Goal: Task Accomplishment & Management: Manage account settings

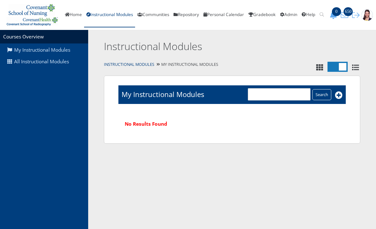
click at [52, 67] on link "All Instructional Modules" at bounding box center [44, 62] width 88 height 12
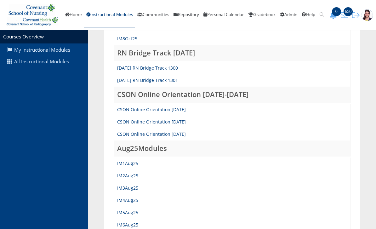
scroll to position [192, 0]
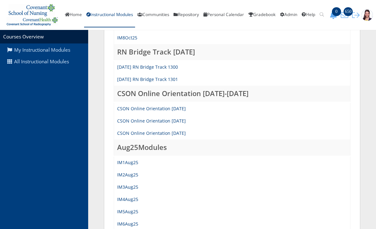
click at [133, 185] on link "IM3Aug25" at bounding box center [127, 187] width 21 height 6
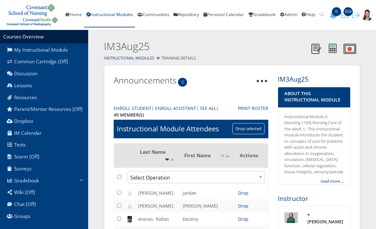
click at [34, 186] on link "Gradebook" at bounding box center [44, 180] width 88 height 12
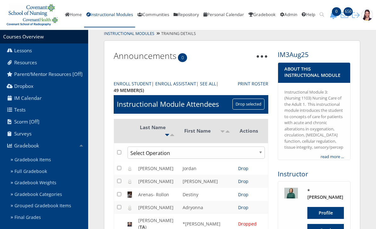
scroll to position [40, 0]
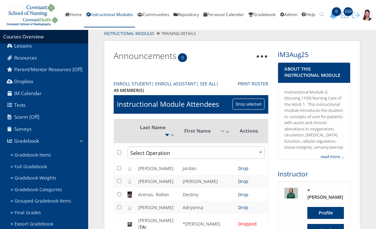
click at [48, 161] on link "Gradebook Items" at bounding box center [48, 155] width 80 height 12
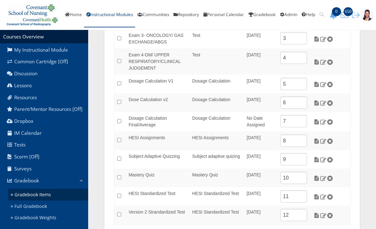
scroll to position [144, 0]
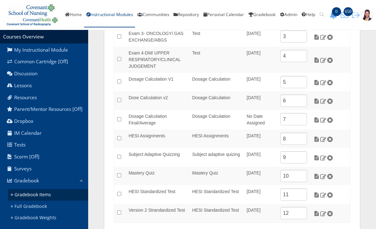
click at [322, 196] on img at bounding box center [323, 195] width 7 height 6
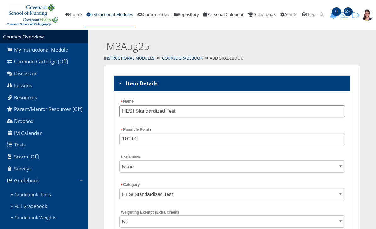
click at [211, 108] on input "HESI Standardized Test" at bounding box center [231, 111] width 225 height 12
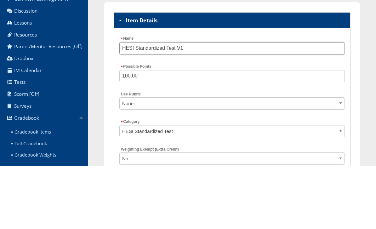
type input "HESI Standardized Test V1"
click at [150, 133] on input "100.00" at bounding box center [231, 139] width 225 height 12
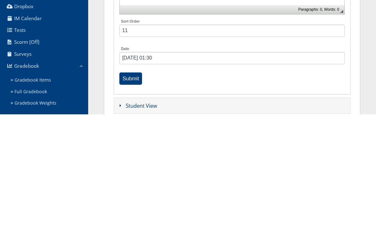
scroll to position [279, 0]
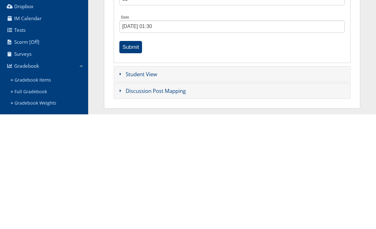
click at [132, 156] on input "Submit" at bounding box center [130, 162] width 23 height 12
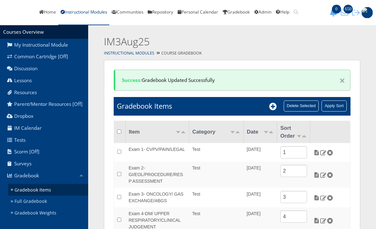
click at [272, 110] on icon at bounding box center [273, 107] width 8 height 8
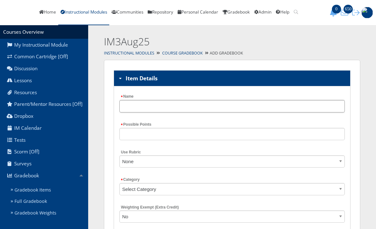
click at [191, 109] on input "Name" at bounding box center [231, 106] width 225 height 12
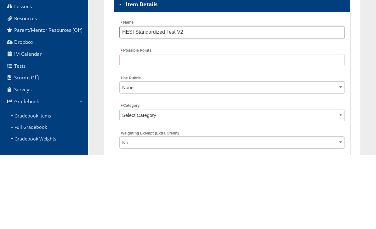
type input "HESI Standardized Test V2"
click at [216, 128] on input "Possible Points" at bounding box center [231, 134] width 225 height 12
type input "Q"
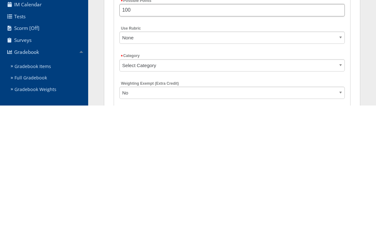
type input "100"
click at [216, 183] on select "Select Category Test HESI Assignments Subject adaptive quizing Dosage Calculati…" at bounding box center [231, 189] width 225 height 12
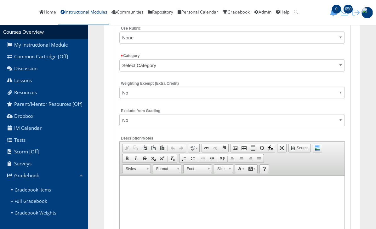
select select "5423"
click at [201, 123] on select "No Yes" at bounding box center [231, 120] width 225 height 12
select select "1"
click at [212, 124] on select "No Yes" at bounding box center [231, 120] width 225 height 12
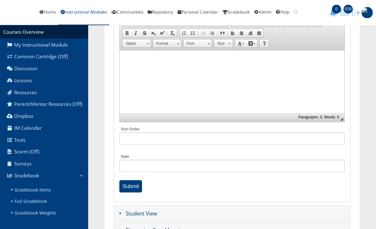
scroll to position [259, 0]
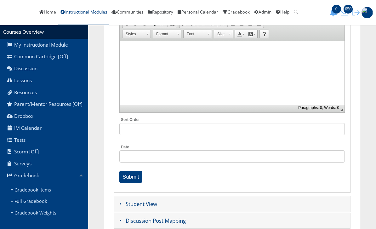
click at [135, 179] on input "Submit" at bounding box center [130, 177] width 23 height 12
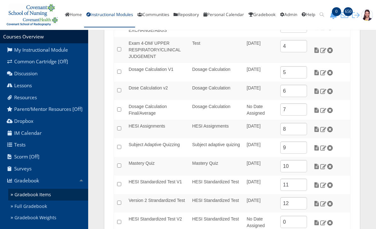
scroll to position [185, 0]
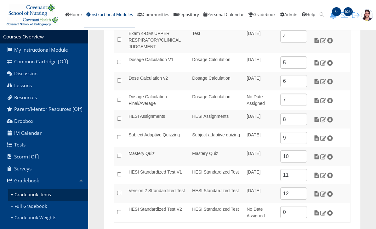
click at [320, 193] on img at bounding box center [323, 194] width 7 height 6
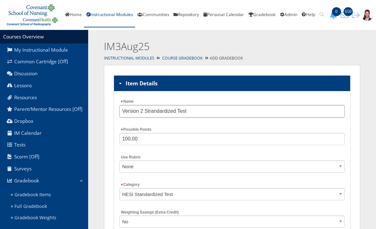
click at [143, 109] on input "Version 2 Strandardized Test" at bounding box center [231, 111] width 225 height 12
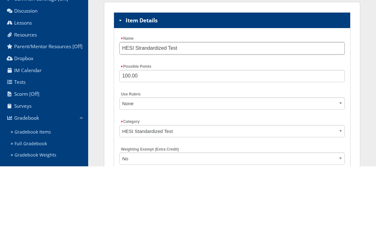
click at [230, 105] on input "HESI Strandardized Test" at bounding box center [231, 111] width 225 height 12
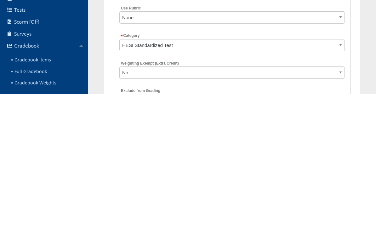
scroll to position [24, 0]
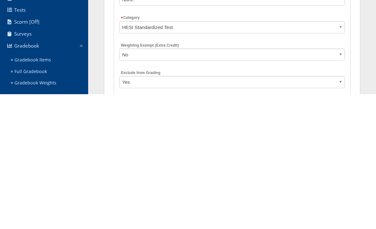
type input "HESI Strandardized Test Final Grade"
click at [235, 211] on select "No Yes" at bounding box center [231, 217] width 225 height 12
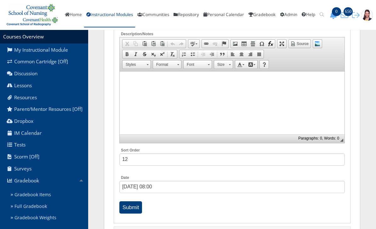
scroll to position [259, 0]
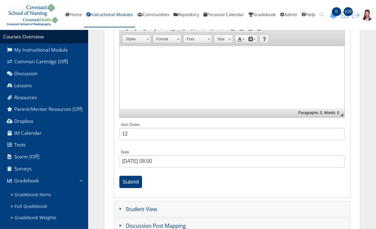
click at [134, 180] on input "Submit" at bounding box center [130, 182] width 23 height 12
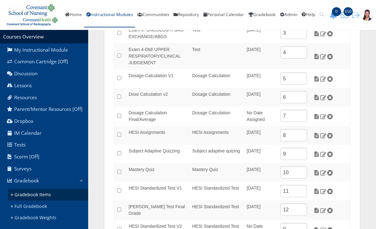
scroll to position [185, 0]
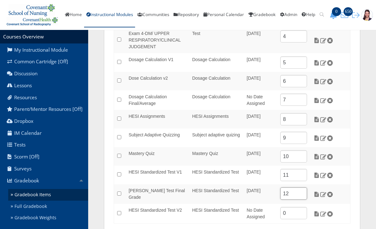
click at [294, 194] on input "12" at bounding box center [293, 193] width 27 height 12
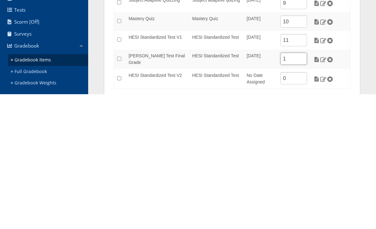
scroll to position [205, 0]
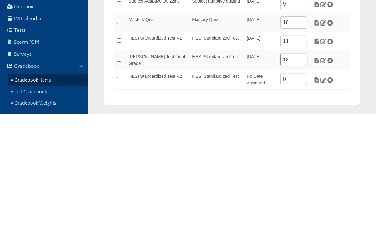
type input "13"
click at [293, 188] on input "0" at bounding box center [293, 194] width 27 height 12
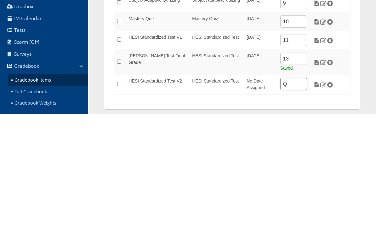
type input "Q"
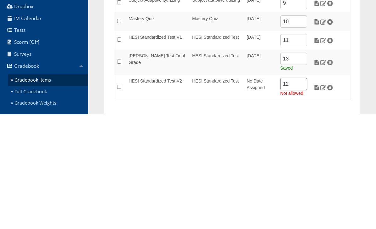
scroll to position [217, 0]
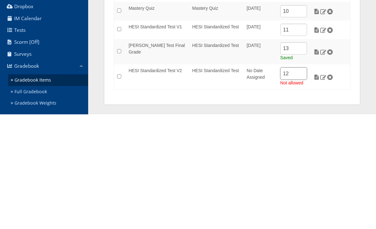
type input "12"
click at [335, 98] on div "Success: Gradebook Updated Successfully × Gradebook Items Delete Selected Apply…" at bounding box center [232, 34] width 256 height 370
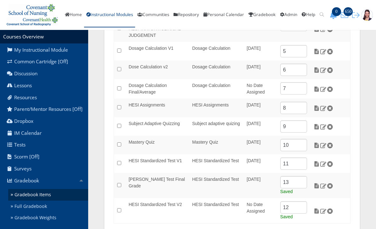
click at [159, 163] on td "HESI Standardized Test V1" at bounding box center [157, 163] width 64 height 19
click at [313, 166] on img at bounding box center [316, 164] width 7 height 6
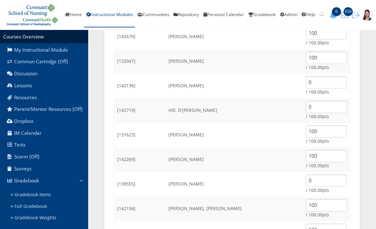
scroll to position [356, 0]
click at [119, 17] on link "Instructional Modules" at bounding box center [109, 15] width 51 height 25
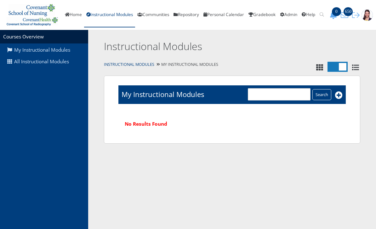
click at [59, 57] on link "All Instructional Modules" at bounding box center [44, 62] width 88 height 12
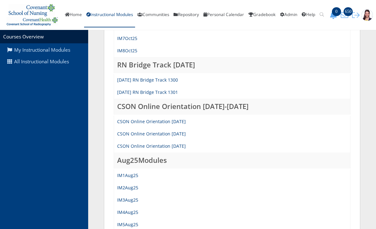
scroll to position [179, 0]
click at [132, 201] on link "IM3Aug25" at bounding box center [127, 200] width 21 height 6
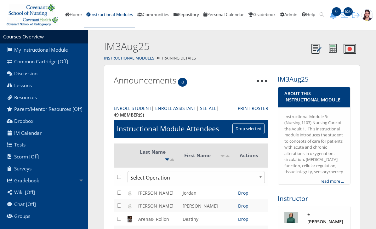
click at [25, 184] on link "Gradebook" at bounding box center [44, 180] width 88 height 12
click at [43, 197] on link "Gradebook Items" at bounding box center [48, 195] width 80 height 12
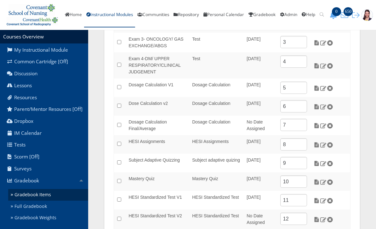
scroll to position [163, 0]
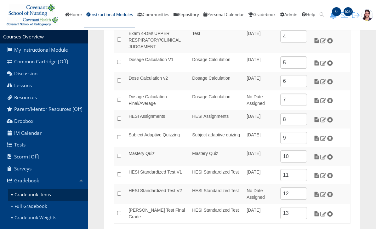
click at [314, 215] on img at bounding box center [316, 214] width 7 height 6
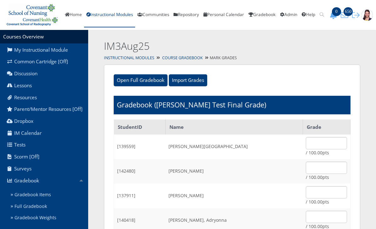
scroll to position [18, 0]
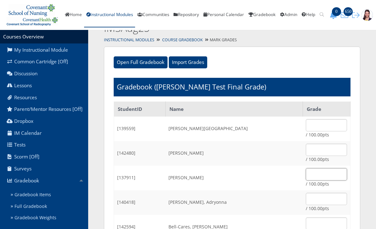
click at [335, 175] on input "text" at bounding box center [326, 174] width 41 height 12
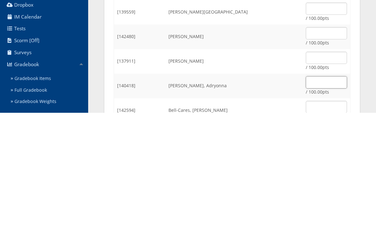
click at [315, 193] on input "text" at bounding box center [326, 199] width 41 height 12
type input "100"
click at [316, 217] on input "text" at bounding box center [326, 223] width 41 height 12
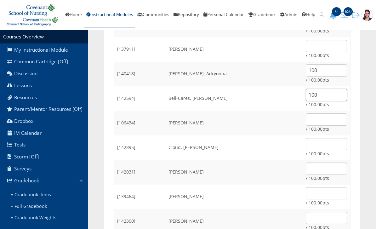
scroll to position [162, 0]
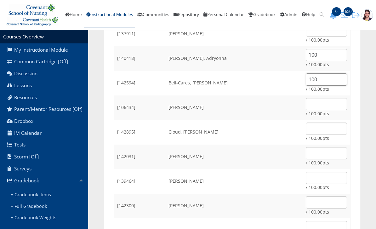
type input "100"
click at [319, 127] on input "text" at bounding box center [326, 129] width 41 height 12
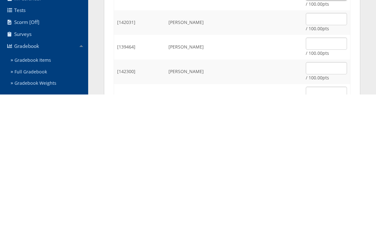
type input "100"
click at [319, 197] on input "text" at bounding box center [326, 203] width 41 height 12
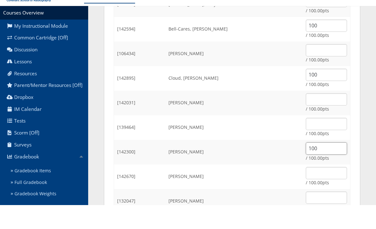
scroll to position [216, 0]
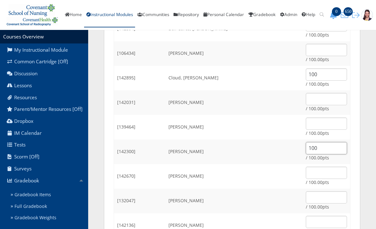
click at [323, 144] on input "100" at bounding box center [326, 148] width 41 height 12
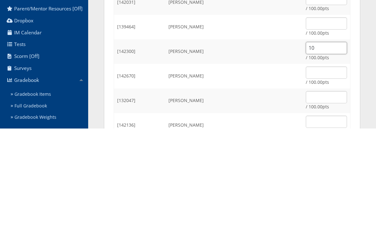
type input "1"
click at [316, 167] on input "text" at bounding box center [326, 173] width 41 height 12
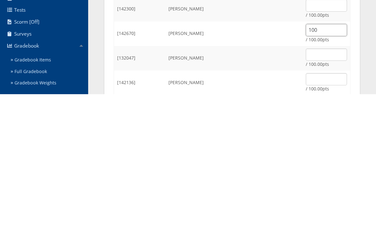
scroll to position [225, 0]
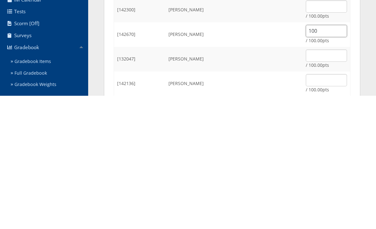
type input "100"
click at [317, 183] on input "text" at bounding box center [326, 189] width 41 height 12
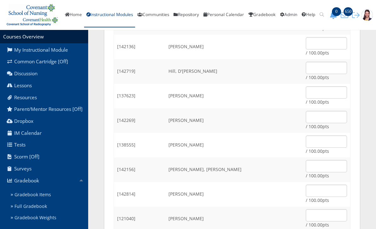
scroll to position [395, 0]
type input "100"
click at [310, 90] on input "text" at bounding box center [326, 92] width 41 height 12
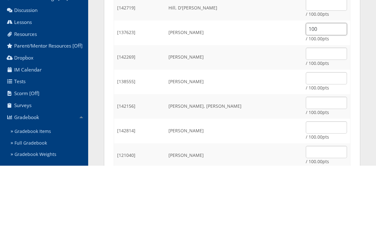
type input "100"
click at [317, 111] on input "text" at bounding box center [326, 117] width 41 height 12
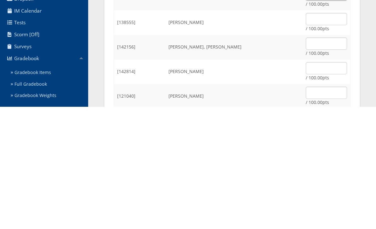
type input "100"
click at [313, 160] on input "text" at bounding box center [326, 166] width 41 height 12
type input "100"
click at [306, 185] on input "text" at bounding box center [326, 191] width 41 height 12
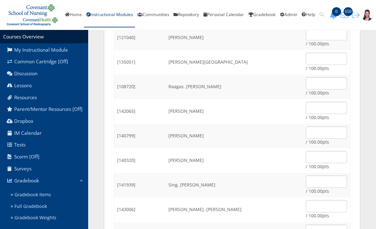
scroll to position [570, 0]
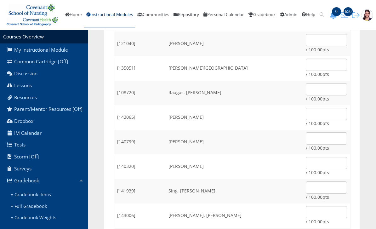
type input "100"
click at [320, 63] on input "text" at bounding box center [326, 65] width 41 height 12
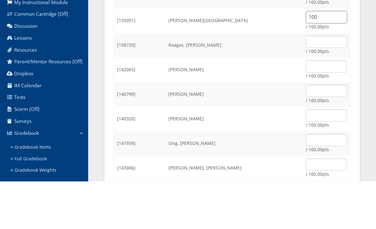
type input "100"
click at [308, 108] on input "text" at bounding box center [326, 114] width 41 height 12
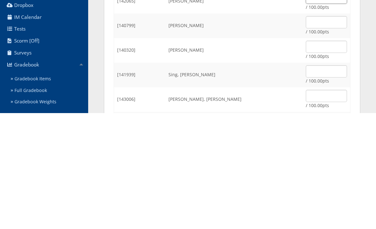
type input "100"
click at [315, 157] on input "text" at bounding box center [326, 163] width 41 height 12
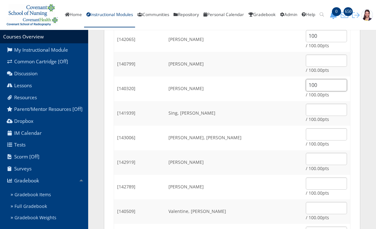
scroll to position [648, 0]
type input "100"
click at [323, 132] on input "text" at bounding box center [326, 134] width 41 height 12
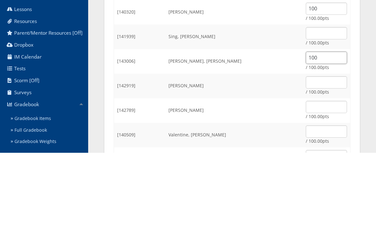
type input "100"
click at [325, 153] on input "text" at bounding box center [326, 159] width 41 height 12
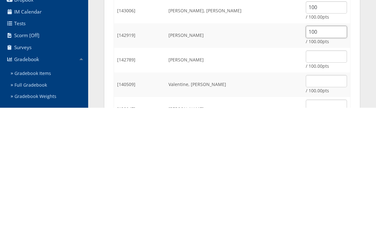
scroll to position [664, 0]
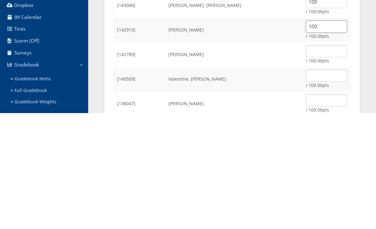
type input "100"
click at [314, 161] on input "text" at bounding box center [326, 167] width 41 height 12
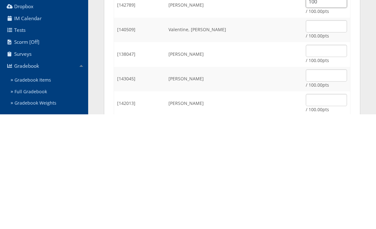
scroll to position [716, 0]
type input "100"
click at [309, 159] on input "text" at bounding box center [326, 165] width 41 height 12
type input "100"
click at [322, 183] on input "text" at bounding box center [326, 189] width 41 height 12
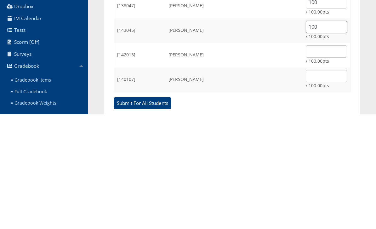
scroll to position [764, 0]
type input "100"
click at [317, 159] on input "text" at bounding box center [326, 165] width 41 height 12
type input "100"
click at [319, 184] on input "text" at bounding box center [326, 190] width 41 height 12
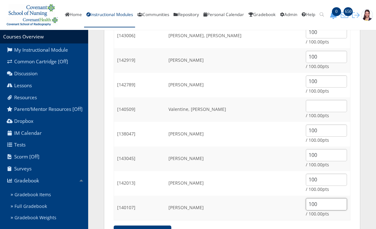
scroll to position [761, 0]
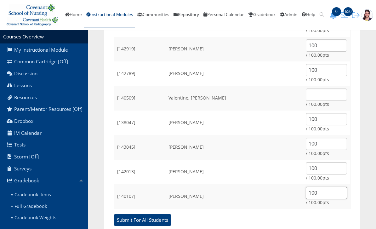
type input "100"
click at [151, 220] on input "Submit For All Students" at bounding box center [143, 220] width 58 height 12
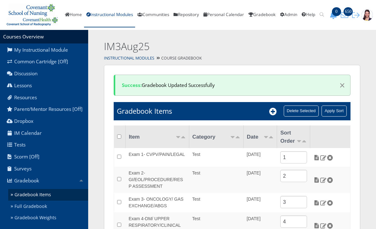
click at [120, 14] on link "Instructional Modules" at bounding box center [109, 15] width 51 height 25
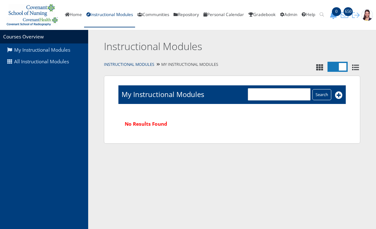
click at [54, 62] on link "All Instructional Modules" at bounding box center [44, 62] width 88 height 12
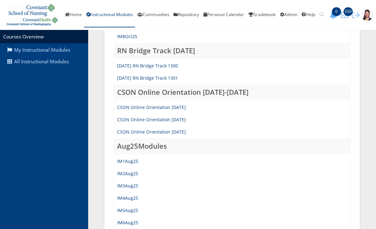
scroll to position [193, 0]
click at [132, 195] on link "IM4Aug25" at bounding box center [127, 198] width 21 height 6
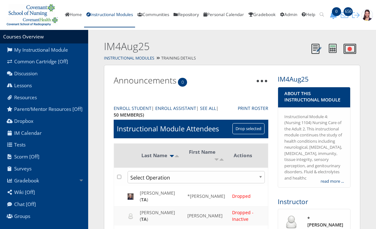
click at [41, 183] on link "Gradebook" at bounding box center [44, 180] width 88 height 12
click at [46, 198] on link "Gradebook Items" at bounding box center [48, 195] width 80 height 12
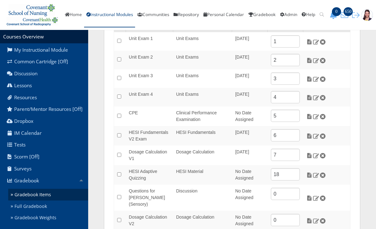
scroll to position [112, 0]
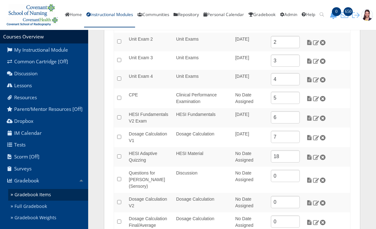
click at [314, 116] on img at bounding box center [316, 118] width 7 height 6
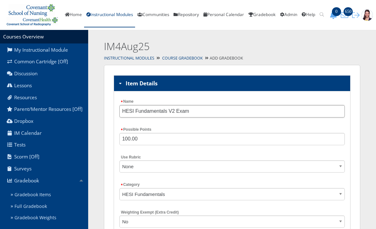
click at [171, 109] on input "HESI Fundamentals V2 Exam" at bounding box center [231, 111] width 225 height 12
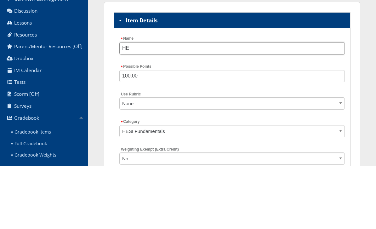
type input "H"
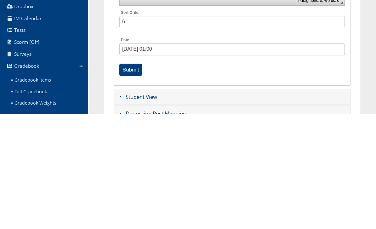
scroll to position [271, 0]
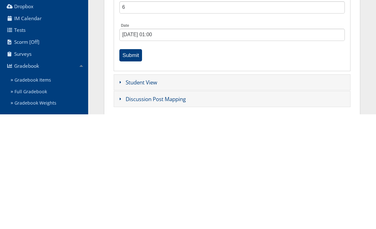
type input "HESi Standardized Exam V1"
click at [128, 164] on input "Submit" at bounding box center [130, 170] width 23 height 12
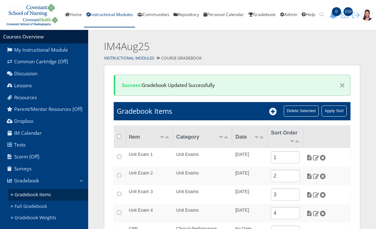
click at [275, 109] on icon at bounding box center [273, 112] width 8 height 8
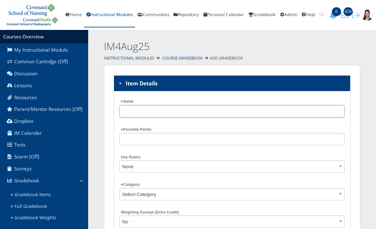
click at [164, 106] on input "Name" at bounding box center [231, 111] width 225 height 12
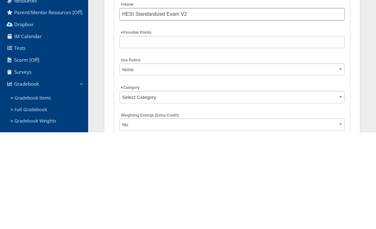
type input "HESI Standardized Exam V2"
click at [254, 133] on input "Possible Points" at bounding box center [231, 139] width 225 height 12
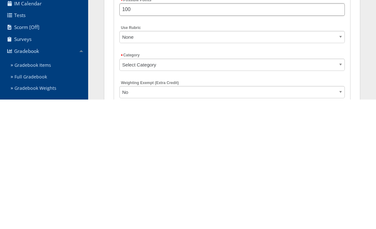
type input "100"
click at [245, 188] on select "Select Category HESI Fundamentals Clinical Performance Examination Unit Exams H…" at bounding box center [231, 194] width 225 height 12
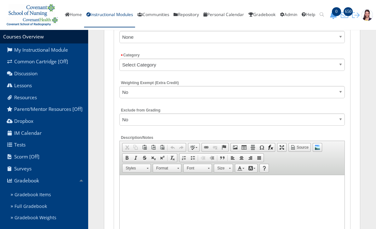
select select "5320"
click at [189, 117] on select "No Yes" at bounding box center [231, 119] width 225 height 12
select select "1"
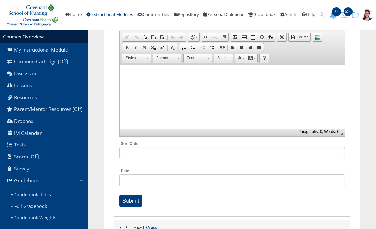
scroll to position [259, 0]
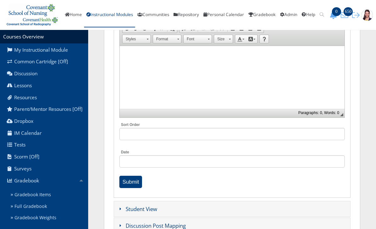
click at [137, 182] on input "Submit" at bounding box center [130, 182] width 23 height 12
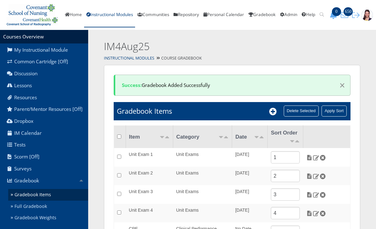
click at [275, 109] on icon at bounding box center [273, 112] width 8 height 8
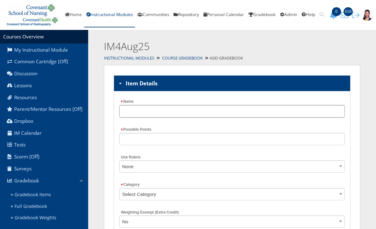
click at [155, 111] on input "Name" at bounding box center [231, 111] width 225 height 12
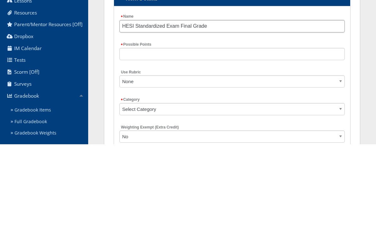
type input "HESI Standardized Exam Final Grade"
click at [204, 133] on input "Possible Points" at bounding box center [231, 139] width 225 height 12
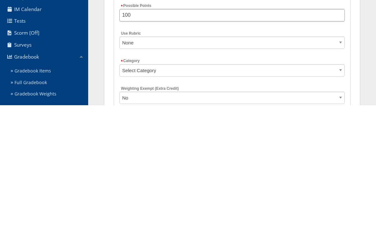
type input "100"
click at [242, 188] on select "Select Category HESI Fundamentals Clinical Performance Examination Unit Exams H…" at bounding box center [231, 194] width 225 height 12
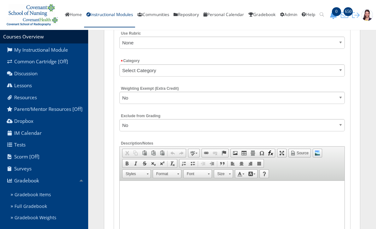
select select "5320"
click at [177, 123] on select "No Yes" at bounding box center [231, 125] width 225 height 12
select select "1"
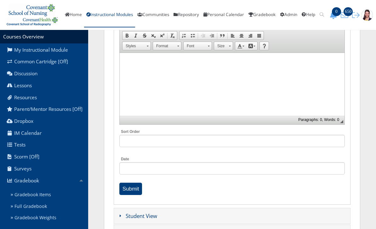
scroll to position [256, 0]
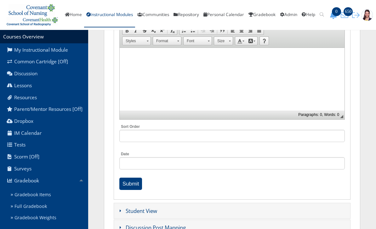
click at [136, 185] on input "Submit" at bounding box center [130, 184] width 23 height 12
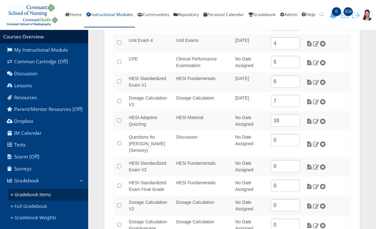
scroll to position [171, 0]
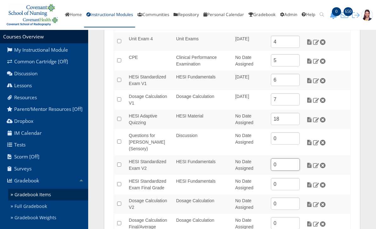
click at [288, 159] on input "0" at bounding box center [285, 165] width 29 height 12
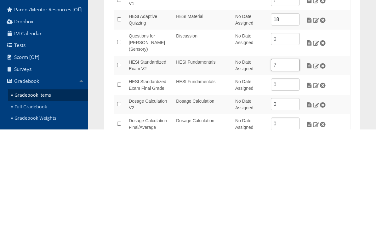
type input "7"
click at [284, 178] on input "0" at bounding box center [285, 184] width 29 height 12
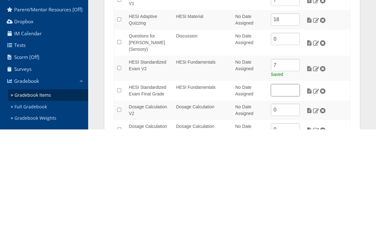
type input "I"
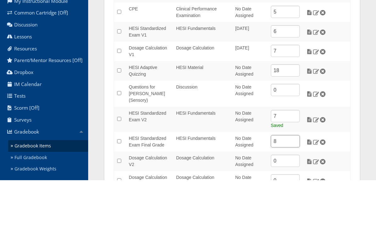
type input "8"
click at [287, 94] on input "7" at bounding box center [285, 100] width 29 height 12
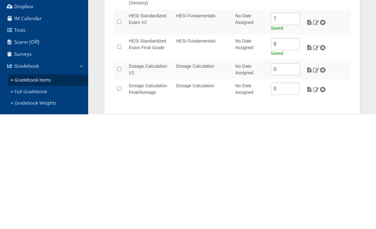
scroll to position [204, 0]
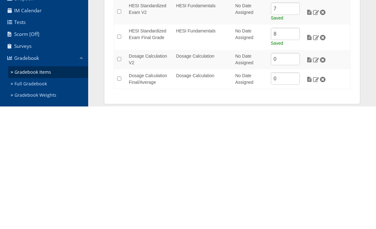
type input "9"
click at [283, 176] on input "0" at bounding box center [285, 182] width 29 height 12
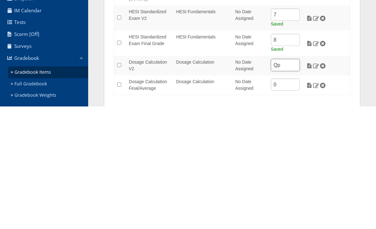
type input "Q"
type input "10"
click at [289, 201] on input "0" at bounding box center [285, 207] width 29 height 12
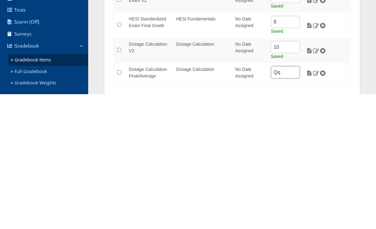
scroll to position [216, 0]
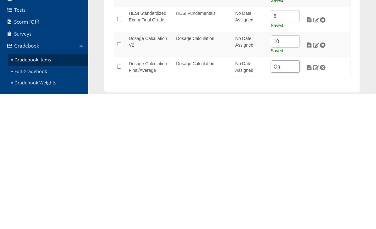
type input "Q"
type input "11"
click at [294, 84] on div "Success: Gradebook Added Successfully × Gradebook Items Delete Selected Apply S…" at bounding box center [232, 38] width 256 height 378
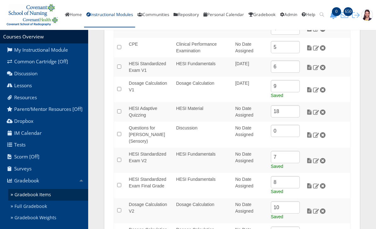
scroll to position [183, 0]
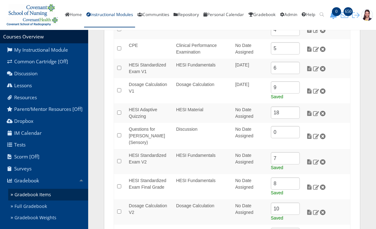
click at [145, 151] on td "HESI Standardized Exam V2" at bounding box center [149, 161] width 47 height 25
click at [143, 178] on td "HESI Standardized Exam Final Grade" at bounding box center [149, 186] width 47 height 25
click at [309, 184] on img at bounding box center [309, 187] width 7 height 6
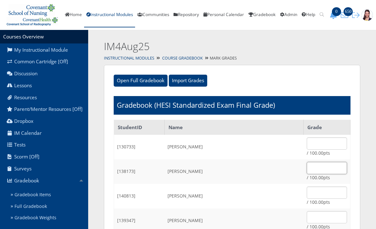
click at [307, 166] on input "text" at bounding box center [327, 168] width 40 height 12
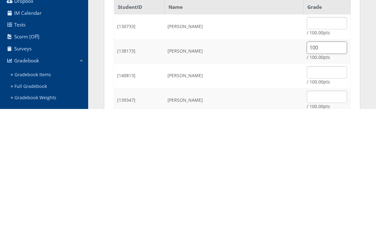
scroll to position [120, 0]
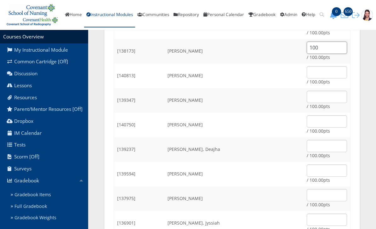
type input "100"
click at [318, 74] on input "text" at bounding box center [327, 72] width 40 height 12
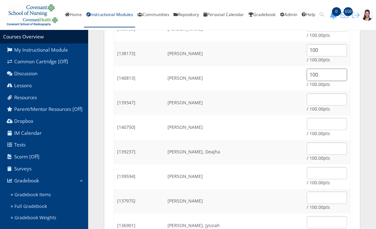
scroll to position [114, 0]
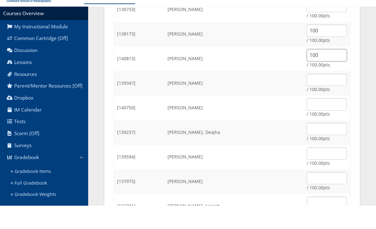
type input "100"
click at [314, 97] on input "text" at bounding box center [327, 103] width 40 height 12
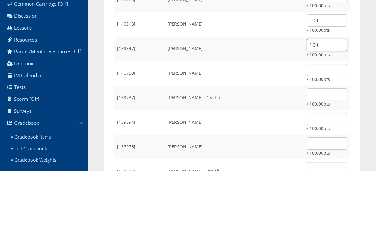
type input "100"
click at [321, 122] on input "text" at bounding box center [327, 128] width 40 height 12
type input "Q"
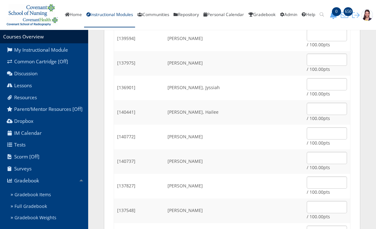
scroll to position [256, 0]
type input "100"
click at [320, 137] on input "text" at bounding box center [327, 133] width 40 height 12
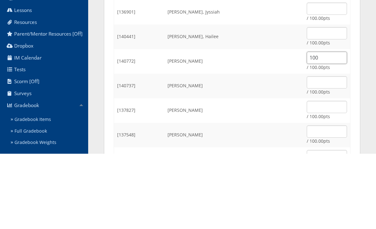
type input "100"
click at [333, 152] on input "text" at bounding box center [327, 158] width 40 height 12
type input "Q"
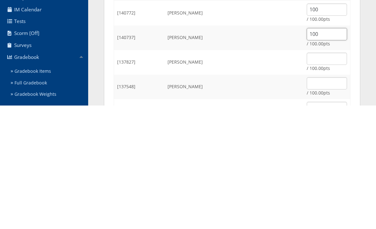
type input "100"
click at [322, 176] on input "text" at bounding box center [327, 182] width 40 height 12
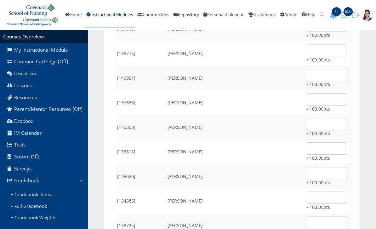
scroll to position [432, 0]
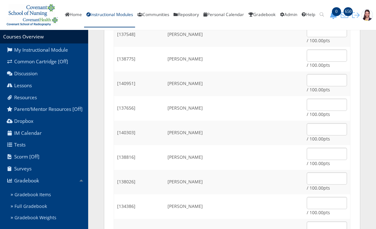
type input "100"
click at [330, 78] on input "text" at bounding box center [327, 80] width 40 height 12
type input "100"
click at [333, 99] on input "text" at bounding box center [327, 105] width 40 height 12
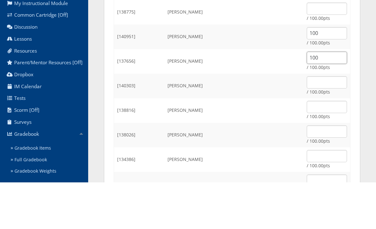
type input "100"
click at [334, 123] on input "text" at bounding box center [327, 129] width 40 height 12
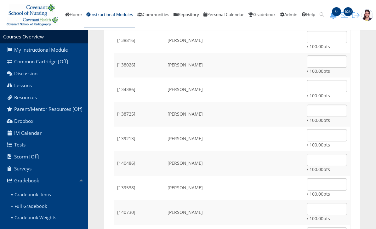
scroll to position [549, 0]
type input "100"
click at [321, 84] on input "text" at bounding box center [327, 86] width 40 height 12
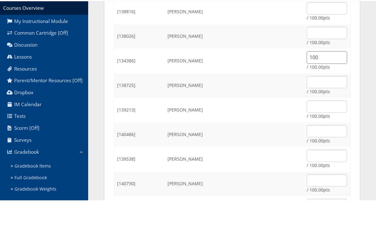
type input "100"
click at [324, 105] on input "text" at bounding box center [327, 111] width 40 height 12
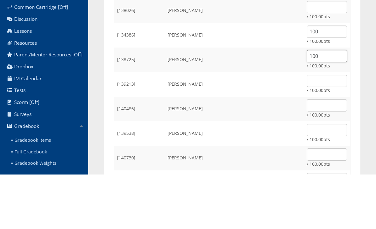
type input "100"
click at [318, 129] on input "text" at bounding box center [327, 135] width 40 height 12
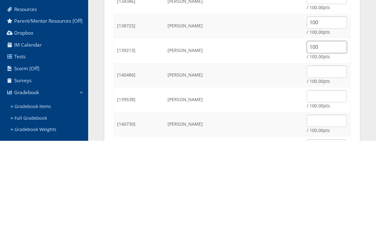
type input "100"
click at [328, 154] on input "text" at bounding box center [327, 160] width 40 height 12
type input "100"
click at [332, 178] on input "text" at bounding box center [327, 184] width 40 height 12
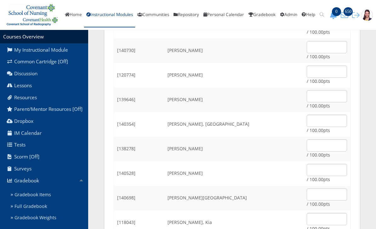
scroll to position [710, 0]
type input "100"
click at [325, 69] on input "text" at bounding box center [327, 72] width 40 height 12
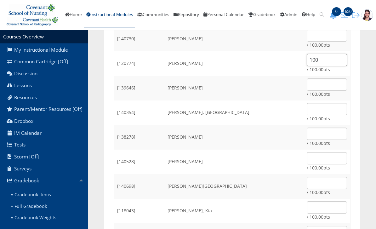
scroll to position [722, 0]
type input "100"
click at [325, 137] on input "text" at bounding box center [327, 134] width 40 height 12
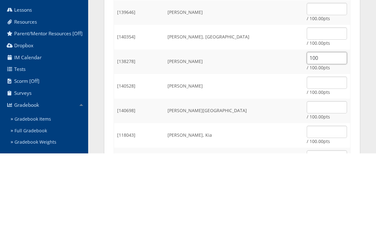
type input "100"
click at [335, 152] on input "text" at bounding box center [327, 158] width 40 height 12
type input "Q"
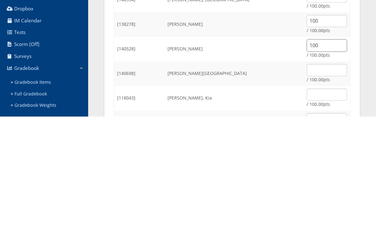
type input "100"
click at [326, 177] on input "text" at bounding box center [327, 183] width 40 height 12
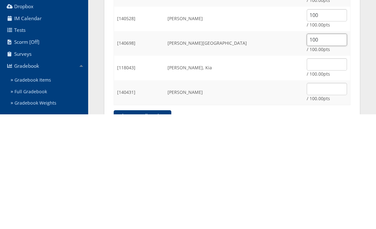
scroll to position [751, 0]
type input "100"
click at [327, 172] on input "text" at bounding box center [327, 178] width 40 height 12
type input "Q"
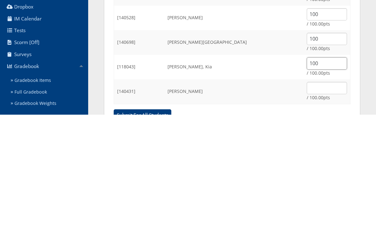
type input "100"
click at [339, 197] on input "text" at bounding box center [327, 203] width 40 height 12
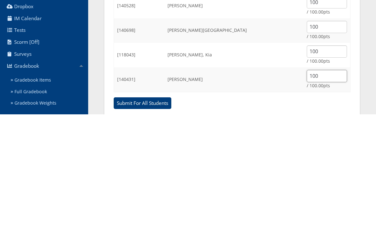
scroll to position [781, 0]
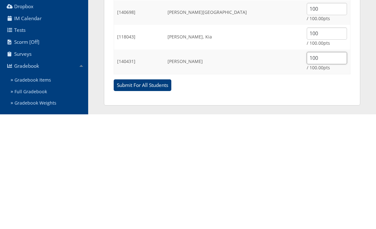
type input "100"
click at [157, 194] on input "Submit For All Students" at bounding box center [143, 200] width 58 height 12
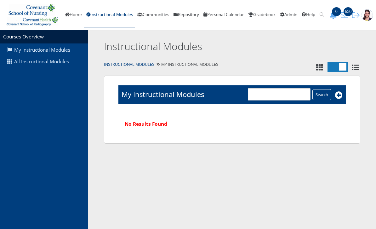
click at [59, 60] on link "All Instructional Modules" at bounding box center [44, 62] width 88 height 12
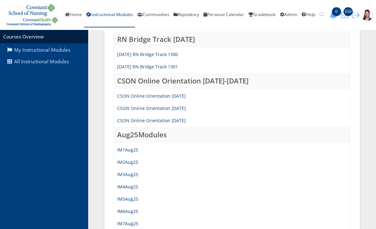
scroll to position [205, 0]
click at [130, 187] on link "IM4Aug25" at bounding box center [127, 187] width 21 height 6
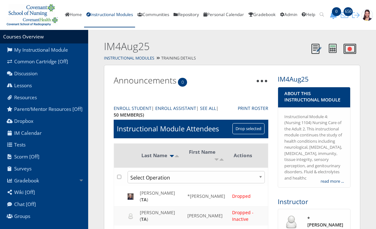
click at [30, 87] on link "Lessons" at bounding box center [44, 86] width 88 height 12
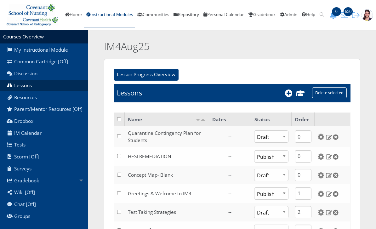
click at [33, 181] on link "Gradebook" at bounding box center [44, 180] width 88 height 12
click at [35, 196] on link "Gradebook Items" at bounding box center [48, 195] width 80 height 12
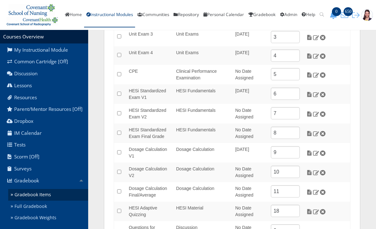
scroll to position [135, 0]
click at [308, 94] on img at bounding box center [309, 95] width 7 height 6
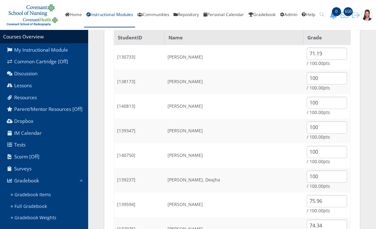
scroll to position [90, 0]
click at [321, 54] on input "71.19" at bounding box center [327, 54] width 40 height 12
type input "7"
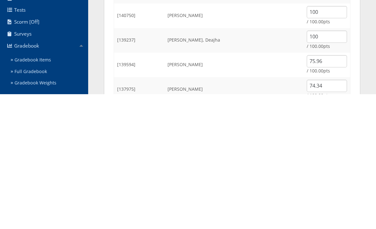
scroll to position [97, 0]
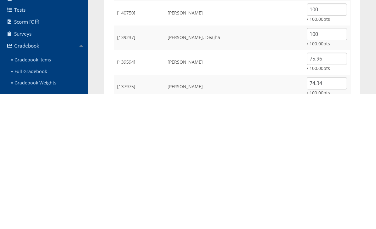
type input "0"
click at [324, 187] on input "75.96" at bounding box center [327, 193] width 40 height 12
type input "7"
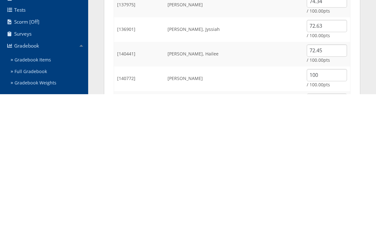
scroll to position [187, 0]
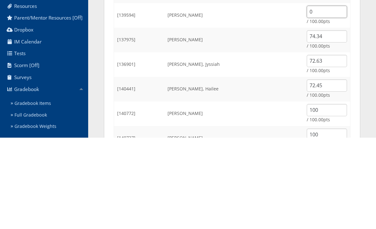
type input "0"
click at [321, 122] on input "74.34" at bounding box center [327, 128] width 40 height 12
type input "7"
type input "0"
click at [326, 146] on input "72.63" at bounding box center [327, 152] width 40 height 12
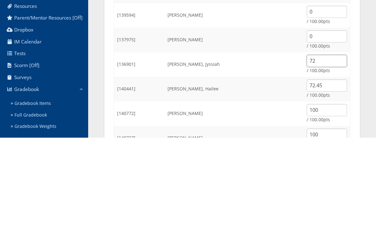
type input "7"
type input "0"
click at [331, 171] on input "72.45" at bounding box center [327, 177] width 40 height 12
type input "7"
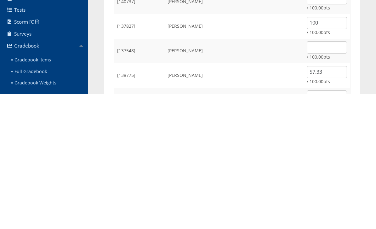
scroll to position [281, 0]
type input "0"
click at [316, 200] on input "57.33" at bounding box center [327, 206] width 40 height 12
type input "5"
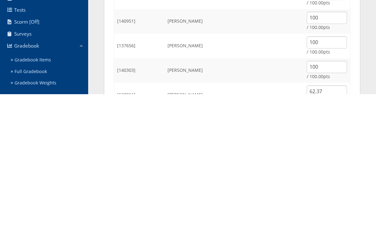
scroll to position [367, 0]
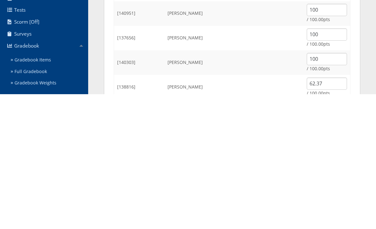
type input "0"
click at [319, 212] on input "62.37" at bounding box center [327, 218] width 40 height 12
type input "6"
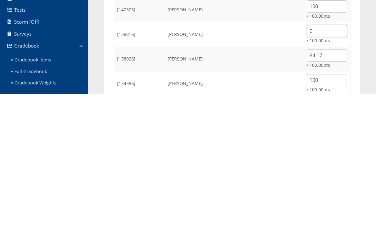
scroll to position [429, 0]
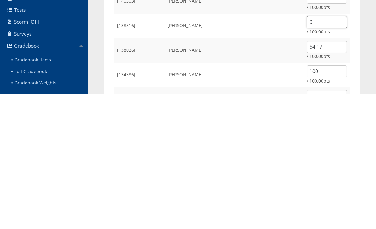
type input "0"
click at [325, 175] on input "64.17" at bounding box center [327, 181] width 40 height 12
type input "6"
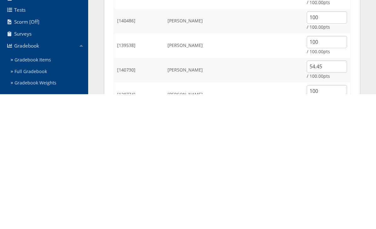
scroll to position [558, 0]
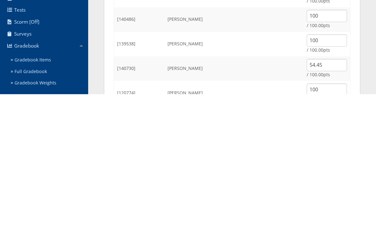
type input "0"
click at [323, 194] on input "54.45" at bounding box center [327, 200] width 40 height 12
type input "5"
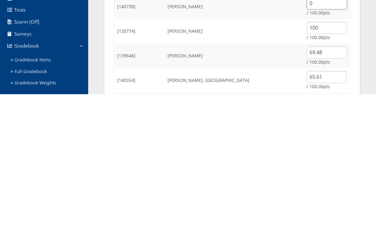
scroll to position [632, 0]
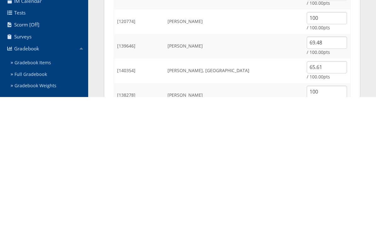
type input "0"
click at [325, 168] on input "69.48" at bounding box center [327, 174] width 40 height 12
type input "6"
type input "0"
click at [325, 193] on input "65.61" at bounding box center [327, 199] width 40 height 12
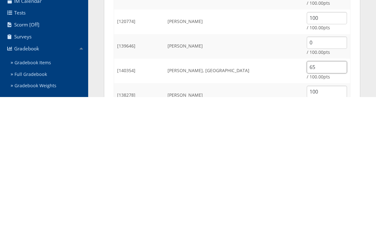
type input "6"
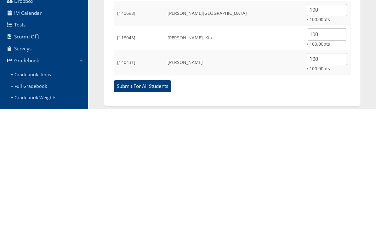
scroll to position [781, 0]
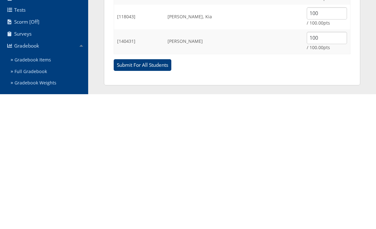
type input "0"
click at [147, 194] on input "Submit For All Students" at bounding box center [143, 200] width 58 height 12
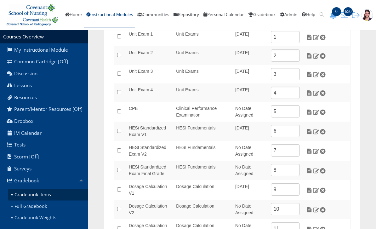
scroll to position [120, 0]
click at [309, 131] on img at bounding box center [309, 132] width 7 height 6
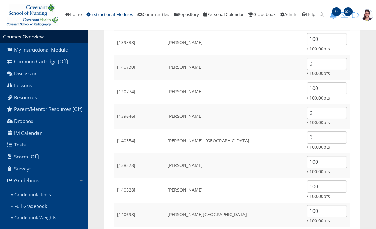
scroll to position [761, 0]
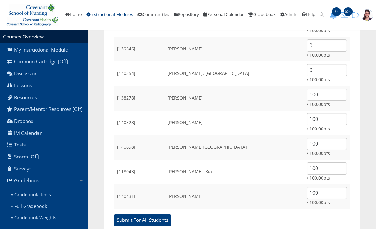
click at [155, 221] on input "Submit For All Students" at bounding box center [143, 220] width 58 height 12
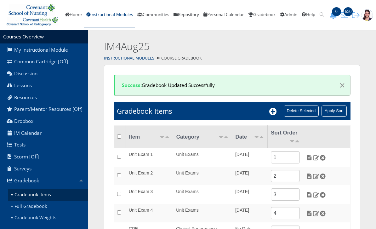
click at [120, 14] on link "Instructional Modules" at bounding box center [109, 15] width 51 height 25
click at [115, 15] on link "Instructional Modules" at bounding box center [109, 15] width 51 height 25
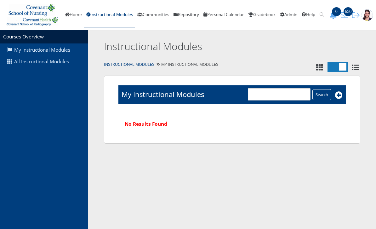
click at [58, 63] on link "All Instructional Modules" at bounding box center [44, 62] width 88 height 12
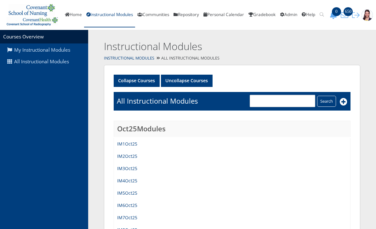
click at [146, 204] on td "IM6Oct25" at bounding box center [232, 205] width 237 height 12
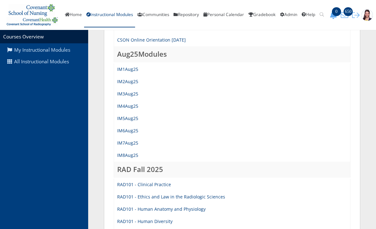
scroll to position [285, 0]
click at [134, 141] on link "IM7Aug25" at bounding box center [127, 143] width 21 height 6
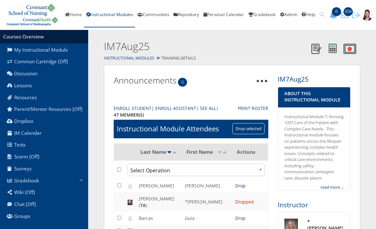
click at [30, 181] on link "Gradebook" at bounding box center [44, 180] width 88 height 12
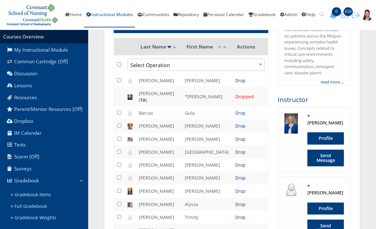
scroll to position [105, 0]
click at [43, 196] on link "Gradebook Items" at bounding box center [48, 195] width 80 height 12
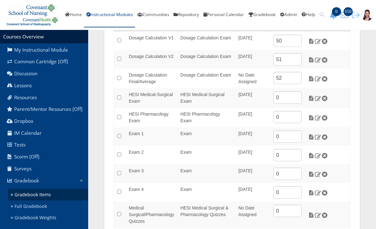
scroll to position [94, 0]
click at [309, 96] on img at bounding box center [311, 98] width 7 height 6
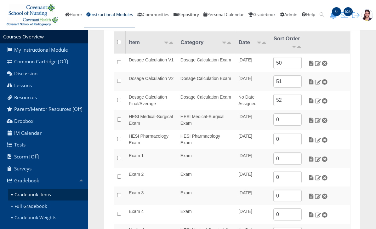
scroll to position [72, 0]
click at [318, 120] on img at bounding box center [318, 120] width 7 height 6
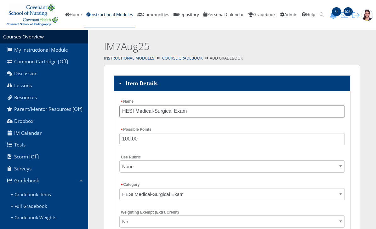
click at [258, 108] on input "HESI Medical-Surgical Exam" at bounding box center [231, 111] width 225 height 12
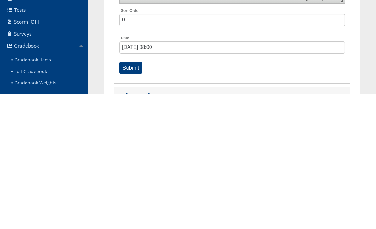
scroll to position [279, 0]
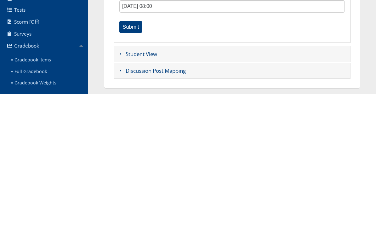
type input "HESI Medical-Surgical Exam V1"
click at [129, 156] on input "Submit" at bounding box center [130, 162] width 23 height 12
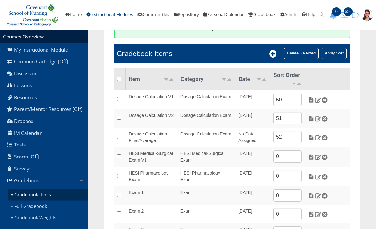
scroll to position [58, 0]
click at [274, 50] on icon at bounding box center [273, 54] width 8 height 8
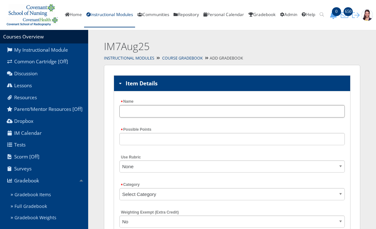
click at [221, 112] on input "Name" at bounding box center [231, 111] width 225 height 12
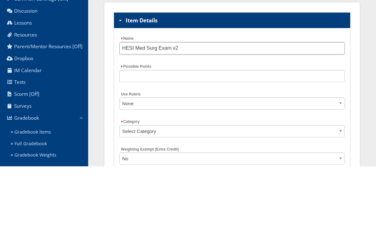
click at [252, 105] on input "HESI Med Surg Exam v2" at bounding box center [231, 111] width 225 height 12
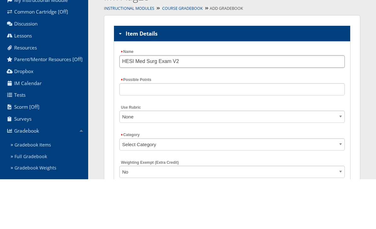
type input "HESI Med Surg Exam V2"
click at [186, 133] on input "Possible Points" at bounding box center [231, 139] width 225 height 12
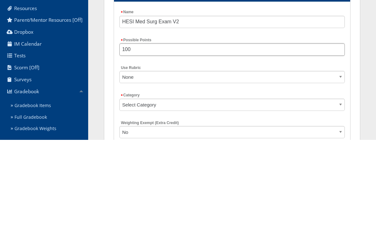
type input "100"
click at [226, 160] on select "None" at bounding box center [231, 166] width 225 height 12
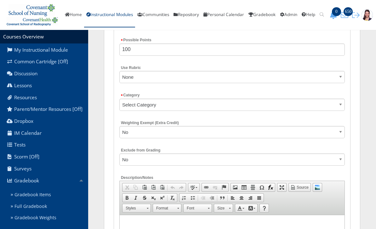
click at [184, 107] on select "Select Category Exam HESI Medical Surgical & Pharmacology Quizzes Dosage Calcul…" at bounding box center [231, 105] width 225 height 12
select select "5421"
click at [236, 131] on select "No Yes" at bounding box center [231, 132] width 225 height 12
click at [211, 155] on select "No Yes" at bounding box center [231, 159] width 225 height 12
select select "1"
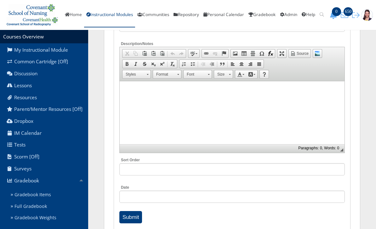
scroll to position [223, 0]
click at [130, 211] on input "Submit" at bounding box center [130, 217] width 23 height 12
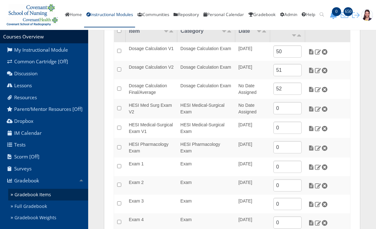
scroll to position [106, 0]
click at [318, 109] on img at bounding box center [318, 109] width 7 height 6
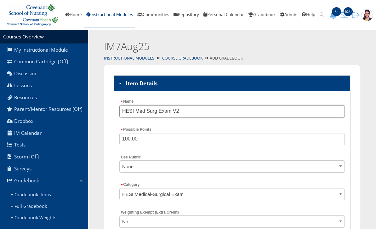
click at [137, 111] on input "HESI Med Surg Exam V2" at bounding box center [231, 111] width 225 height 12
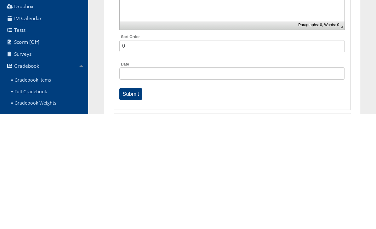
scroll to position [279, 0]
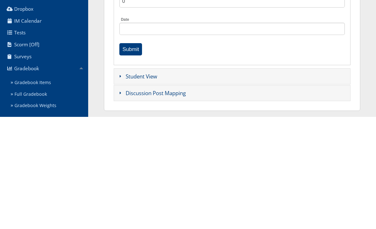
type input "HESI Medical Surgical Exam V2"
click at [130, 156] on input "Submit" at bounding box center [130, 162] width 23 height 12
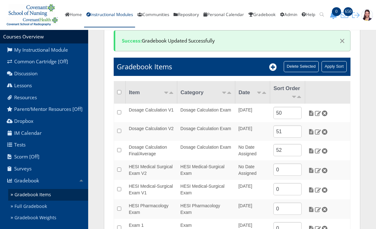
scroll to position [65, 0]
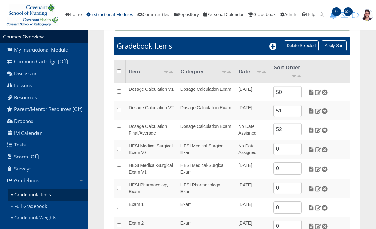
click at [311, 149] on img at bounding box center [311, 150] width 7 height 6
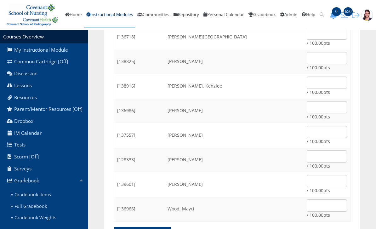
scroll to position [761, 0]
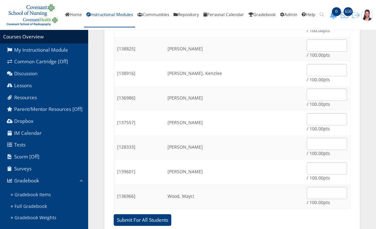
click at [151, 224] on input "Submit For All Students" at bounding box center [143, 220] width 58 height 12
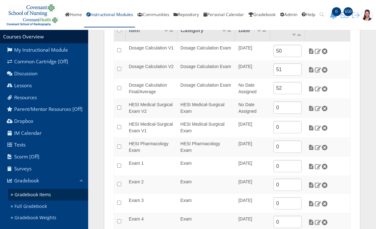
scroll to position [106, 0]
click at [320, 109] on img at bounding box center [318, 109] width 7 height 6
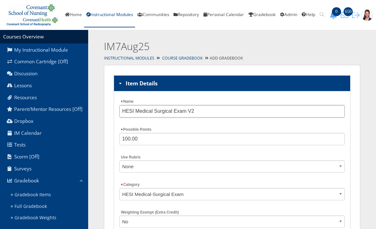
click at [155, 108] on input "HESI Medical Surgical Exam V2" at bounding box center [231, 111] width 225 height 12
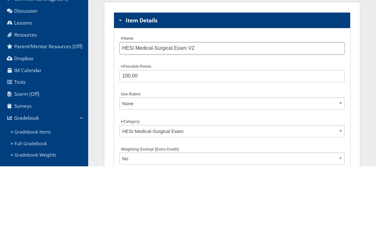
type input "HESI Medical-Surgical Exam V2"
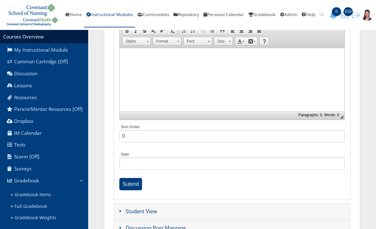
scroll to position [259, 0]
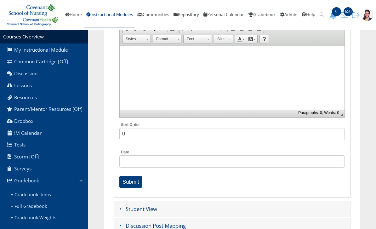
click at [129, 182] on input "Submit" at bounding box center [130, 182] width 23 height 12
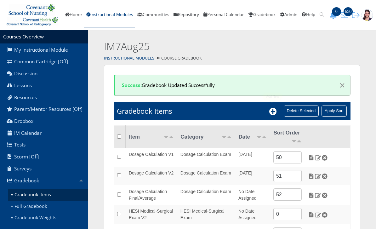
click at [272, 110] on icon at bounding box center [273, 112] width 8 height 8
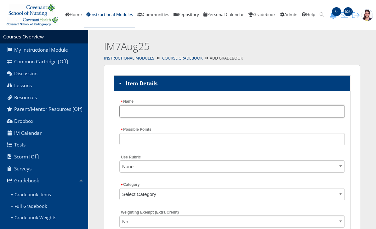
click at [193, 109] on input "Name" at bounding box center [231, 111] width 225 height 12
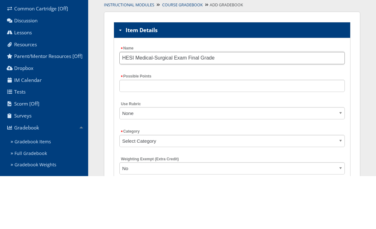
type input "HESI Medical-Surgical Exam Final Grade"
click at [243, 133] on input "Possible Points" at bounding box center [231, 139] width 225 height 12
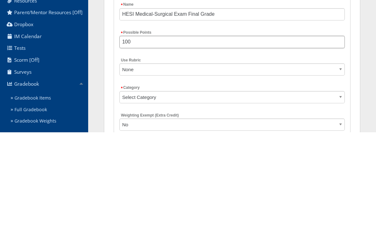
type input "100"
click at [218, 188] on select "Select Category Exam HESI Medical Surgical & Pharmacology Quizzes Dosage Calcul…" at bounding box center [231, 194] width 225 height 12
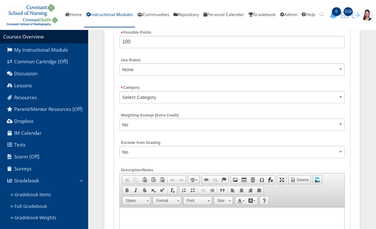
select select "5421"
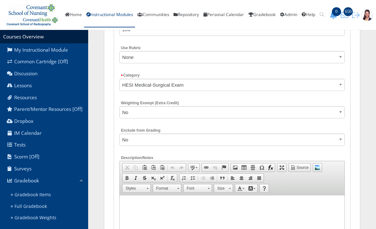
click at [205, 135] on select "No Yes" at bounding box center [231, 140] width 225 height 12
select select "1"
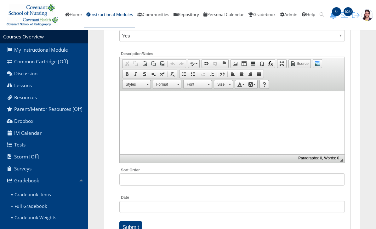
click at [136, 224] on input "Submit" at bounding box center [130, 227] width 23 height 12
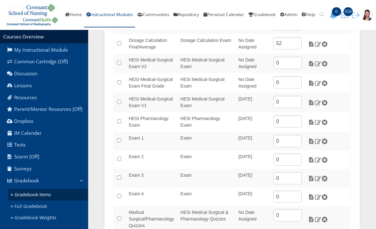
scroll to position [158, 0]
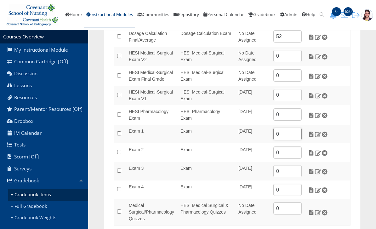
click at [291, 137] on input "0" at bounding box center [287, 134] width 28 height 12
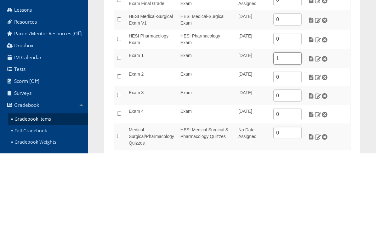
type input "1"
click at [292, 146] on input "0" at bounding box center [287, 152] width 28 height 12
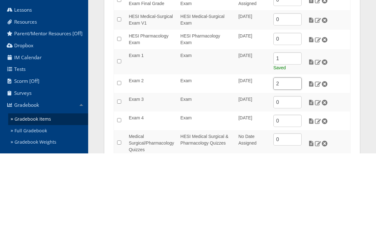
type input "2"
click at [297, 172] on input "0" at bounding box center [287, 178] width 28 height 12
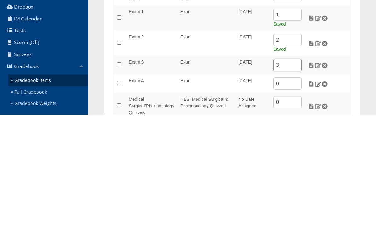
type input "3"
click at [297, 192] on input "0" at bounding box center [287, 198] width 28 height 12
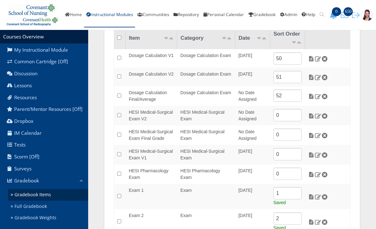
scroll to position [99, 0]
type input "4"
click at [291, 54] on input "50" at bounding box center [287, 59] width 28 height 12
click at [296, 56] on input "50" at bounding box center [287, 59] width 28 height 12
type input "5"
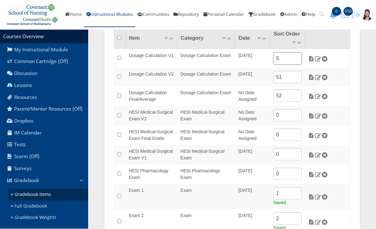
type input "5"
click at [287, 79] on input "51" at bounding box center [287, 77] width 28 height 12
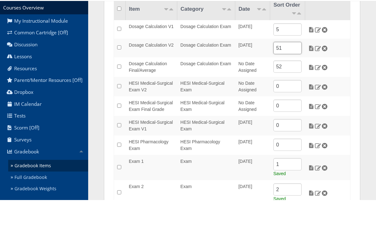
type input "5"
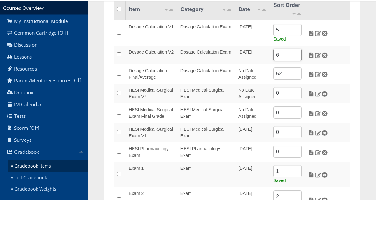
type input "6"
click at [291, 96] on input "52" at bounding box center [287, 102] width 28 height 12
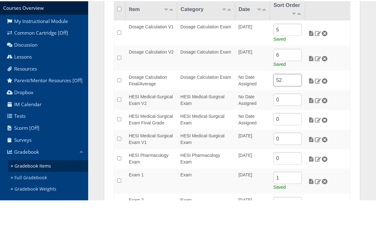
type input "5"
type input "U"
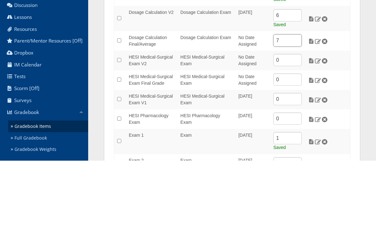
type input "7"
click at [287, 162] on input "0" at bounding box center [287, 168] width 28 height 12
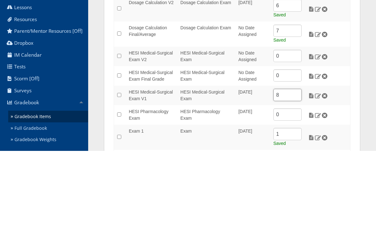
type input "8"
click at [289, 128] on input "0" at bounding box center [287, 134] width 28 height 12
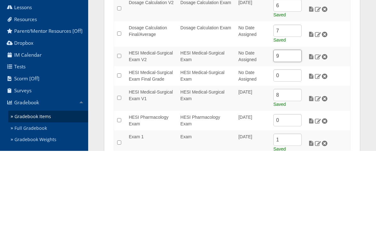
type input "9"
click at [288, 148] on input "0" at bounding box center [287, 154] width 28 height 12
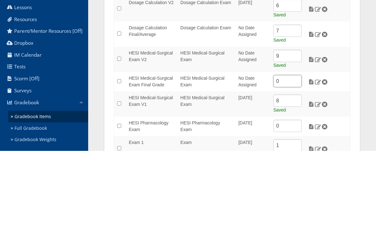
click at [290, 153] on input "0" at bounding box center [287, 159] width 28 height 12
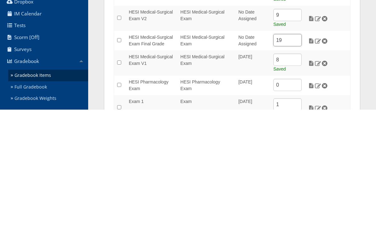
type input "19"
click at [318, 202] on img at bounding box center [318, 205] width 7 height 6
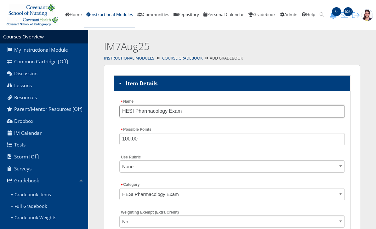
click at [195, 111] on input "HESI Pharmacology Exam" at bounding box center [231, 111] width 225 height 12
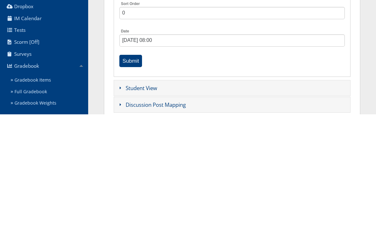
scroll to position [279, 0]
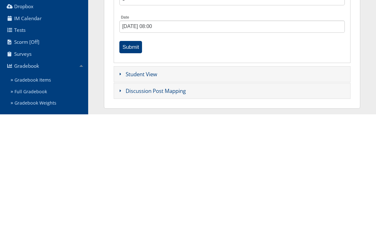
type input "HESI Pharmacology Exam V1"
click at [131, 156] on input "Submit" at bounding box center [130, 162] width 23 height 12
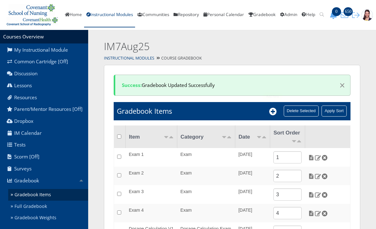
click at [276, 110] on icon at bounding box center [273, 112] width 8 height 8
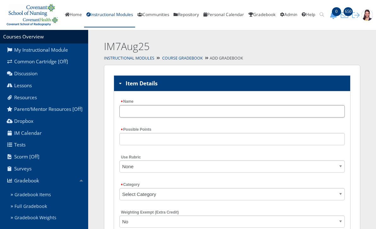
click at [195, 108] on input "Name" at bounding box center [231, 111] width 225 height 12
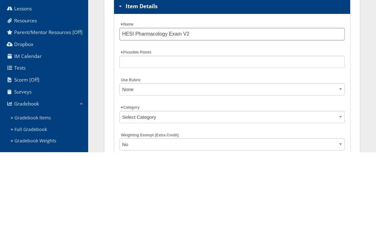
type input "HESI Pharmacology Exam V2"
click at [246, 133] on input "Possible Points" at bounding box center [231, 139] width 225 height 12
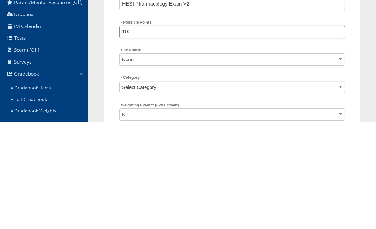
type input "100"
click at [265, 188] on select "Select Category Exam HESI Medical Surgical & Pharmacology Quizzes Dosage Calcul…" at bounding box center [231, 194] width 225 height 12
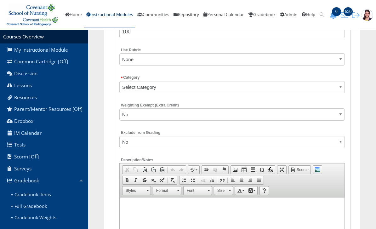
select select "5422"
click at [211, 136] on select "No Yes" at bounding box center [231, 142] width 225 height 12
select select "1"
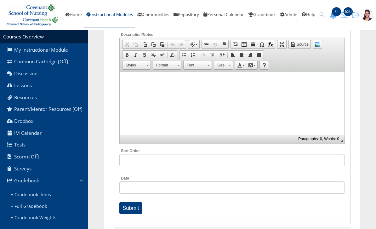
scroll to position [232, 0]
click at [132, 208] on input "Submit" at bounding box center [130, 208] width 23 height 12
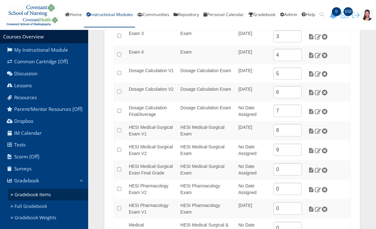
scroll to position [158, 0]
click at [291, 167] on input "0" at bounding box center [287, 169] width 28 height 12
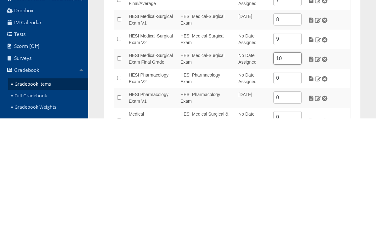
type input "10"
click at [287, 202] on input "0" at bounding box center [287, 208] width 28 height 12
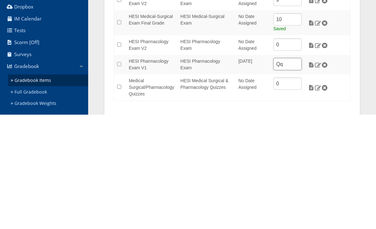
type input "Q"
type input "11"
click at [288, 153] on input "0" at bounding box center [287, 159] width 28 height 12
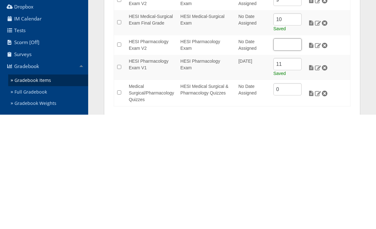
type input "Q"
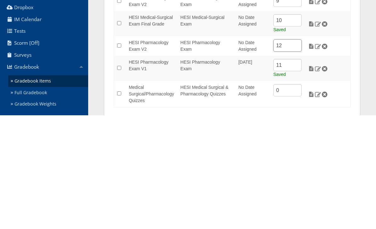
type input "12"
click at [350, 169] on td at bounding box center [327, 181] width 45 height 25
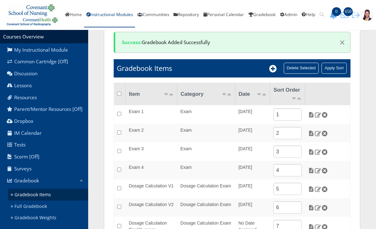
scroll to position [31, 0]
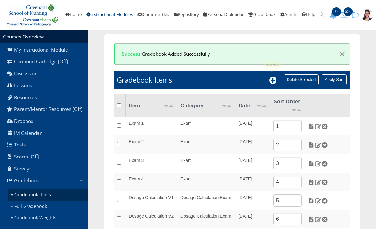
click at [269, 81] on icon at bounding box center [273, 81] width 8 height 8
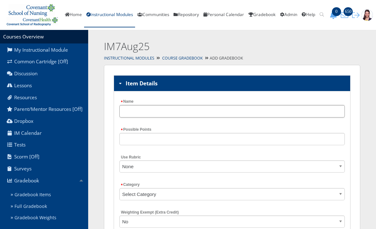
click at [225, 111] on input "Name" at bounding box center [231, 111] width 225 height 12
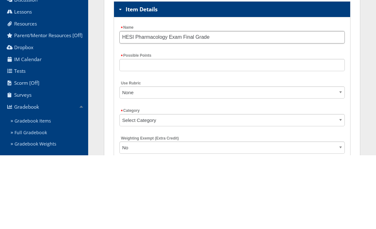
type input "HESI Pharmacology Exam Final Grade"
click at [278, 133] on input "Possible Points" at bounding box center [231, 139] width 225 height 12
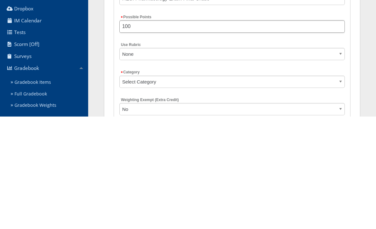
type input "100"
click at [271, 188] on select "Select Category Exam HESI Medical Surgical & Pharmacology Quizzes Dosage Calcul…" at bounding box center [231, 194] width 225 height 12
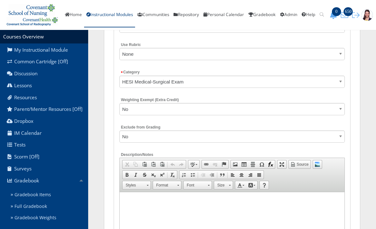
click at [265, 79] on select "Select Category Exam HESI Medical Surgical & Pharmacology Quizzes Dosage Calcul…" at bounding box center [231, 82] width 225 height 12
select select "5422"
click at [235, 135] on select "No Yes" at bounding box center [231, 136] width 225 height 12
select select "1"
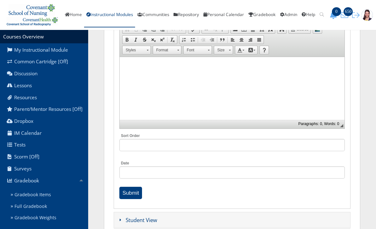
scroll to position [248, 0]
click at [134, 191] on input "Submit" at bounding box center [130, 193] width 23 height 12
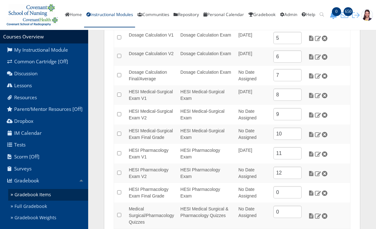
scroll to position [197, 0]
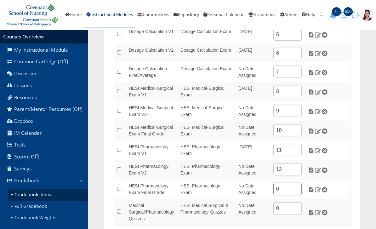
click at [293, 188] on input "0" at bounding box center [287, 189] width 28 height 12
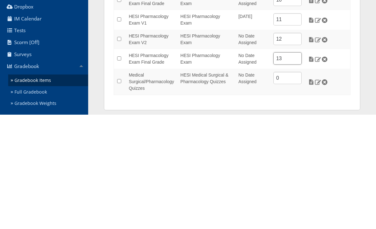
type input "13"
click at [286, 186] on input "0" at bounding box center [287, 192] width 28 height 12
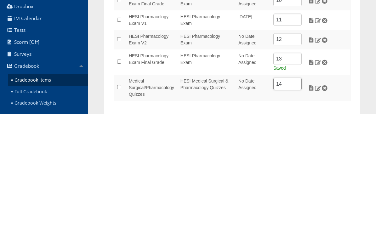
scroll to position [223, 0]
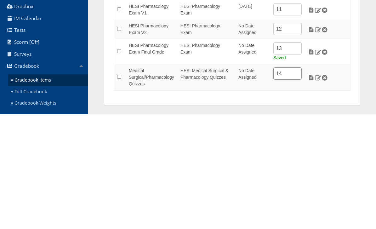
type input "14"
click at [268, 110] on html "You are previewing v9, to return to v8 please close this tab. Changes here will…" at bounding box center [188, 3] width 376 height 453
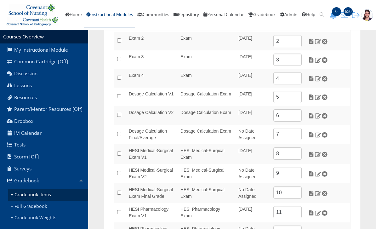
scroll to position [203, 0]
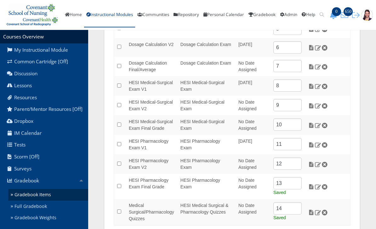
click at [311, 143] on img at bounding box center [311, 145] width 7 height 6
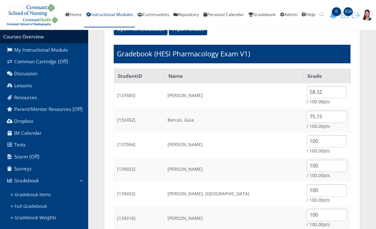
scroll to position [51, 0]
click at [321, 89] on input "58.32" at bounding box center [327, 92] width 40 height 12
type input "5"
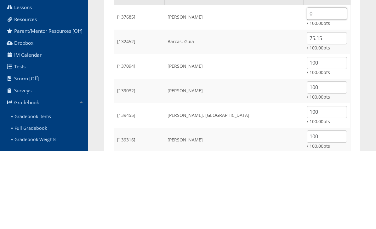
type input "0"
click at [332, 111] on input "75.15" at bounding box center [327, 117] width 40 height 12
type input "7"
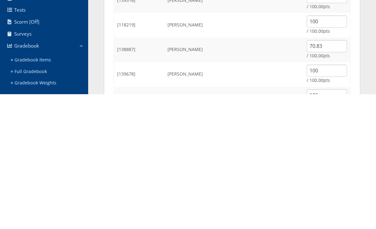
scroll to position [154, 0]
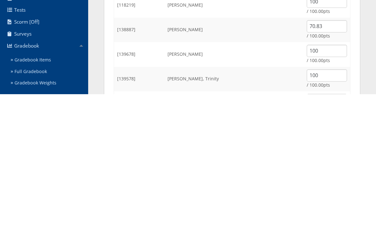
type input "0"
click at [333, 155] on input "70.83" at bounding box center [327, 161] width 40 height 12
type input "7"
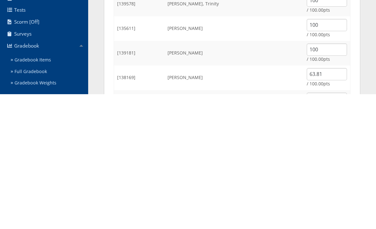
scroll to position [231, 0]
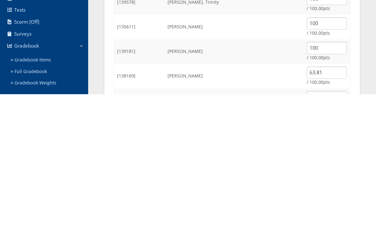
type input "0"
click at [317, 201] on input "63.81" at bounding box center [327, 207] width 40 height 12
type input "6"
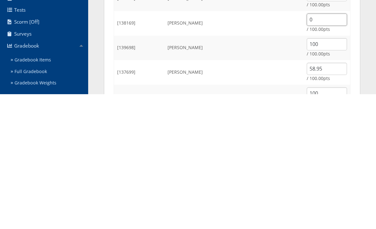
scroll to position [292, 0]
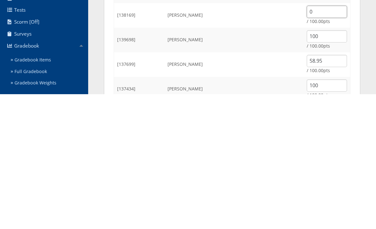
type input "0"
click at [323, 190] on input "58.95" at bounding box center [327, 196] width 40 height 12
type input "5"
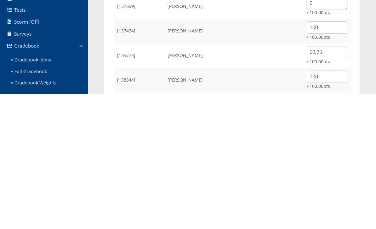
scroll to position [350, 0]
type input "0"
click at [332, 180] on input "69.75" at bounding box center [327, 186] width 40 height 12
type input "6"
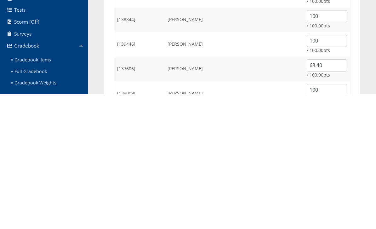
scroll to position [410, 0]
type input "0"
click at [329, 194] on input "68.40" at bounding box center [327, 200] width 40 height 12
type input "6"
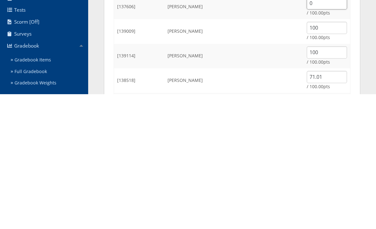
scroll to position [486, 0]
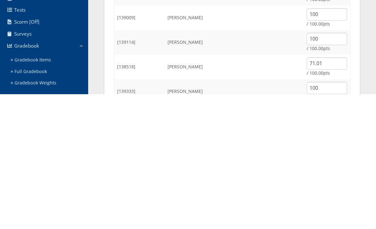
type input "0"
click at [325, 192] on input "71.01" at bounding box center [327, 198] width 40 height 12
type input "7"
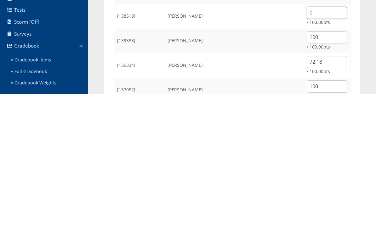
scroll to position [541, 0]
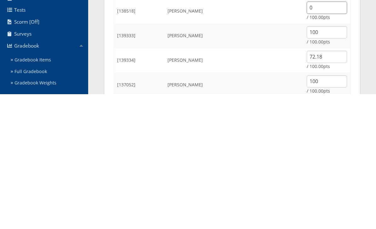
type input "0"
click at [323, 185] on input "72.18" at bounding box center [327, 191] width 40 height 12
type input "7"
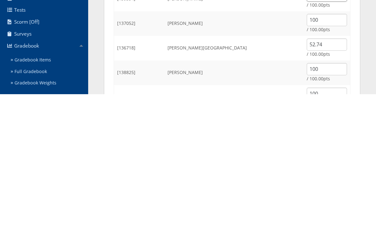
scroll to position [604, 0]
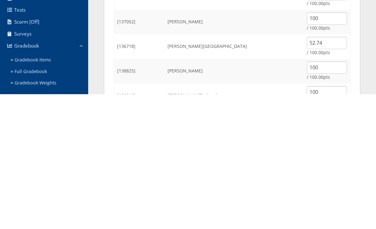
type input "0"
click at [330, 172] on input "52.74" at bounding box center [327, 178] width 40 height 12
type input "5"
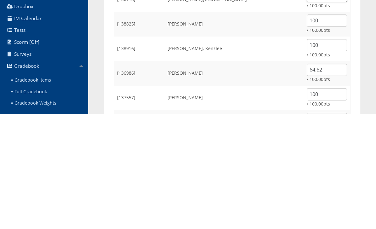
scroll to position [683, 0]
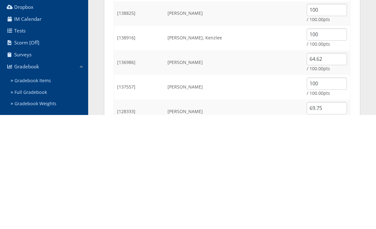
type input "0"
click at [326, 167] on input "64.62" at bounding box center [327, 173] width 40 height 12
type input "6"
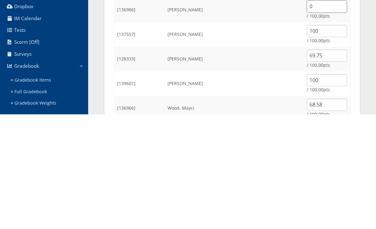
scroll to position [735, 0]
type input "0"
click at [327, 164] on input "69.75" at bounding box center [327, 170] width 40 height 12
type input "6"
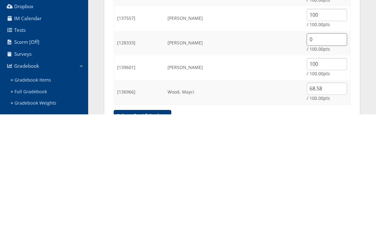
scroll to position [781, 0]
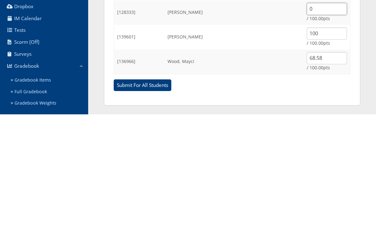
type input "0"
click at [336, 167] on input "68.58" at bounding box center [327, 173] width 40 height 12
click at [332, 167] on input "68.58" at bounding box center [327, 173] width 40 height 12
type input "6"
type input "0"
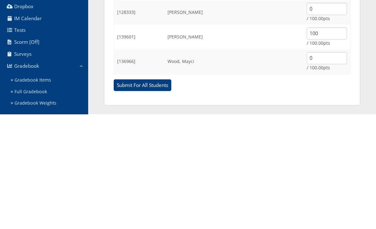
click at [152, 194] on input "Submit For All Students" at bounding box center [143, 200] width 58 height 12
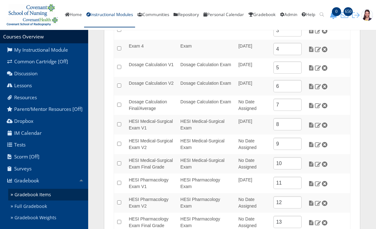
scroll to position [164, 0]
click at [312, 183] on img at bounding box center [311, 184] width 7 height 6
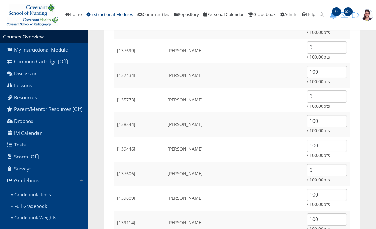
scroll to position [441, 0]
click at [305, 59] on td "0 / 100.00pts" at bounding box center [327, 50] width 47 height 25
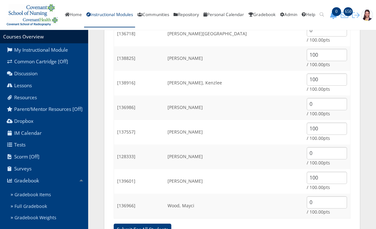
scroll to position [761, 0]
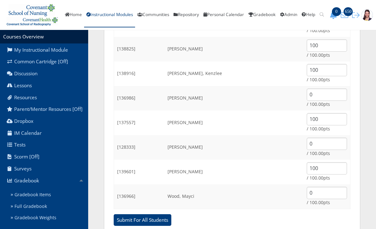
click at [148, 219] on input "Submit For All Students" at bounding box center [143, 220] width 58 height 12
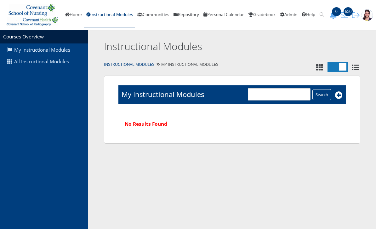
click at [52, 62] on link "All Instructional Modules" at bounding box center [44, 62] width 88 height 12
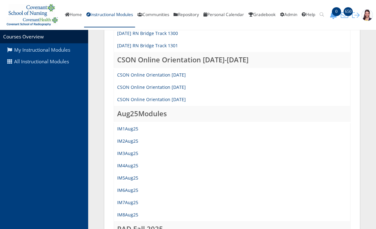
scroll to position [226, 0]
click at [134, 202] on link "IM7Aug25" at bounding box center [127, 202] width 21 height 6
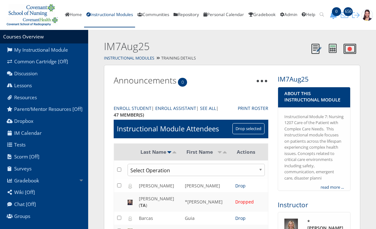
click at [37, 185] on link "Gradebook" at bounding box center [44, 180] width 88 height 12
click at [44, 200] on link "Gradebook Items" at bounding box center [48, 195] width 80 height 12
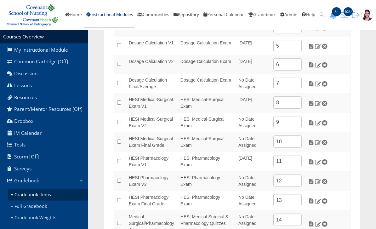
scroll to position [175, 0]
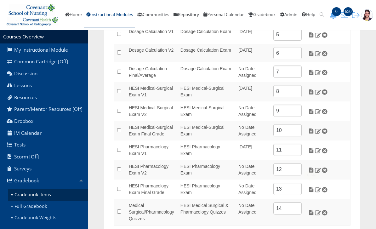
click at [312, 189] on img at bounding box center [311, 190] width 7 height 6
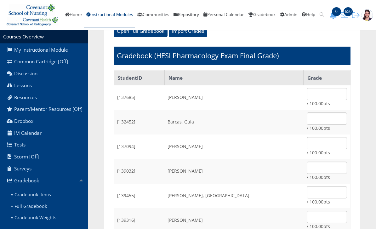
scroll to position [49, 0]
click at [334, 143] on input "text" at bounding box center [327, 143] width 40 height 12
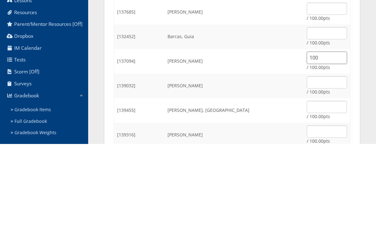
type input "100"
click at [322, 162] on input "text" at bounding box center [327, 168] width 40 height 12
type input "100"
click at [324, 186] on input "text" at bounding box center [327, 192] width 40 height 12
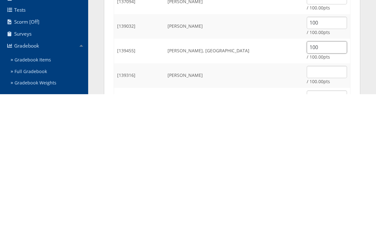
scroll to position [71, 0]
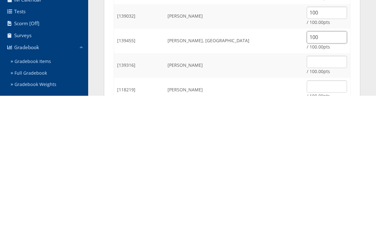
type input "100"
click at [328, 189] on input "text" at bounding box center [327, 195] width 40 height 12
type input "100"
click at [340, 214] on input "text" at bounding box center [327, 220] width 40 height 12
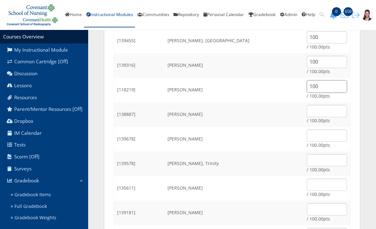
scroll to position [205, 0]
type input "100"
click at [328, 133] on input "text" at bounding box center [327, 134] width 40 height 12
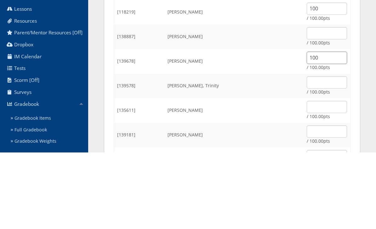
type input "100"
click at [332, 153] on input "text" at bounding box center [327, 159] width 40 height 12
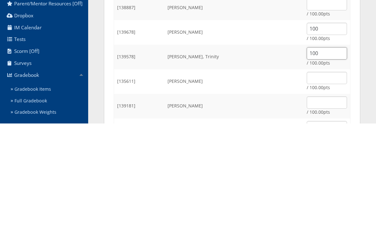
type input "100"
click at [323, 178] on input "text" at bounding box center [327, 184] width 40 height 12
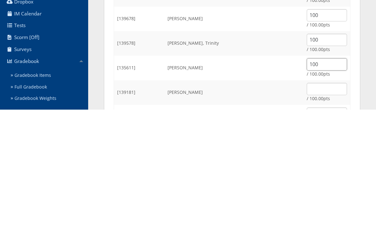
type input "100"
click at [323, 202] on input "text" at bounding box center [327, 208] width 40 height 12
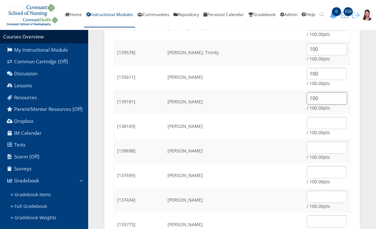
scroll to position [317, 0]
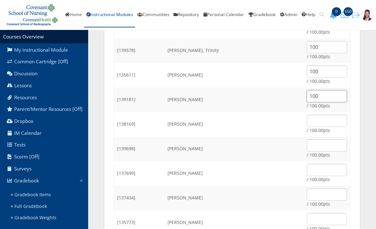
type input "100"
click at [322, 145] on input "text" at bounding box center [327, 146] width 40 height 12
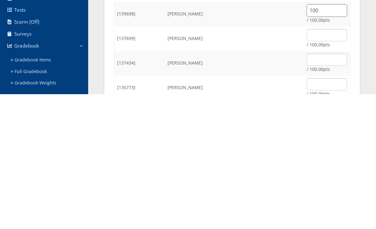
scroll to position [323, 0]
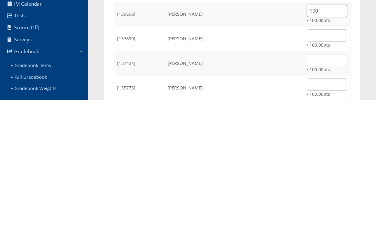
type input "100"
click at [329, 183] on input "text" at bounding box center [327, 189] width 40 height 12
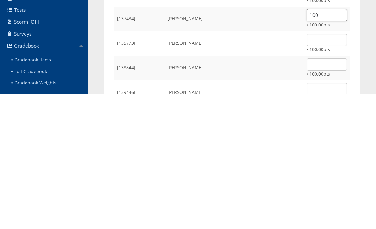
scroll to position [376, 0]
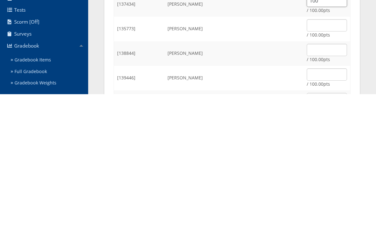
type input "100"
click at [325, 179] on input "text" at bounding box center [327, 185] width 40 height 12
type input "100"
click at [337, 203] on input "text" at bounding box center [327, 209] width 40 height 12
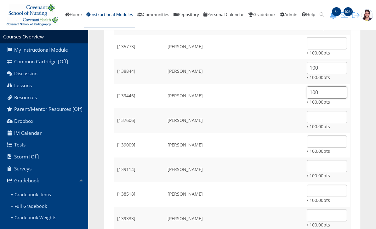
scroll to position [493, 0]
type input "100"
click at [323, 140] on input "text" at bounding box center [327, 141] width 40 height 12
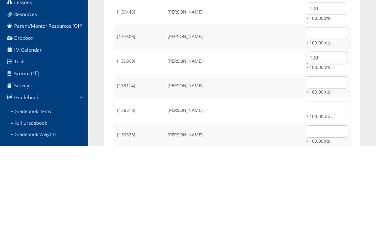
type input "100"
click at [331, 160] on input "text" at bounding box center [327, 166] width 40 height 12
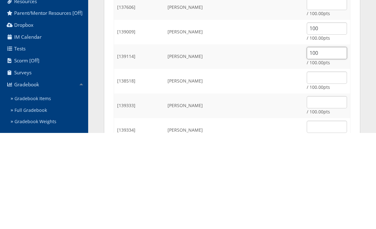
scroll to position [606, 0]
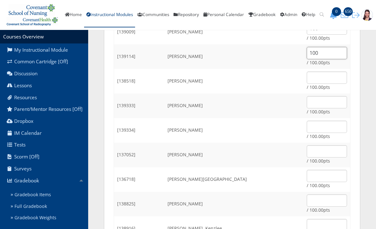
type input "100"
click at [331, 101] on input "text" at bounding box center [327, 102] width 40 height 12
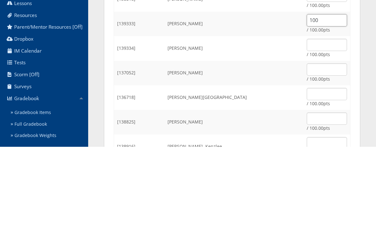
type input "100"
click at [325, 145] on input "text" at bounding box center [327, 151] width 40 height 12
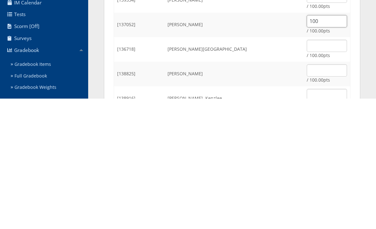
type input "100"
click at [331, 195] on input "text" at bounding box center [327, 201] width 40 height 12
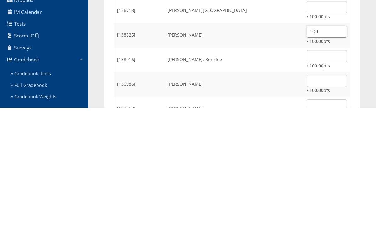
scroll to position [655, 0]
type input "100"
click at [330, 170] on input "text" at bounding box center [327, 176] width 40 height 12
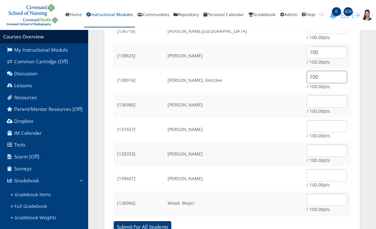
scroll to position [754, 0]
type input "100"
click at [335, 131] on input "text" at bounding box center [327, 126] width 40 height 12
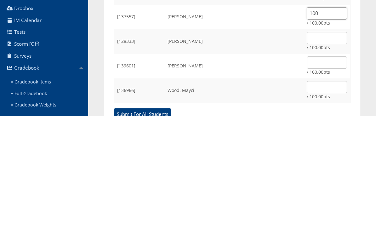
type input "100"
click at [334, 169] on input "text" at bounding box center [327, 175] width 40 height 12
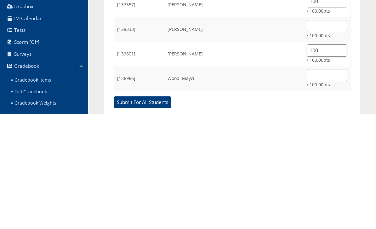
scroll to position [781, 0]
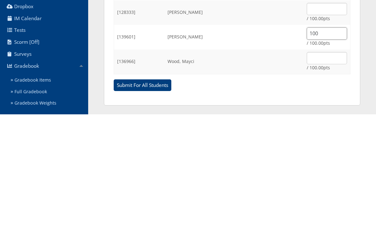
type input "100"
click at [158, 194] on input "Submit For All Students" at bounding box center [143, 200] width 58 height 12
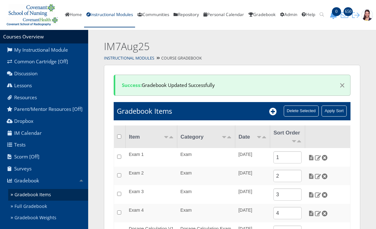
click at [121, 15] on link "Instructional Modules" at bounding box center [109, 15] width 51 height 25
click at [120, 16] on link "Instructional Modules" at bounding box center [109, 15] width 51 height 25
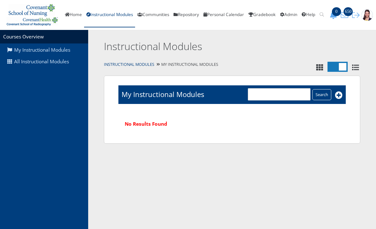
click at [55, 60] on link "All Instructional Modules" at bounding box center [44, 62] width 88 height 12
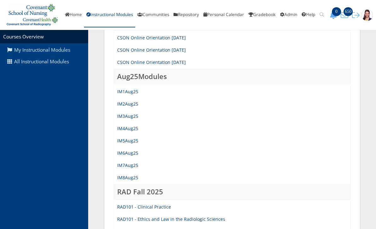
scroll to position [263, 0]
click at [132, 139] on link "IM5Aug25" at bounding box center [127, 141] width 21 height 6
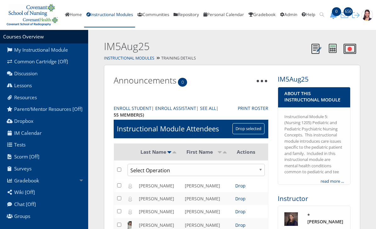
click at [34, 183] on link "Gradebook" at bounding box center [44, 180] width 88 height 12
click at [47, 195] on link "Gradebook Items" at bounding box center [48, 195] width 80 height 12
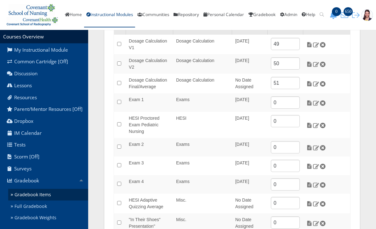
scroll to position [91, 0]
click at [287, 122] on input "0" at bounding box center [285, 121] width 29 height 12
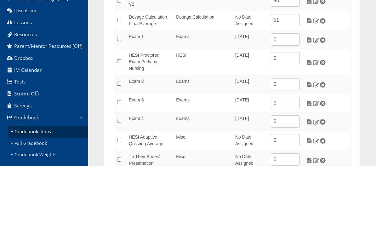
click at [318, 123] on img at bounding box center [316, 126] width 7 height 6
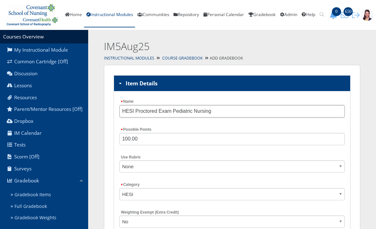
click at [276, 111] on input "HESI Proctored Exam Pediatric Nursing" at bounding box center [231, 111] width 225 height 12
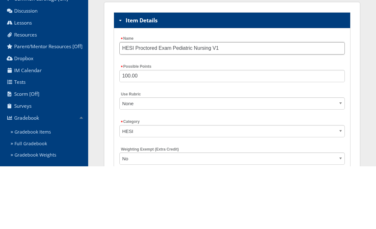
click at [163, 105] on input "HESI Proctored Exam Pediatric Nursing V1" at bounding box center [231, 111] width 225 height 12
click at [185, 105] on input "HESI Proctored Exam Pediatric Nursing V1" at bounding box center [231, 111] width 225 height 12
click at [184, 105] on input "HESI Proctored Exam Pediatric Nursing V1" at bounding box center [231, 111] width 225 height 12
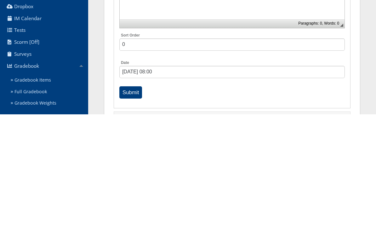
scroll to position [236, 0]
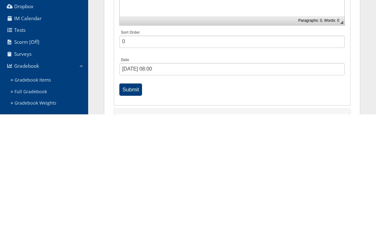
type input "HESI Proctored Exam Pediatric Nursing V1"
click at [126, 198] on input "Submit" at bounding box center [130, 204] width 23 height 12
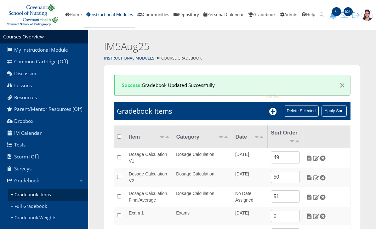
click at [272, 112] on icon at bounding box center [273, 112] width 8 height 8
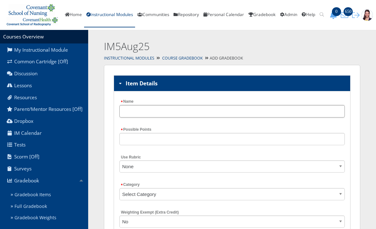
click at [168, 110] on input "Name" at bounding box center [231, 111] width 225 height 12
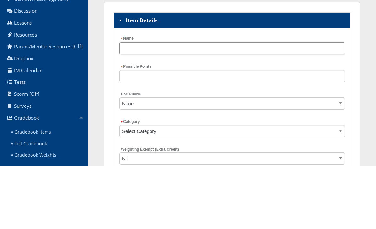
paste input "HESI Proctored Exam Pediatric Nursing V1"
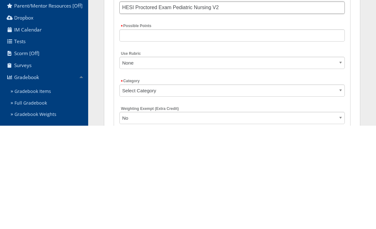
type input "HESI Proctored Exam Pediatric Nursing V2"
click at [215, 133] on input "Possible Points" at bounding box center [231, 139] width 225 height 12
type input "100"
click at [222, 188] on select "Select Category Exams HESI Misc. Dosage Calculation Dropbox Discussion" at bounding box center [231, 194] width 225 height 12
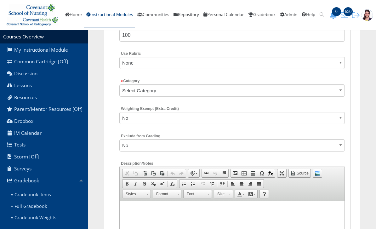
select select "5331"
click at [209, 88] on select "Select Category Exams HESI Misc. Dosage Calculation Dropbox Discussion" at bounding box center [231, 90] width 225 height 12
click at [153, 144] on select "No Yes" at bounding box center [231, 145] width 225 height 12
select select "1"
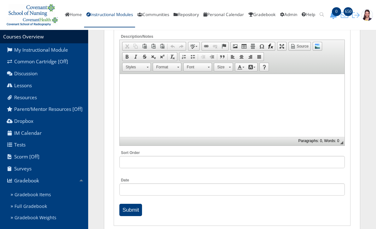
scroll to position [231, 0]
click at [135, 206] on input "Submit" at bounding box center [130, 210] width 23 height 12
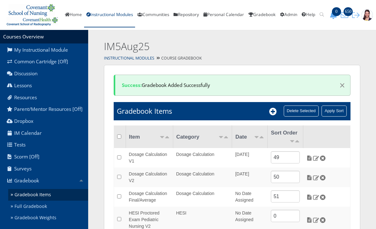
click at [276, 109] on icon at bounding box center [273, 112] width 8 height 8
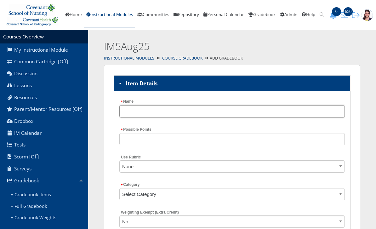
click at [134, 109] on input "Name" at bounding box center [231, 111] width 225 height 12
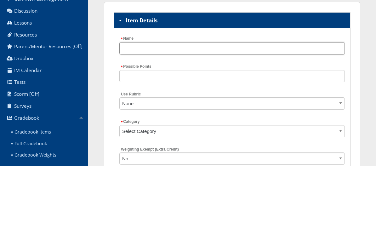
paste input "HESI Proctored Exam Pediatric Nursing V1"
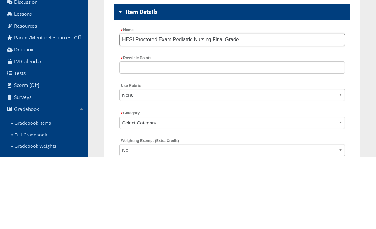
type input "HESI Proctored Exam Pediatric Nursing Final Grade"
click at [221, 133] on input "Possible Points" at bounding box center [231, 139] width 225 height 12
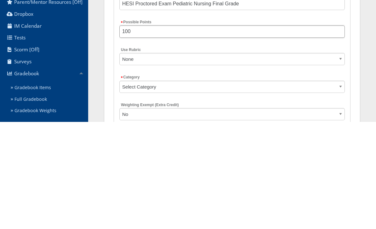
type input "100"
click at [241, 188] on select "Select Category Exams HESI Misc. Dosage Calculation Dropbox Discussion" at bounding box center [231, 194] width 225 height 12
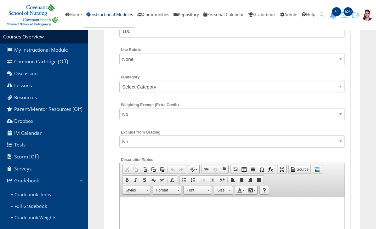
select select "5331"
click at [188, 141] on select "No Yes" at bounding box center [231, 141] width 225 height 12
select select "1"
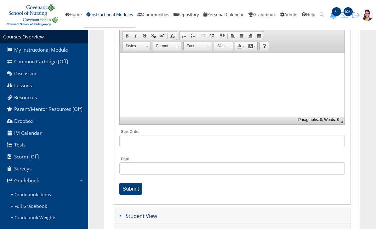
scroll to position [259, 0]
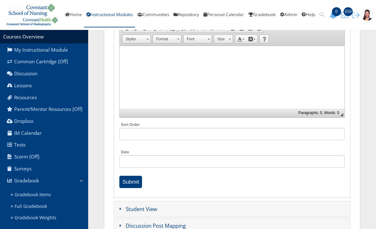
click at [139, 180] on input "Submit" at bounding box center [130, 182] width 23 height 12
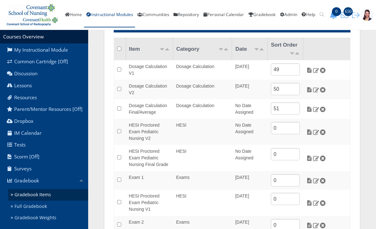
scroll to position [93, 0]
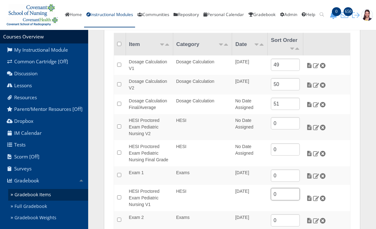
click at [290, 188] on input "0" at bounding box center [285, 194] width 29 height 12
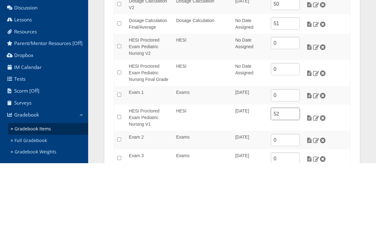
type input "52"
click at [291, 103] on input "0" at bounding box center [285, 109] width 29 height 12
type input "53"
click at [289, 129] on input "0" at bounding box center [285, 135] width 29 height 12
type input "T"
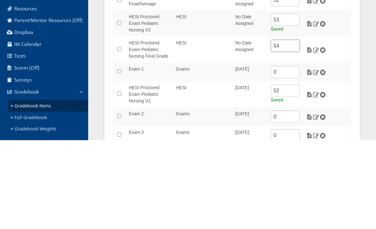
type input "54"
click at [149, 170] on td "HESI Proctored Exam Pediatric Nursing V1" at bounding box center [149, 183] width 47 height 26
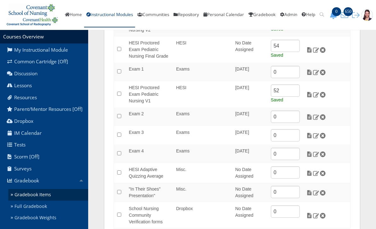
click at [143, 94] on td "HESI Proctored Exam Pediatric Nursing V1" at bounding box center [149, 94] width 47 height 26
click at [307, 93] on img at bounding box center [309, 95] width 7 height 6
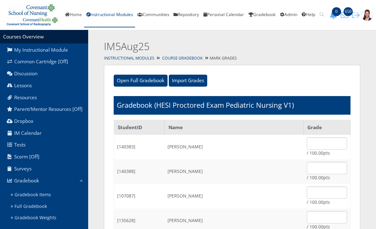
click at [40, 216] on link "Gradebook Weights" at bounding box center [48, 218] width 80 height 12
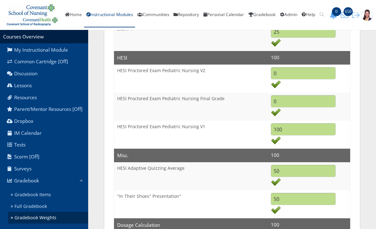
scroll to position [440, 0]
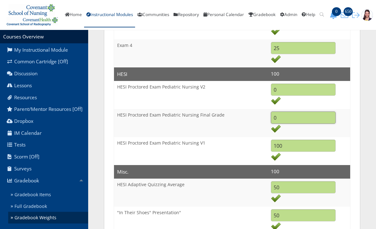
click at [304, 114] on input "0" at bounding box center [303, 118] width 65 height 12
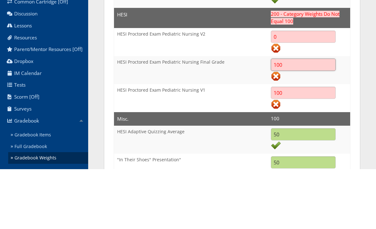
type input "100"
click at [314, 146] on input "100" at bounding box center [303, 152] width 65 height 12
type input "1"
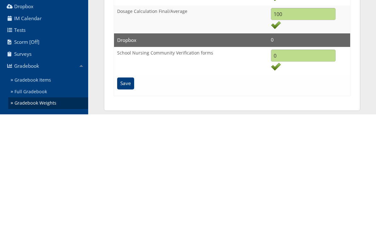
scroll to position [613, 0]
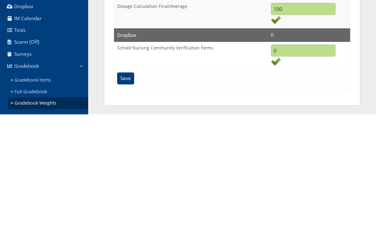
type input "0"
click at [126, 187] on input "Save" at bounding box center [125, 193] width 17 height 12
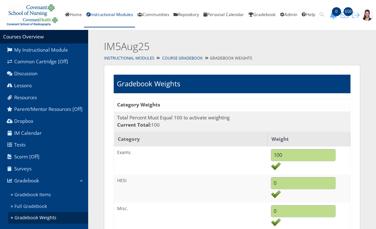
click at [115, 14] on link "Instructional Modules" at bounding box center [109, 15] width 51 height 25
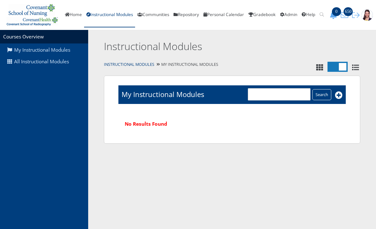
click at [63, 62] on link "All Instructional Modules" at bounding box center [44, 62] width 88 height 12
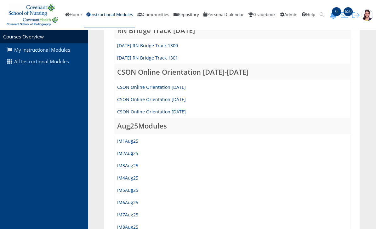
click at [162, 163] on td "IM3Aug25" at bounding box center [232, 166] width 237 height 12
click at [132, 214] on link "IM7Aug25" at bounding box center [127, 215] width 21 height 6
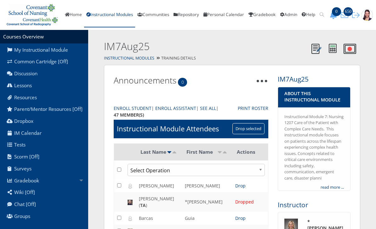
click at [34, 183] on link "Gradebook" at bounding box center [44, 180] width 88 height 12
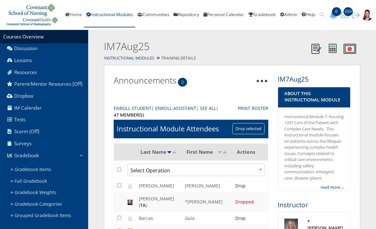
scroll to position [27, 0]
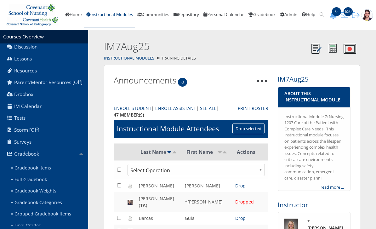
click at [52, 196] on link "Gradebook Weights" at bounding box center [48, 191] width 80 height 12
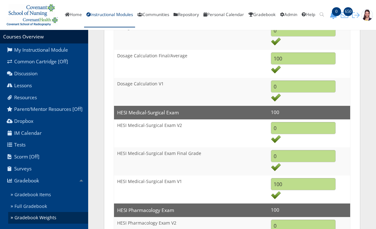
scroll to position [530, 0]
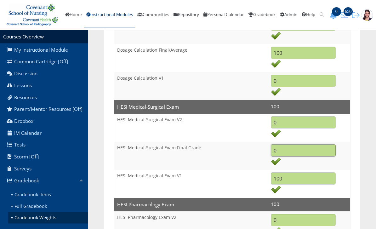
click at [307, 151] on input "0" at bounding box center [303, 151] width 65 height 12
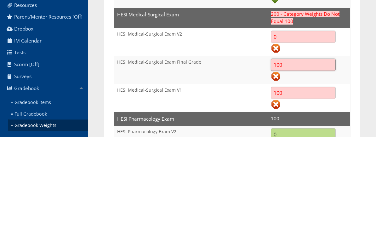
type input "100"
click at [313, 179] on input "100" at bounding box center [303, 185] width 65 height 12
type input "1"
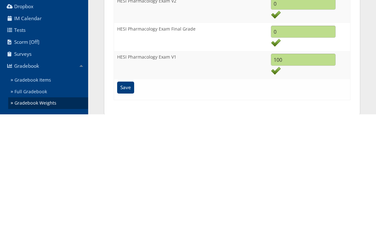
scroll to position [641, 0]
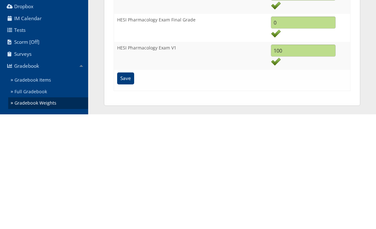
type input "0"
click at [125, 187] on input "Save" at bounding box center [125, 193] width 17 height 12
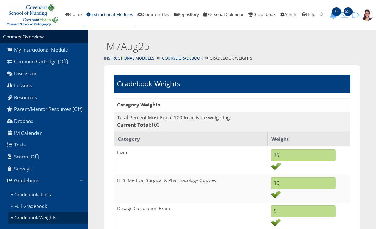
click at [184, 57] on link "Course Gradebook" at bounding box center [182, 57] width 41 height 5
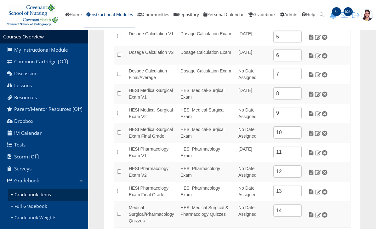
scroll to position [175, 0]
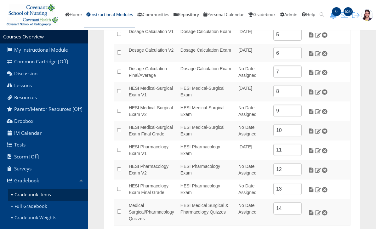
click at [54, 220] on link "Gradebook Weights" at bounding box center [48, 218] width 80 height 12
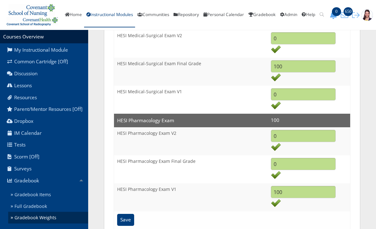
scroll to position [615, 0]
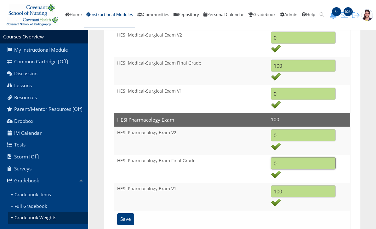
click at [308, 158] on input "0" at bounding box center [303, 163] width 65 height 12
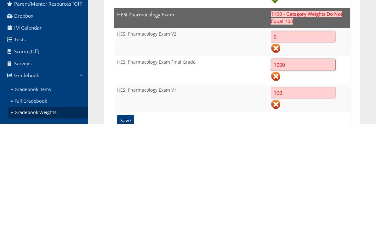
type input "1000"
click at [312, 192] on input "100" at bounding box center [303, 198] width 65 height 12
type input "1"
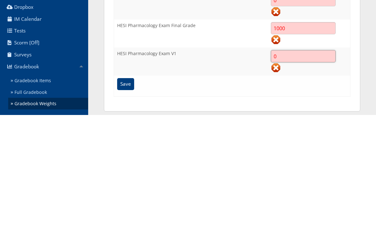
type input "0"
click at [125, 192] on input "Save" at bounding box center [125, 198] width 17 height 12
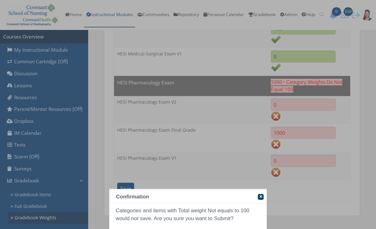
click at [362, 218] on div at bounding box center [188, 114] width 376 height 229
click at [299, 136] on div at bounding box center [188, 114] width 376 height 229
click at [294, 113] on div at bounding box center [188, 114] width 376 height 229
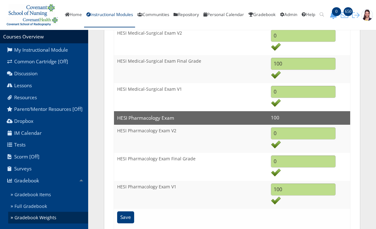
scroll to position [648, 0]
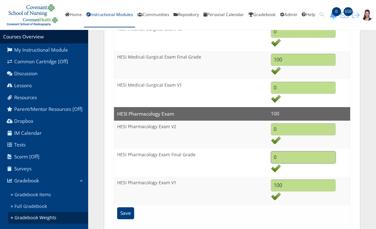
click at [310, 158] on input "0" at bounding box center [303, 157] width 65 height 12
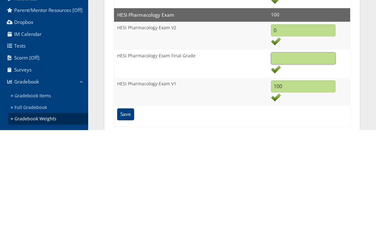
type input "Q"
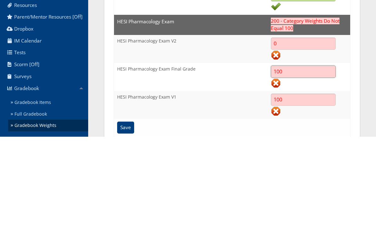
type input "100"
click at [316, 186] on input "100" at bounding box center [303, 192] width 65 height 12
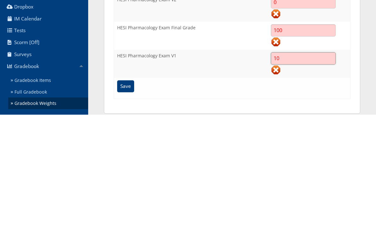
type input "1"
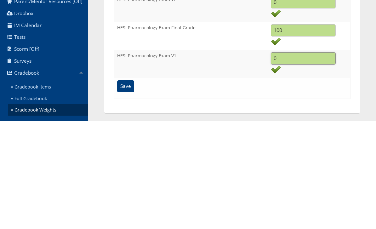
type input "0"
click at [126, 188] on input "Save" at bounding box center [125, 194] width 17 height 12
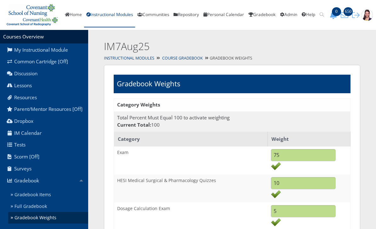
click at [115, 12] on link "Instructional Modules" at bounding box center [109, 15] width 51 height 25
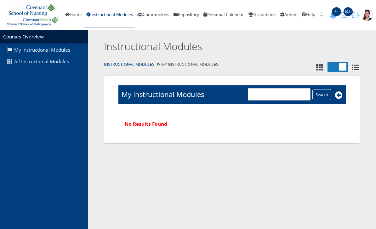
click at [58, 56] on link "My Instructional Modules" at bounding box center [44, 50] width 88 height 12
click at [57, 62] on link "All Instructional Modules" at bounding box center [44, 62] width 88 height 12
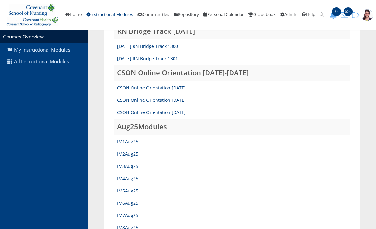
scroll to position [213, 0]
click at [136, 200] on link "IM6Aug25" at bounding box center [127, 203] width 21 height 6
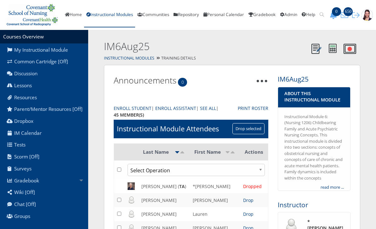
click at [40, 184] on link "Gradebook" at bounding box center [44, 180] width 88 height 12
click at [45, 198] on link "Gradebook Items" at bounding box center [48, 195] width 80 height 12
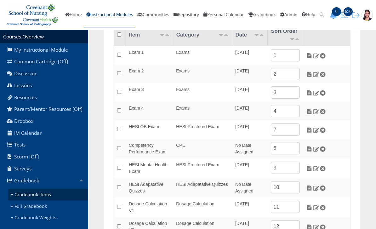
scroll to position [80, 0]
click at [316, 128] on img at bounding box center [316, 130] width 7 height 6
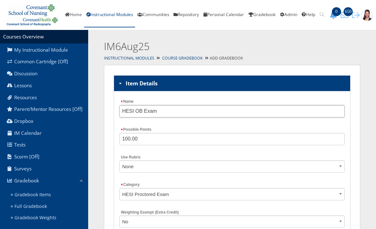
click at [253, 112] on input "HESI OB Exam" at bounding box center [231, 111] width 225 height 12
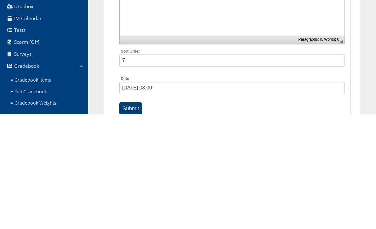
scroll to position [233, 0]
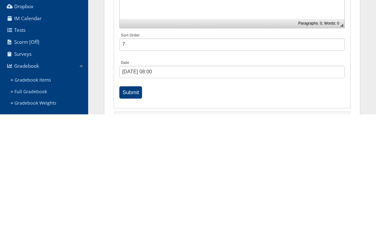
type input "HESI OB Exam V1"
click at [133, 201] on input "Submit" at bounding box center [130, 207] width 23 height 12
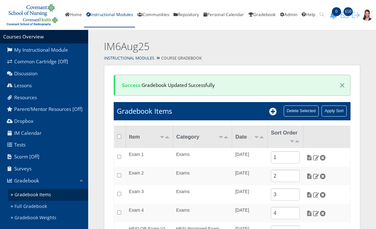
click at [275, 108] on icon at bounding box center [273, 112] width 8 height 8
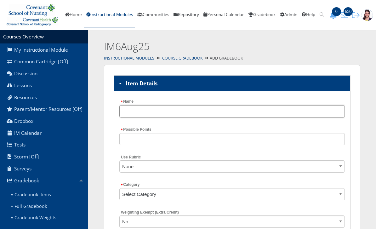
click at [251, 111] on input "Name" at bounding box center [231, 111] width 225 height 12
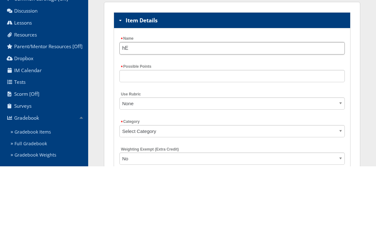
type input "h"
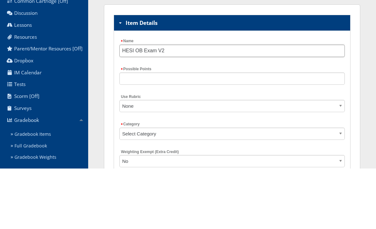
type input "HESI OB Exam V2"
click at [227, 133] on input "Possible Points" at bounding box center [231, 139] width 225 height 12
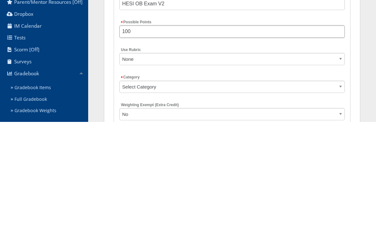
type input "100"
click at [249, 188] on select "Select Category Exams CPE HESI Proctored Exam HESI Adapatative Quizzes Dosage C…" at bounding box center [231, 194] width 225 height 12
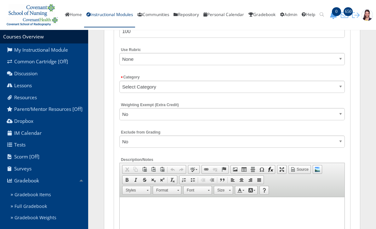
select select "5368"
click at [188, 138] on select "No Yes" at bounding box center [231, 141] width 225 height 12
select select "1"
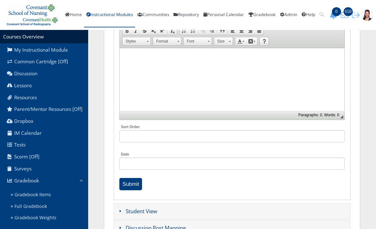
scroll to position [256, 0]
click at [135, 182] on input "Submit" at bounding box center [130, 184] width 23 height 12
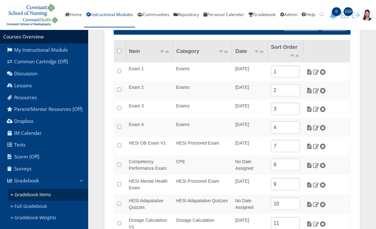
scroll to position [60, 0]
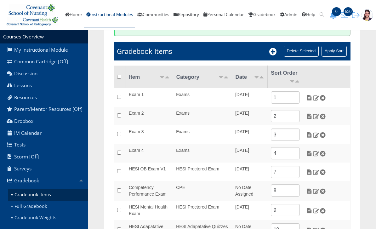
click at [274, 50] on icon at bounding box center [273, 52] width 8 height 8
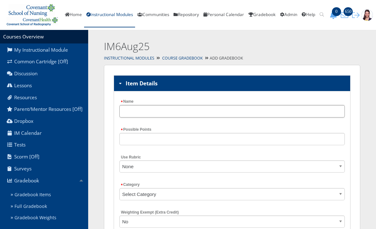
click at [184, 111] on input "Name" at bounding box center [231, 111] width 225 height 12
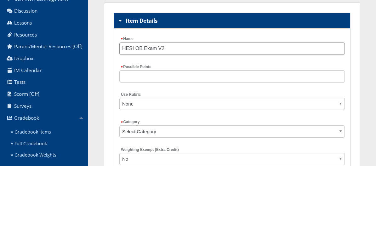
type input "HESI OB Exam V2"
click at [256, 133] on input "Possible Points" at bounding box center [231, 139] width 225 height 12
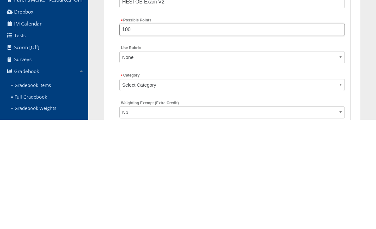
type input "100"
click at [248, 188] on select "Select Category Exams CPE HESI Proctored Exam HESI Adapatative Quizzes Dosage C…" at bounding box center [231, 194] width 225 height 12
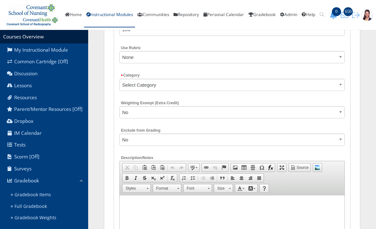
select select "5368"
click at [210, 136] on select "No Yes" at bounding box center [231, 140] width 225 height 12
select select "1"
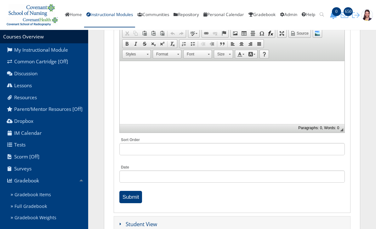
scroll to position [243, 0]
click at [136, 195] on input "Submit" at bounding box center [130, 197] width 23 height 12
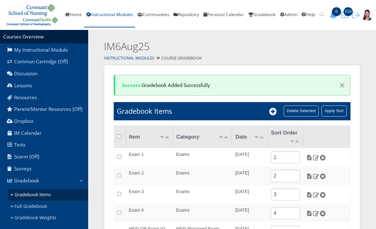
click at [275, 110] on icon at bounding box center [273, 112] width 8 height 8
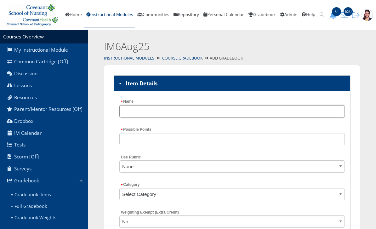
click at [269, 111] on input "Name" at bounding box center [231, 111] width 225 height 12
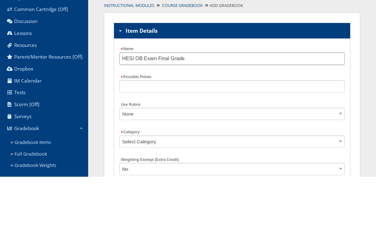
type input "HESI OB Exam Final Grade"
click at [221, 133] on input "Possible Points" at bounding box center [231, 139] width 225 height 12
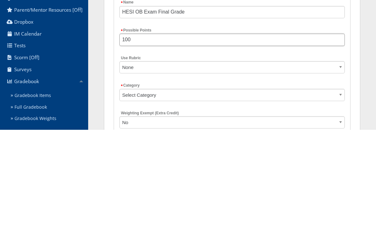
type input "100"
click at [250, 188] on select "Select Category Exams CPE HESI Proctored Exam HESI Adapatative Quizzes Dosage C…" at bounding box center [231, 194] width 225 height 12
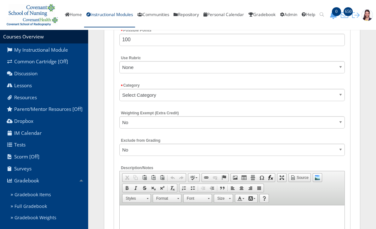
select select "5368"
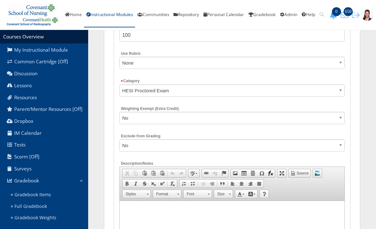
click at [182, 142] on select "No Yes" at bounding box center [231, 145] width 225 height 12
select select "1"
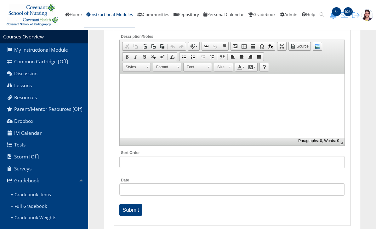
scroll to position [231, 0]
click at [138, 211] on input "Submit" at bounding box center [130, 209] width 23 height 12
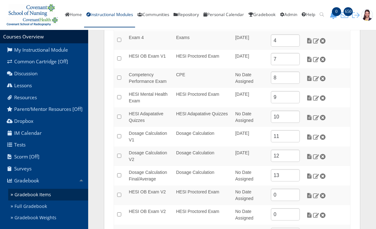
scroll to position [173, 0]
click at [293, 196] on input "0" at bounding box center [285, 195] width 29 height 12
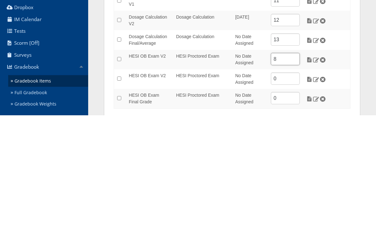
type input "8"
click at [325, 191] on img at bounding box center [322, 194] width 7 height 6
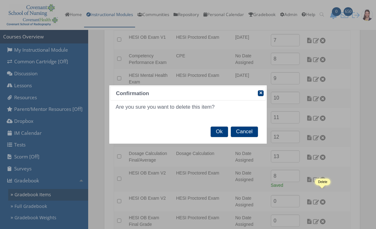
click at [220, 133] on span "Ok" at bounding box center [219, 132] width 17 height 11
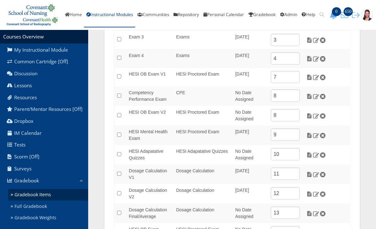
scroll to position [172, 0]
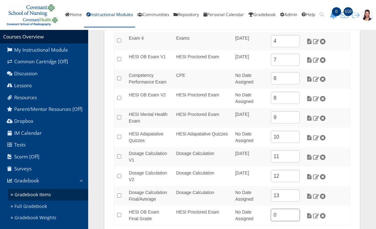
click at [288, 213] on input "0" at bounding box center [285, 215] width 29 height 12
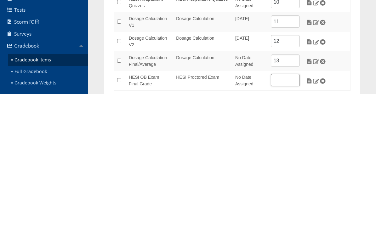
scroll to position [192, 0]
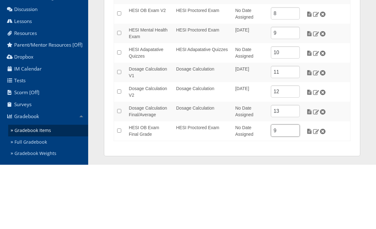
type input "9"
click at [284, 91] on input "9" at bounding box center [285, 97] width 29 height 12
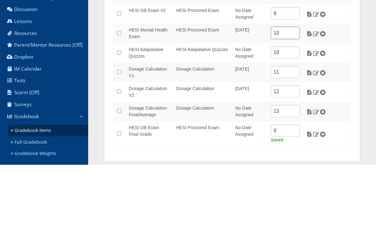
type input "10"
click at [317, 95] on img at bounding box center [316, 98] width 7 height 6
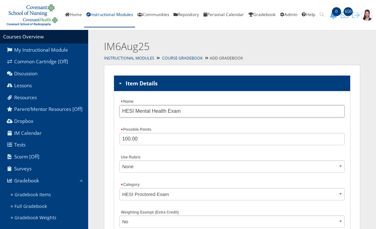
click at [217, 112] on input "HESI Mental Health Exam" at bounding box center [231, 111] width 225 height 12
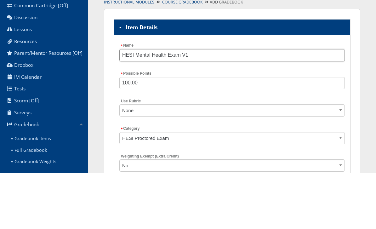
click at [169, 105] on input "HESI Mental Health Exam V1" at bounding box center [231, 111] width 225 height 12
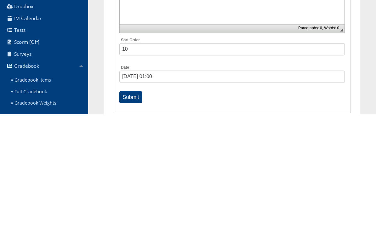
type input "HESI Mental Health Exam V1"
click at [133, 206] on input "Submit" at bounding box center [130, 212] width 23 height 12
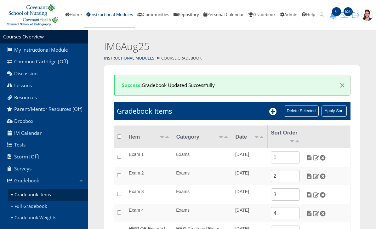
click at [272, 108] on icon at bounding box center [273, 112] width 8 height 8
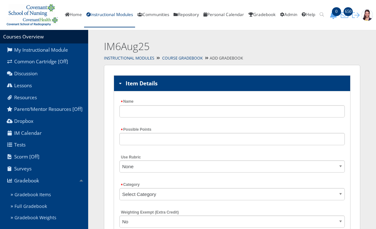
click at [159, 101] on div "Name" at bounding box center [231, 110] width 225 height 25
click at [130, 109] on input "Name" at bounding box center [231, 111] width 225 height 12
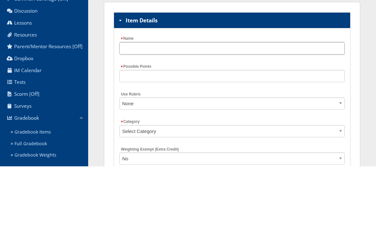
paste input "HESI Mental Health Exam V1"
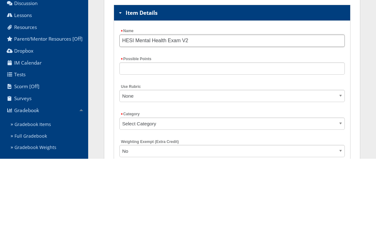
type input "HESI Mental Health Exam V2"
click at [210, 133] on input "Possible Points" at bounding box center [231, 139] width 225 height 12
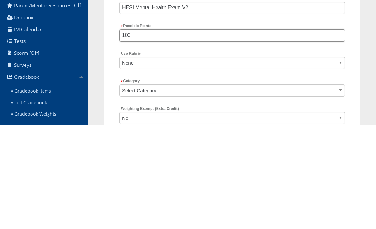
type input "100"
click at [218, 188] on select "Select Category Exams CPE HESI Proctored Exam HESI Adapatative Quizzes Dosage C…" at bounding box center [231, 194] width 225 height 12
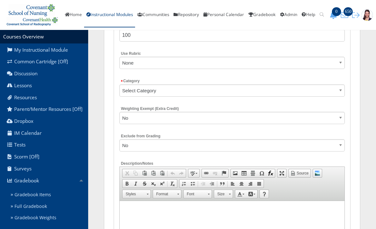
select select "5368"
click at [167, 143] on select "No Yes" at bounding box center [231, 145] width 225 height 12
select select "1"
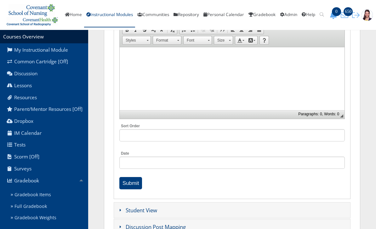
scroll to position [257, 0]
click at [136, 180] on input "Submit" at bounding box center [130, 183] width 23 height 12
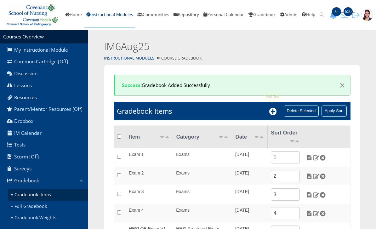
click at [276, 114] on icon at bounding box center [273, 112] width 8 height 8
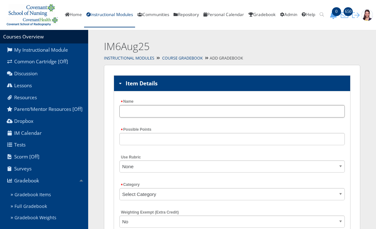
click at [129, 110] on input "Name" at bounding box center [231, 111] width 225 height 12
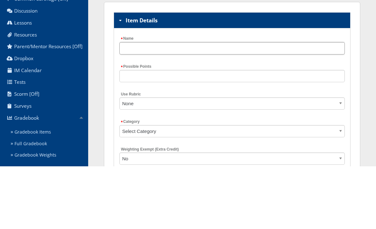
paste input "HESI Mental Health Exam V1"
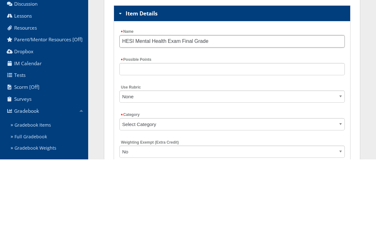
type input "HESI Mental Health Exam Final Grade"
click at [221, 133] on input "Possible Points" at bounding box center [231, 139] width 225 height 12
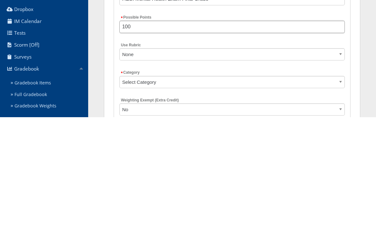
type input "100"
click at [226, 188] on select "Select Category Exams CPE HESI Proctored Exam HESI Adapatative Quizzes Dosage C…" at bounding box center [231, 194] width 225 height 12
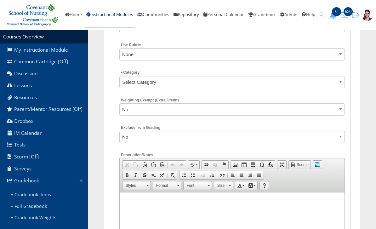
select select "5368"
click at [182, 134] on select "No Yes" at bounding box center [231, 137] width 225 height 12
select select "1"
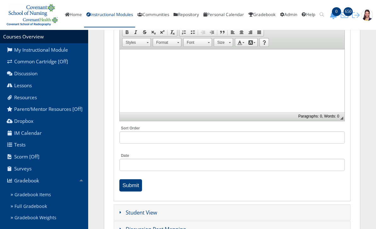
scroll to position [255, 0]
click at [137, 184] on input "Submit" at bounding box center [130, 185] width 23 height 12
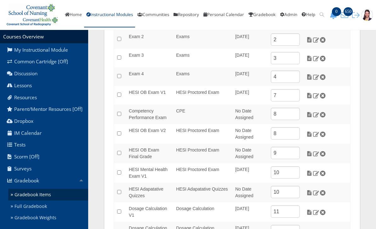
scroll to position [137, 0]
click at [290, 115] on input "8" at bounding box center [285, 113] width 29 height 12
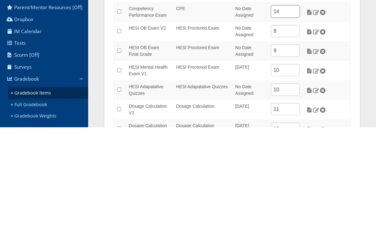
type input "14"
click at [292, 185] on input "10" at bounding box center [285, 191] width 29 height 12
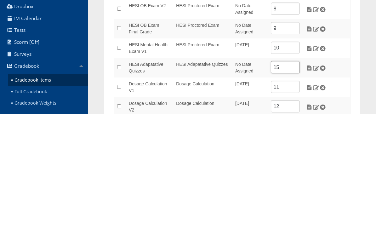
scroll to position [153, 0]
type input "15"
click at [292, 195] on input "11" at bounding box center [285, 201] width 29 height 12
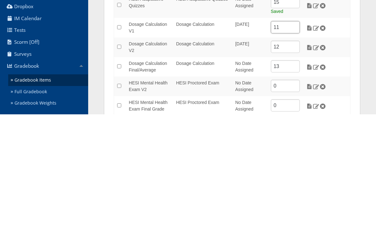
scroll to position [242, 0]
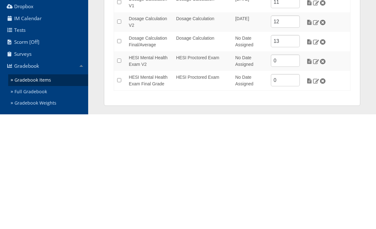
click at [350, 100] on div "Success: Gradebook Added Successfully × Gradebook Items Delete Selected Apply S…" at bounding box center [232, 21] width 256 height 398
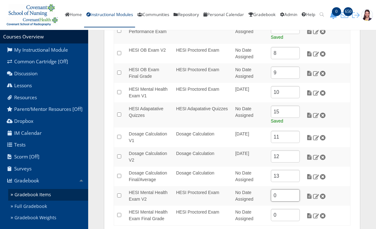
click at [289, 194] on input "0" at bounding box center [285, 195] width 29 height 12
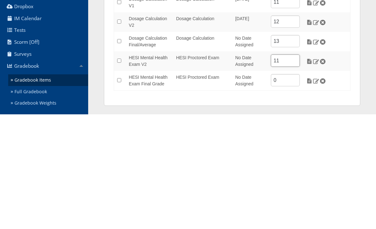
type input "11"
click at [286, 189] on input "0" at bounding box center [285, 195] width 29 height 12
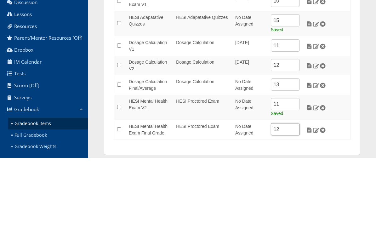
type input "12"
click at [294, 111] on input "11" at bounding box center [285, 117] width 29 height 12
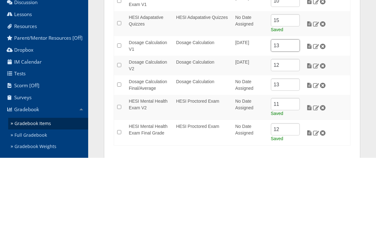
type input "13"
click at [288, 130] on input "12" at bounding box center [285, 136] width 29 height 12
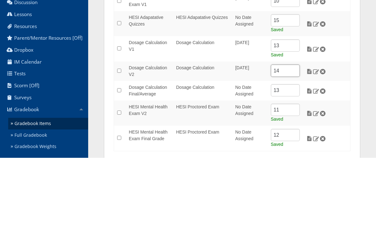
type input "14"
click at [288, 155] on input "13" at bounding box center [285, 161] width 29 height 12
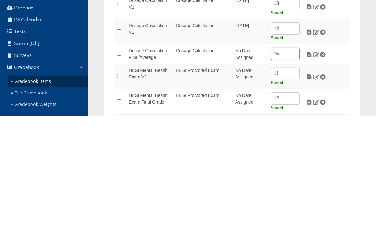
scroll to position [265, 0]
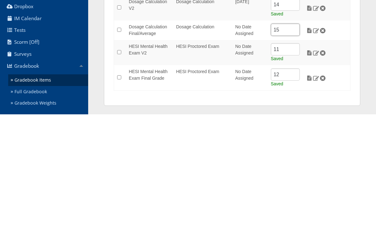
type input "15"
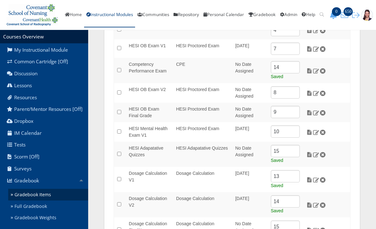
scroll to position [181, 0]
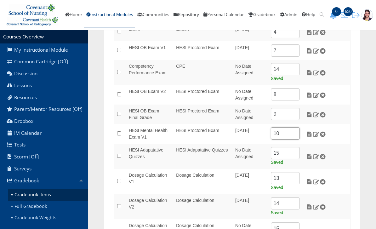
click at [293, 132] on input "10" at bounding box center [285, 133] width 29 height 12
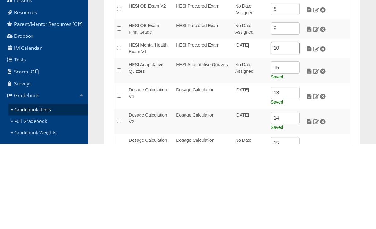
type input "1"
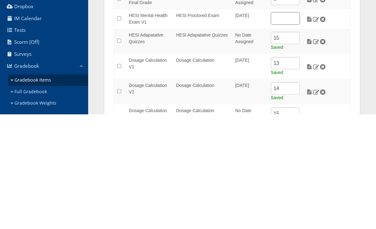
scroll to position [183, 0]
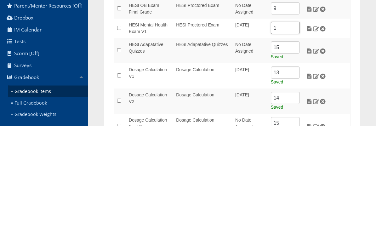
type input "10"
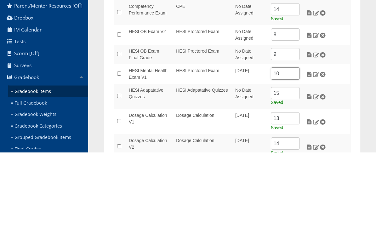
scroll to position [27, 0]
click at [41, 162] on link "Gradebook Items" at bounding box center [48, 168] width 80 height 12
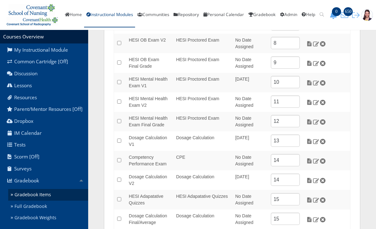
scroll to position [189, 0]
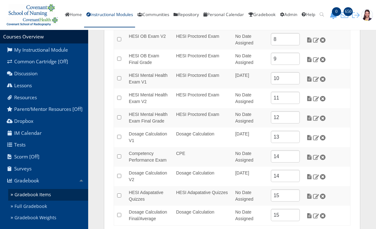
click at [199, 214] on td "Dosage Calculation" at bounding box center [202, 216] width 59 height 20
click at [299, 159] on input "14" at bounding box center [285, 156] width 29 height 12
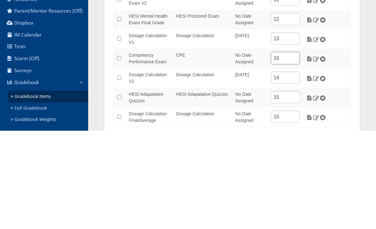
type input "16"
click at [291, 189] on input "15" at bounding box center [285, 195] width 29 height 12
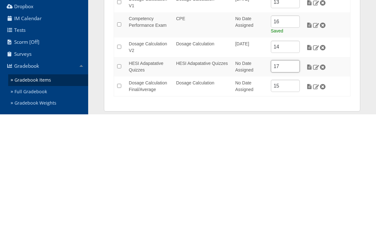
scroll to position [215, 0]
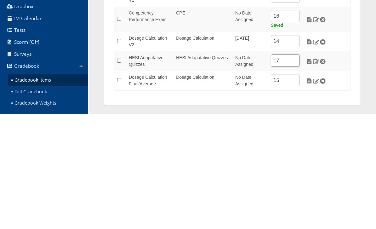
type input "17"
click at [369, 85] on section "Courses Overview My Instructional Module Common Cartridge [Off] Discussion Less…" at bounding box center [188, 17] width 376 height 405
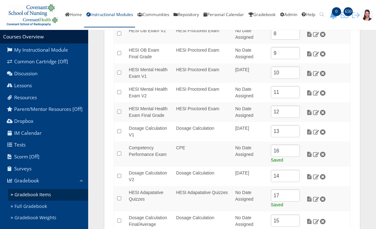
click at [38, 184] on link "Gradebook" at bounding box center [44, 180] width 88 height 12
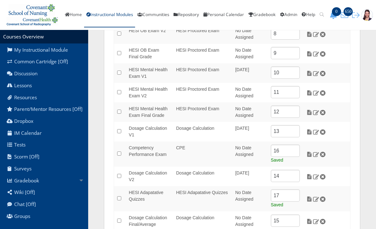
click at [37, 184] on link "Gradebook" at bounding box center [44, 180] width 88 height 12
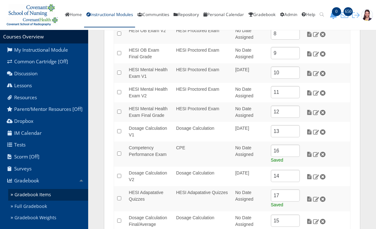
click at [45, 200] on link "Gradebook Items" at bounding box center [48, 195] width 80 height 12
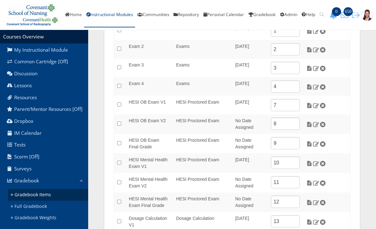
scroll to position [105, 0]
click at [308, 104] on img at bounding box center [309, 105] width 7 height 6
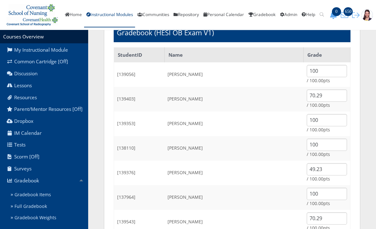
scroll to position [90, 0]
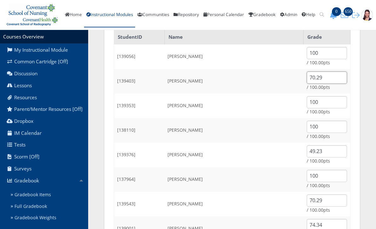
click at [323, 78] on input "70.29" at bounding box center [327, 77] width 40 height 12
type input "7"
click at [317, 78] on input "0" at bounding box center [327, 77] width 40 height 12
click at [307, 80] on input "0" at bounding box center [327, 77] width 40 height 12
click at [308, 78] on input "0" at bounding box center [327, 77] width 40 height 12
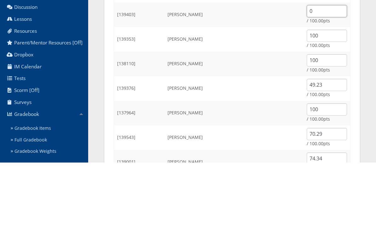
type input "0"
click at [327, 145] on input "49.23" at bounding box center [327, 151] width 40 height 12
type input "4"
paste input "0"
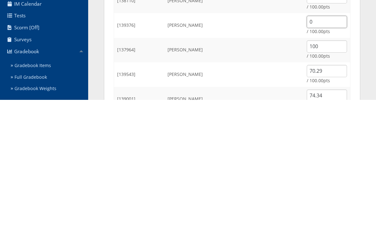
type input "0"
click at [333, 194] on input "70.29" at bounding box center [327, 200] width 40 height 12
type input "7"
type input "0"
click at [344, 219] on input "74.34" at bounding box center [327, 225] width 40 height 12
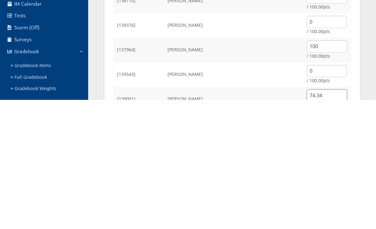
scroll to position [123, 0]
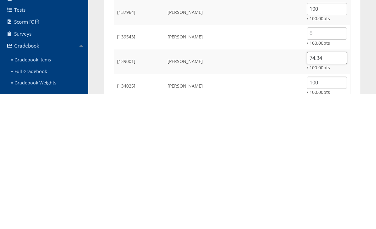
click at [324, 187] on input "74.34" at bounding box center [327, 193] width 40 height 12
type input "7"
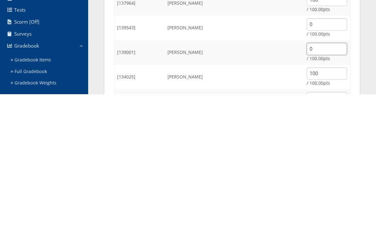
scroll to position [149, 0]
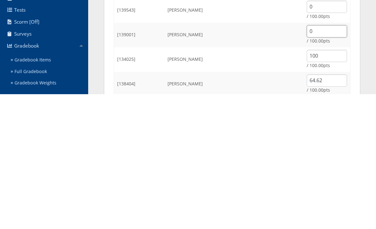
type input "0"
click at [332, 209] on input "64.62" at bounding box center [327, 215] width 40 height 12
type input "6"
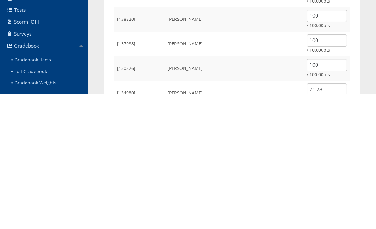
scroll to position [283, 0]
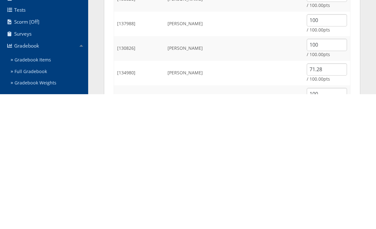
type input "0"
click at [330, 198] on input "71.28" at bounding box center [327, 204] width 40 height 12
type input "7"
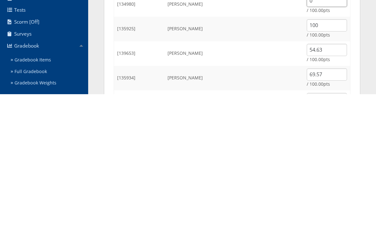
scroll to position [367, 0]
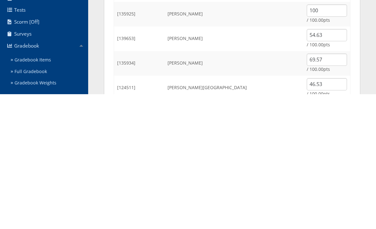
type input "0"
click at [332, 164] on input "54.63" at bounding box center [327, 170] width 40 height 12
type input "5"
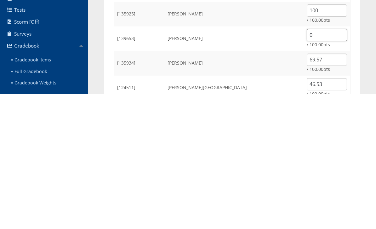
type input "0"
click at [334, 188] on input "69.57" at bounding box center [327, 194] width 40 height 12
type input "6"
type input "0"
click at [338, 213] on input "46.53" at bounding box center [327, 219] width 40 height 12
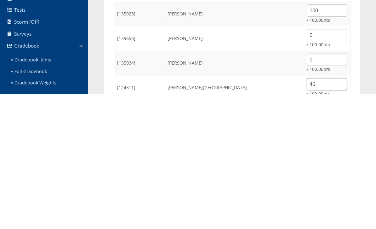
type input "4"
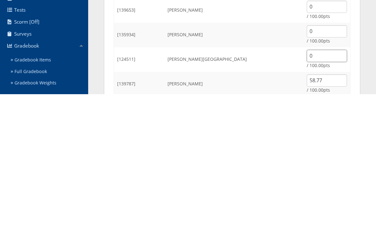
scroll to position [409, 0]
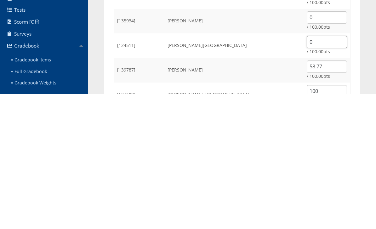
type input "0"
click at [328, 195] on input "58.77" at bounding box center [327, 201] width 40 height 12
type input "5"
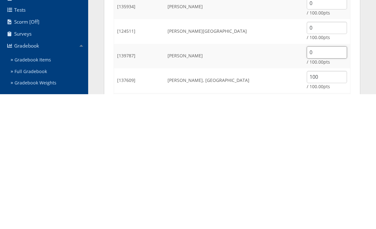
scroll to position [459, 0]
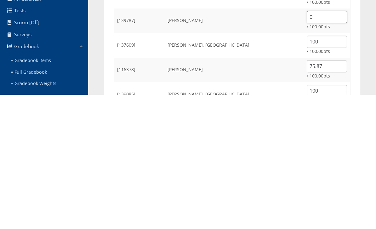
type input "0"
click at [328, 194] on input "75.87" at bounding box center [327, 200] width 40 height 12
type input "7"
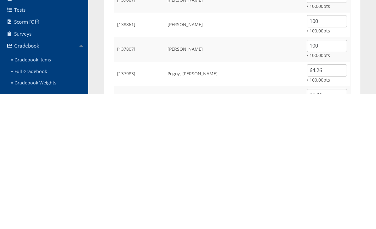
scroll to position [579, 0]
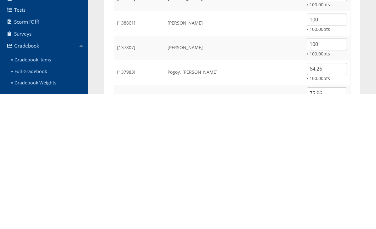
type input "0"
click at [332, 197] on input "64.26" at bounding box center [327, 203] width 40 height 12
type input "6"
type input "0"
click at [337, 222] on input "75.96" at bounding box center [327, 228] width 40 height 12
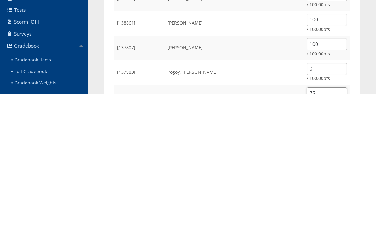
type input "7"
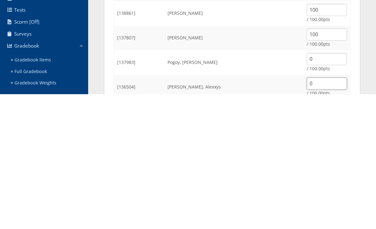
scroll to position [621, 0]
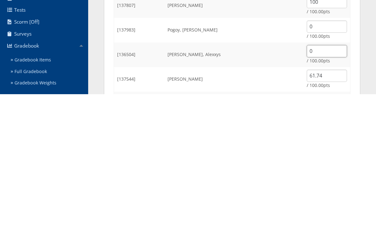
type input "0"
click at [330, 204] on input "61.74" at bounding box center [327, 210] width 40 height 12
type input "6"
type input "0"
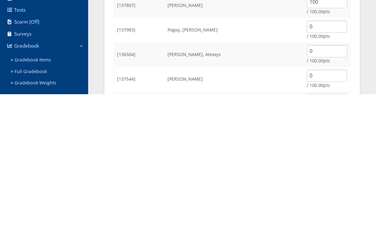
scroll to position [683, 0]
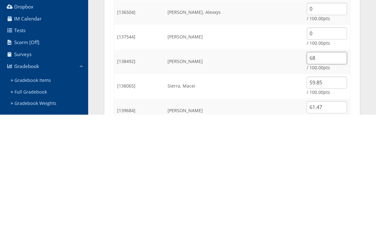
type input "6"
type input "0"
click at [337, 191] on input "59.85" at bounding box center [327, 197] width 40 height 12
type input "5"
type input "0"
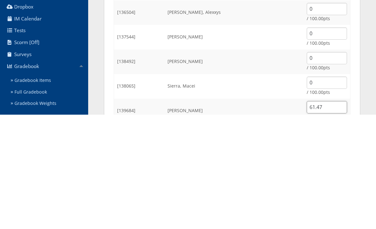
click at [335, 216] on input "61.47" at bounding box center [327, 222] width 40 height 12
type input "6"
type input "0"
click at [339, 191] on input "68.22" at bounding box center [327, 197] width 40 height 12
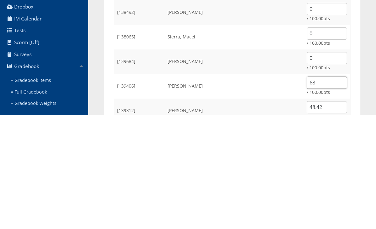
type input "6"
type input "0"
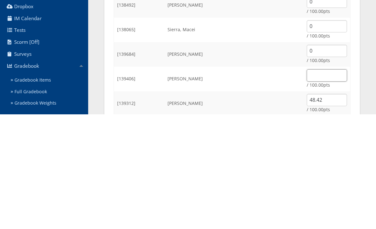
scroll to position [757, 0]
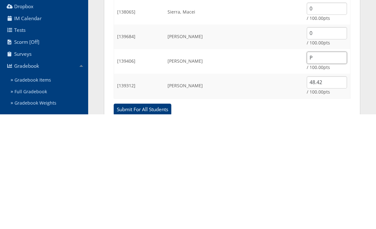
type input "P"
click at [343, 191] on input "48.42" at bounding box center [327, 197] width 40 height 12
type input "4"
type input "0"
click at [326, 166] on input "P" at bounding box center [327, 172] width 40 height 12
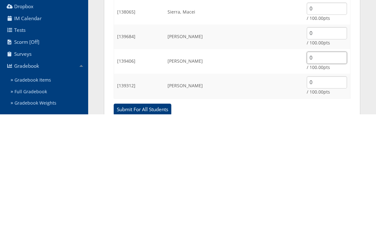
type input "0"
click at [162, 218] on input "Submit For All Students" at bounding box center [143, 224] width 58 height 12
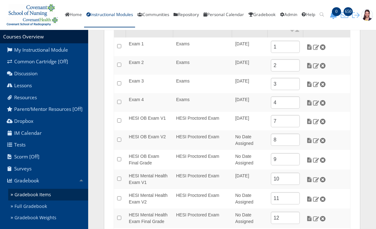
scroll to position [111, 0]
click at [309, 122] on img at bounding box center [309, 121] width 7 height 6
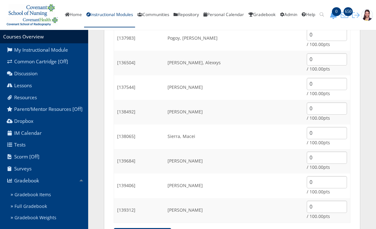
scroll to position [761, 0]
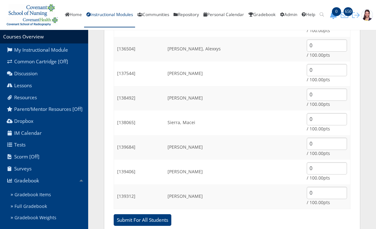
click at [156, 221] on input "Submit For All Students" at bounding box center [143, 220] width 58 height 12
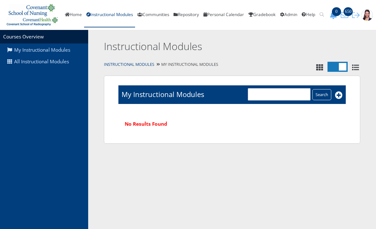
click at [60, 60] on link "All Instructional Modules" at bounding box center [44, 62] width 88 height 12
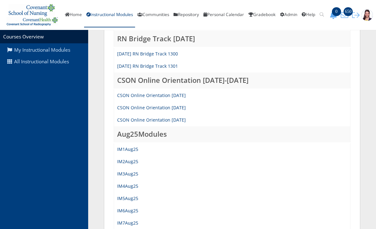
scroll to position [205, 0]
click at [135, 172] on link "IM3Aug25" at bounding box center [127, 174] width 21 height 6
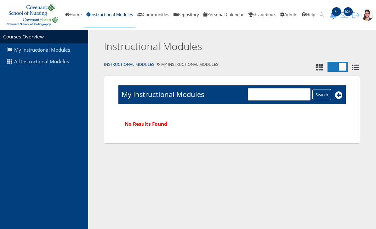
click at [60, 58] on link "All Instructional Modules" at bounding box center [44, 62] width 88 height 12
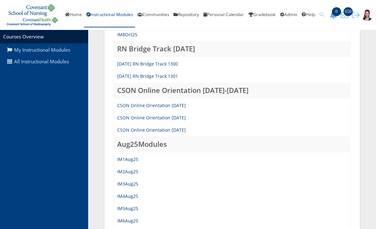
scroll to position [195, 0]
click at [134, 207] on link "IM5Aug25" at bounding box center [127, 208] width 21 height 6
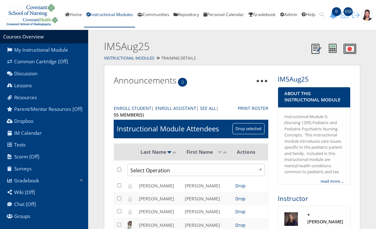
click at [34, 182] on link "Gradebook" at bounding box center [44, 180] width 88 height 12
click at [40, 197] on link "Gradebook Items" at bounding box center [48, 195] width 80 height 12
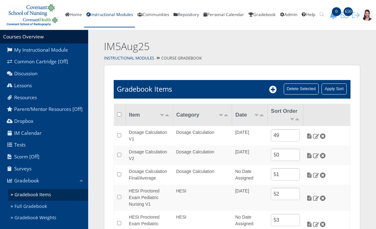
click at [110, 18] on link "Instructional Modules" at bounding box center [109, 15] width 51 height 25
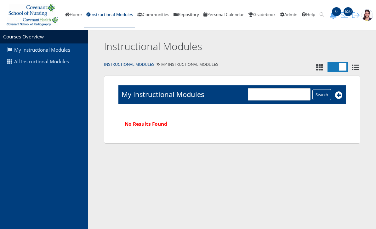
click at [64, 60] on link "All Instructional Modules" at bounding box center [44, 62] width 88 height 12
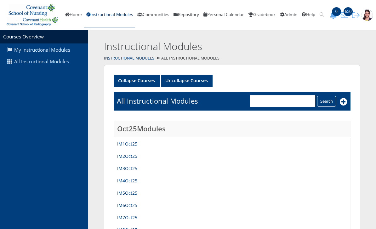
click at [62, 61] on link "All Instructional Modules" at bounding box center [44, 62] width 88 height 12
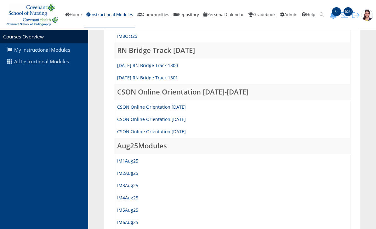
scroll to position [194, 0]
click at [128, 219] on link "IM6Aug25" at bounding box center [127, 222] width 21 height 6
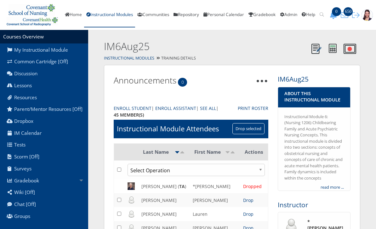
click at [38, 185] on link "Gradebook" at bounding box center [44, 180] width 88 height 12
click at [43, 195] on link "Gradebook Items" at bounding box center [48, 195] width 80 height 12
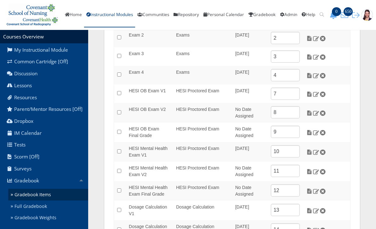
scroll to position [116, 0]
click at [309, 130] on img at bounding box center [309, 133] width 7 height 6
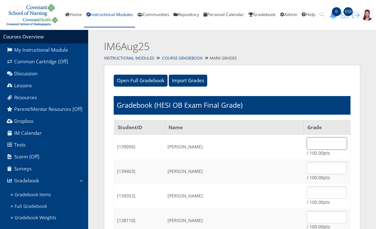
click at [307, 144] on input "text" at bounding box center [327, 143] width 40 height 12
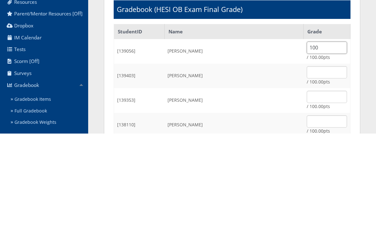
scroll to position [96, 0]
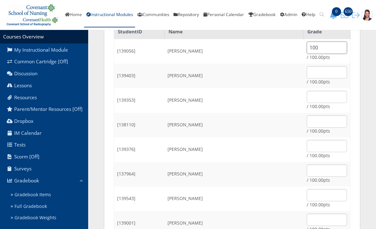
type input "100"
click at [322, 93] on input "text" at bounding box center [327, 97] width 40 height 12
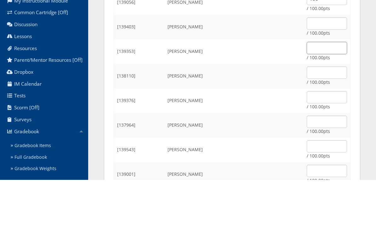
paste input "100"
type input "100"
click at [315, 116] on input "text" at bounding box center [327, 122] width 40 height 12
paste input "100"
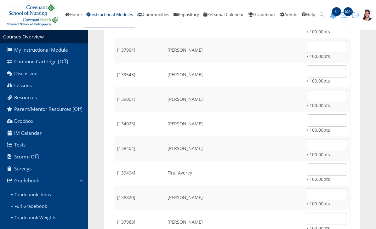
scroll to position [220, 0]
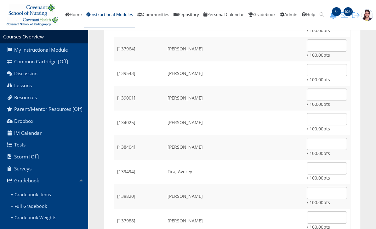
type input "100"
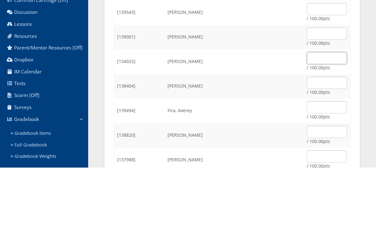
paste input "100"
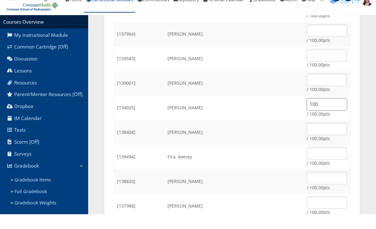
type input "100"
click at [307, 40] on input "text" at bounding box center [327, 46] width 40 height 12
paste input "100"
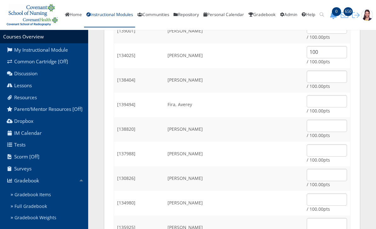
scroll to position [290, 0]
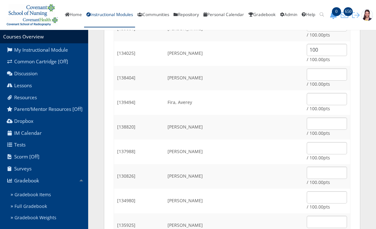
type input "100"
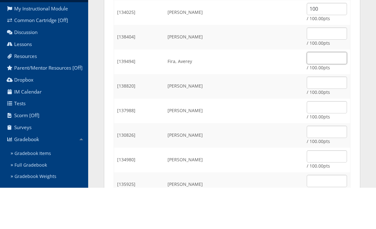
paste input "100"
type input "100"
click at [308, 118] on input "text" at bounding box center [327, 124] width 40 height 12
paste input "100"
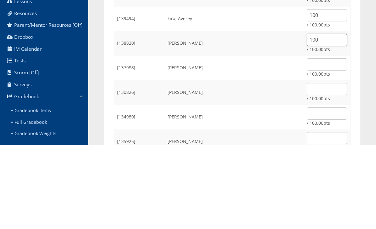
type input "100"
click at [307, 142] on input "text" at bounding box center [327, 148] width 40 height 12
paste input "100"
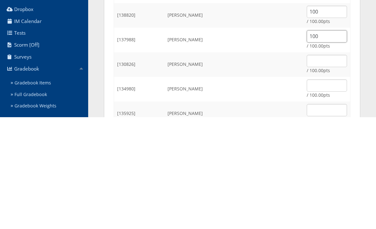
type input "100"
click at [307, 167] on input "text" at bounding box center [327, 173] width 40 height 12
paste input "100"
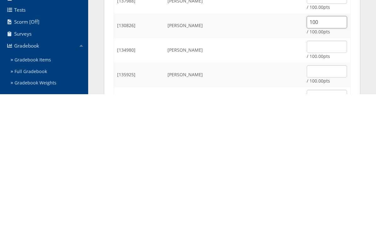
scroll to position [306, 0]
type input "100"
click at [307, 200] on input "text" at bounding box center [327, 206] width 40 height 12
paste input "100"
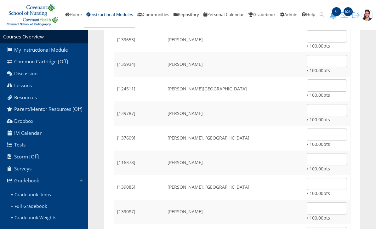
scroll to position [500, 0]
type input "100"
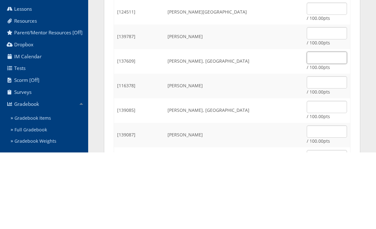
paste input "100"
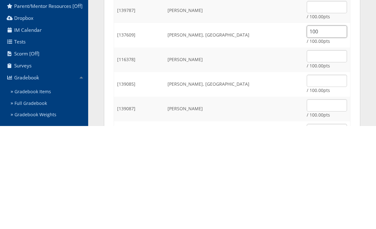
type input "100"
click at [307, 178] on input "text" at bounding box center [327, 184] width 40 height 12
paste input "100"
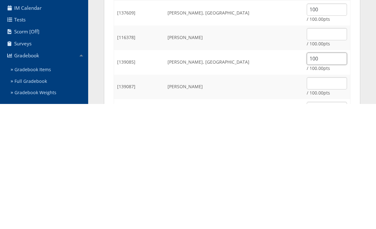
type input "100"
click at [307, 202] on input "text" at bounding box center [327, 208] width 40 height 12
paste input "100"
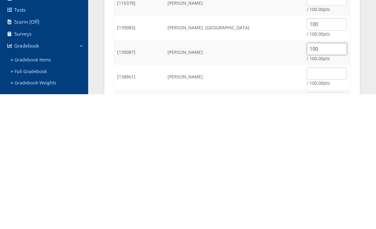
scroll to position [527, 0]
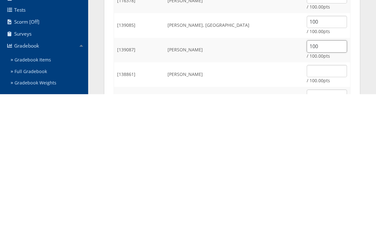
type input "100"
click at [307, 200] on input "text" at bounding box center [327, 206] width 40 height 12
paste input "100"
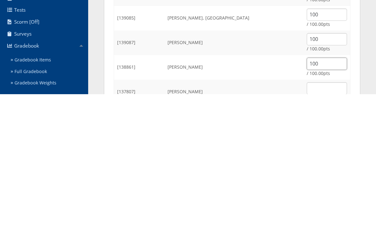
scroll to position [554, 0]
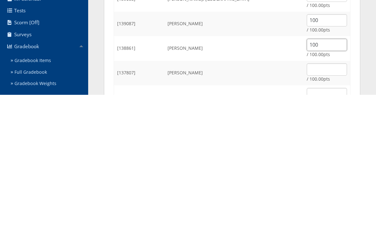
type input "100"
click at [307, 198] on input "text" at bounding box center [327, 204] width 40 height 12
paste input "100"
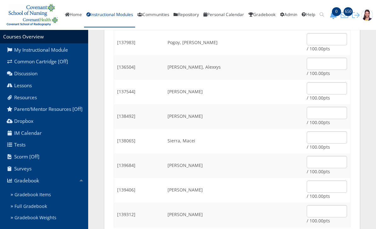
scroll to position [761, 0]
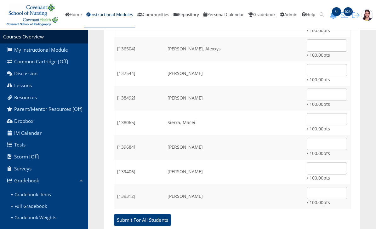
type input "100"
click at [147, 222] on input "Submit For All Students" at bounding box center [143, 220] width 58 height 12
click at [149, 214] on input "Submit For All Students" at bounding box center [143, 220] width 58 height 12
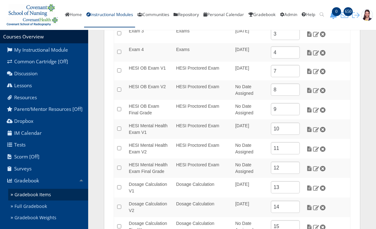
scroll to position [161, 0]
click at [310, 130] on img at bounding box center [309, 130] width 7 height 6
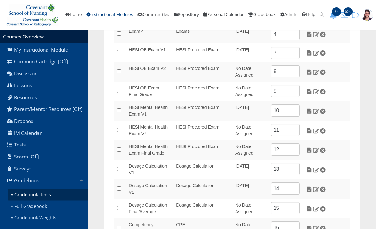
scroll to position [179, 0]
click at [308, 111] on img at bounding box center [309, 111] width 7 height 6
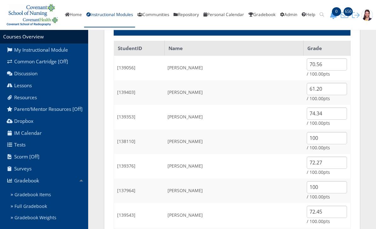
scroll to position [81, 0]
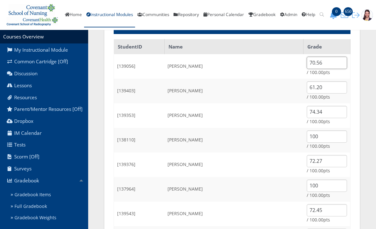
click at [332, 64] on input "70.56" at bounding box center [327, 63] width 40 height 12
type input "7"
click at [330, 88] on input "61.20" at bounding box center [327, 87] width 40 height 12
type input "6"
click at [342, 108] on input "74.34" at bounding box center [327, 112] width 40 height 12
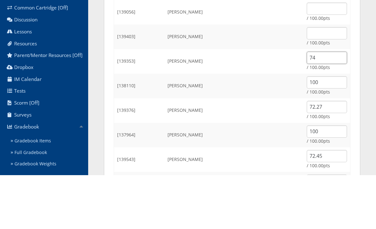
type input "7"
click at [334, 155] on input "72.27" at bounding box center [327, 161] width 40 height 12
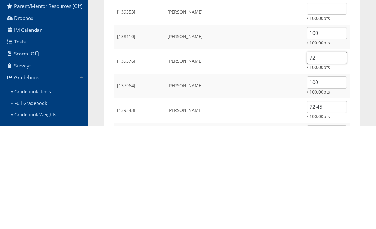
type input "7"
click at [333, 204] on input "72.45" at bounding box center [327, 210] width 40 height 12
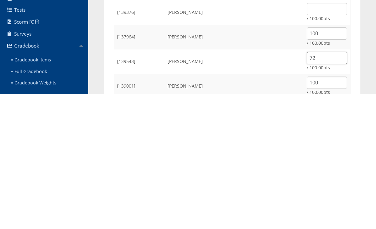
type input "7"
type input "5"
click at [328, 211] on input "64.35" at bounding box center [327, 217] width 40 height 12
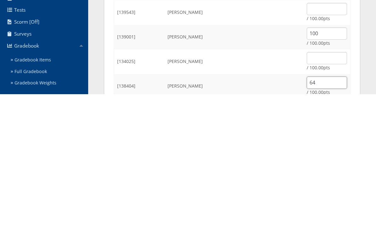
type input "6"
type input "7"
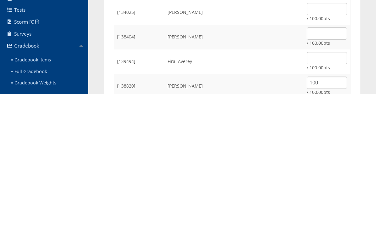
scroll to position [245, 0]
type input "6"
click at [335, 211] on input "55.17" at bounding box center [327, 217] width 40 height 12
type input "5"
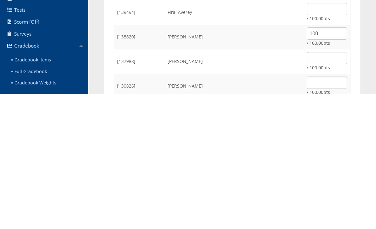
scroll to position [294, 0]
click at [338, 187] on input "69.21" at bounding box center [327, 193] width 40 height 12
type input "6"
click at [336, 211] on input "72.27" at bounding box center [327, 217] width 40 height 12
type input "7"
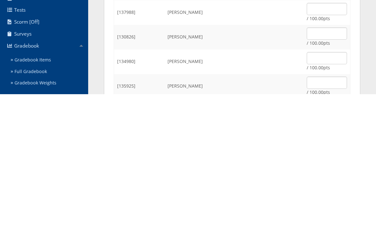
type input "6"
click at [335, 211] on input "66.15" at bounding box center [327, 217] width 40 height 12
type input "6"
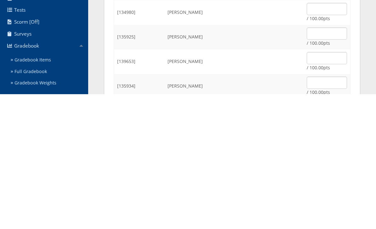
type input "6"
click at [336, 211] on input "57.96" at bounding box center [327, 217] width 40 height 12
type input "5"
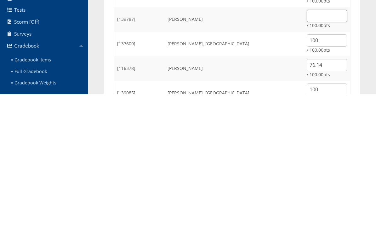
scroll to position [460, 0]
click at [335, 193] on input "76.14" at bounding box center [327, 199] width 40 height 12
type input "7"
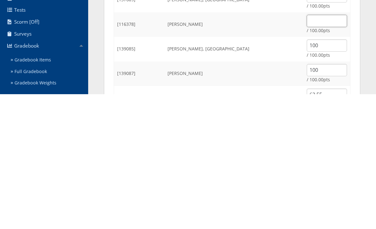
scroll to position [519, 0]
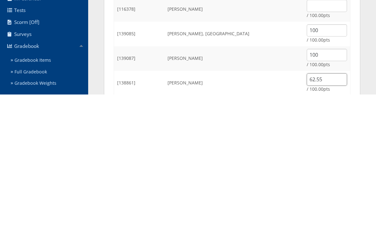
click at [328, 208] on input "62.55" at bounding box center [327, 214] width 40 height 12
type input "6"
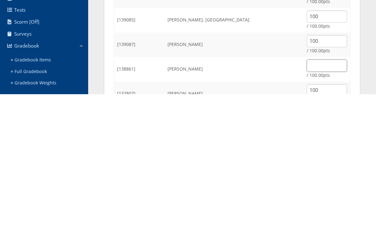
scroll to position [559, 0]
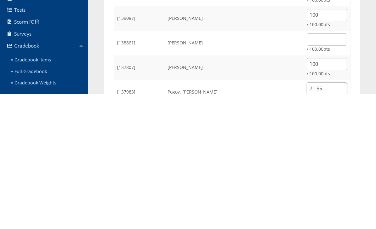
click at [323, 217] on input "71.55" at bounding box center [327, 223] width 40 height 12
type input "7"
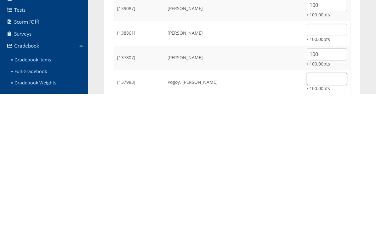
scroll to position [592, 0]
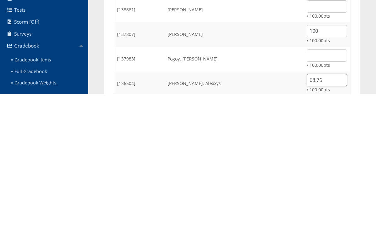
click at [329, 209] on input "68.76" at bounding box center [327, 215] width 40 height 12
type input "6"
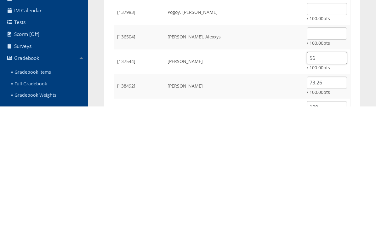
type input "5"
click at [338, 199] on input "73.26" at bounding box center [327, 205] width 40 height 12
type input "7"
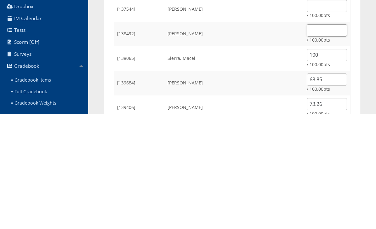
scroll to position [711, 0]
click at [328, 187] on input "68.85" at bounding box center [327, 193] width 40 height 12
type input "6"
click at [330, 212] on input "73.26" at bounding box center [327, 218] width 40 height 12
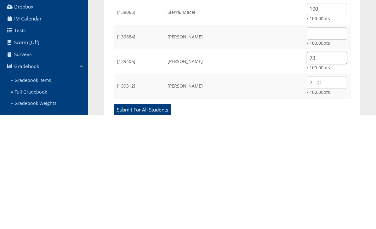
type input "7"
click at [337, 191] on input "71.01" at bounding box center [327, 197] width 40 height 12
type input "7"
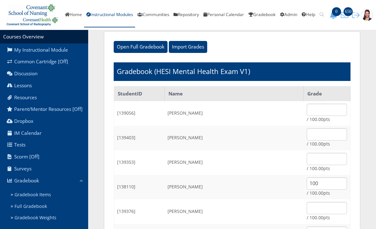
scroll to position [31, 0]
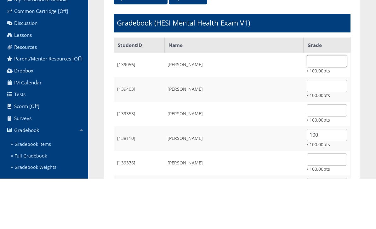
click at [333, 106] on input "text" at bounding box center [327, 112] width 40 height 12
type input "0"
click at [334, 130] on input "text" at bounding box center [327, 136] width 40 height 12
type input "0"
click at [326, 155] on input "text" at bounding box center [327, 161] width 40 height 12
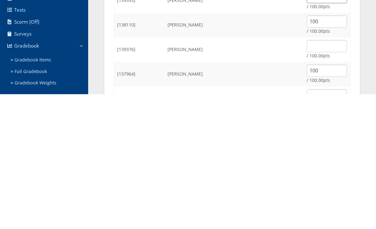
scroll to position [61, 0]
type input "0"
click at [334, 174] on input "text" at bounding box center [327, 180] width 40 height 12
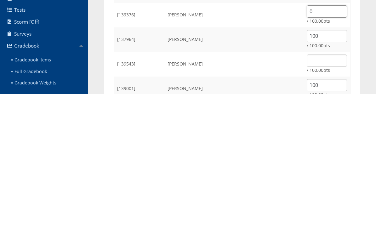
scroll to position [100, 0]
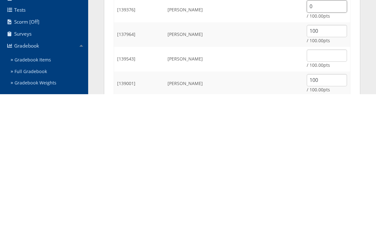
type input "0"
click at [333, 184] on input "text" at bounding box center [327, 190] width 40 height 12
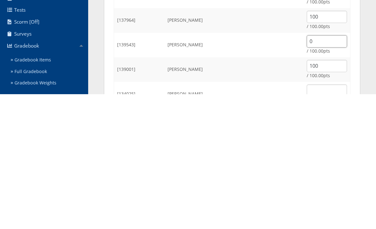
scroll to position [146, 0]
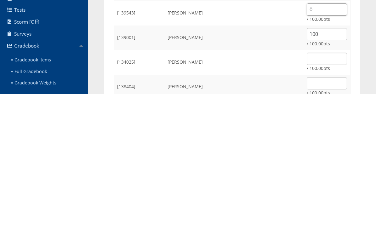
type input "0"
click at [324, 187] on input "text" at bounding box center [327, 193] width 40 height 12
type input "0"
click at [328, 212] on input "text" at bounding box center [327, 218] width 40 height 12
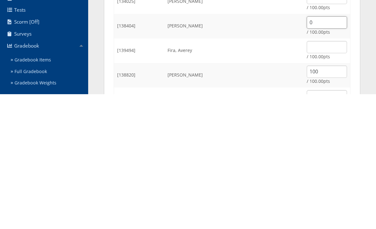
scroll to position [208, 0]
type input "0"
click at [324, 175] on input "text" at bounding box center [327, 181] width 40 height 12
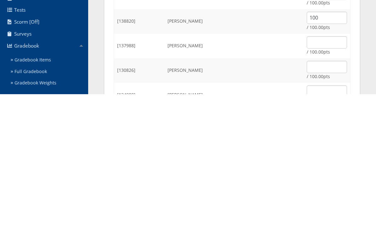
scroll to position [261, 0]
type input "0"
click at [329, 171] on input "text" at bounding box center [327, 177] width 40 height 12
type input "0"
click at [330, 195] on input "text" at bounding box center [327, 201] width 40 height 12
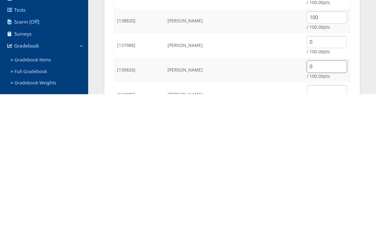
type input "0"
click at [331, 220] on input "text" at bounding box center [327, 226] width 40 height 12
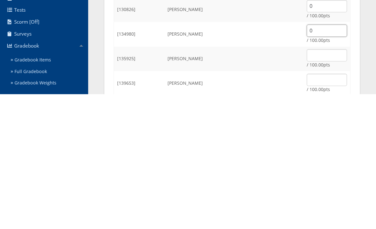
scroll to position [322, 0]
type input "0"
click at [331, 184] on input "text" at bounding box center [327, 190] width 40 height 12
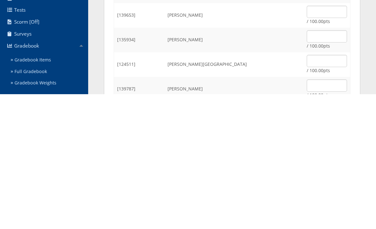
scroll to position [393, 0]
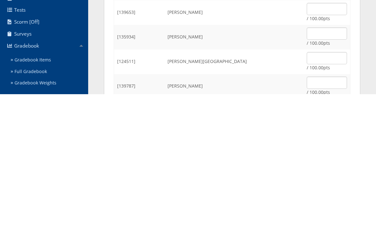
type input "0"
click at [328, 138] on input "text" at bounding box center [327, 144] width 40 height 12
type input "0"
click at [331, 162] on input "text" at bounding box center [327, 168] width 40 height 12
type input "0"
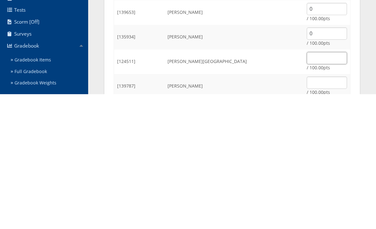
click at [338, 187] on input "text" at bounding box center [327, 193] width 40 height 12
type input "0"
click at [332, 211] on input "text" at bounding box center [327, 217] width 40 height 12
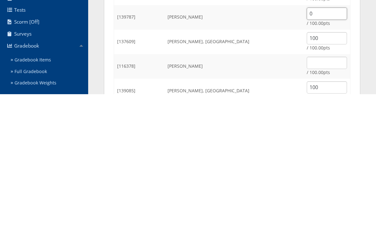
scroll to position [466, 0]
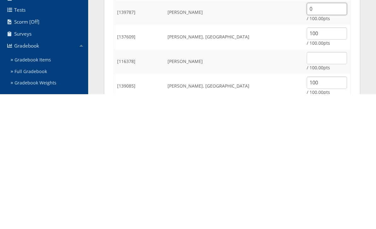
type input "0"
click at [316, 187] on input "text" at bounding box center [327, 193] width 40 height 12
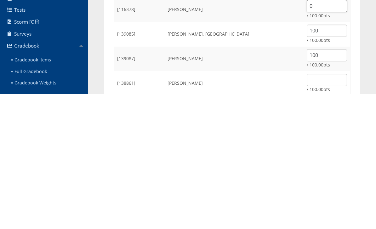
scroll to position [519, 0]
type input "0"
click at [320, 208] on input "text" at bounding box center [327, 214] width 40 height 12
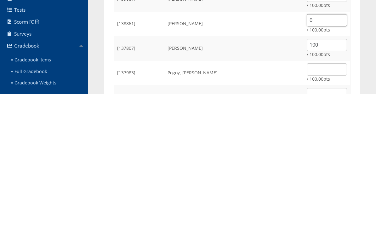
scroll to position [585, 0]
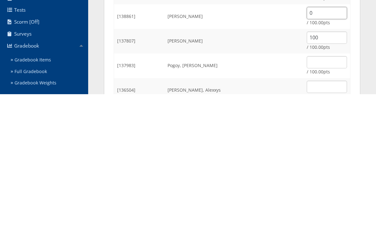
type input "0"
click at [327, 191] on input "text" at bounding box center [327, 197] width 40 height 12
type input "0"
click at [326, 215] on input "text" at bounding box center [327, 221] width 40 height 12
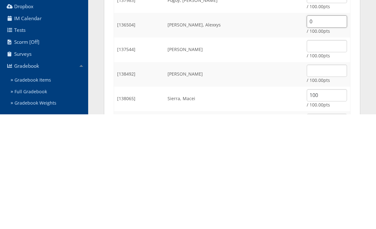
scroll to position [672, 0]
type input "0"
click at [334, 153] on input "text" at bounding box center [327, 159] width 40 height 12
type input "0"
click at [339, 178] on input "text" at bounding box center [327, 184] width 40 height 12
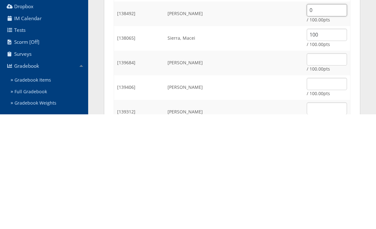
scroll to position [733, 0]
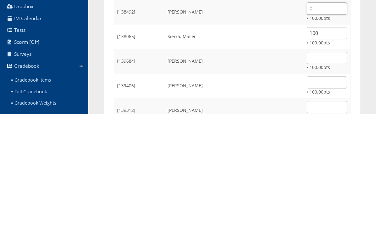
type input "0"
click at [336, 166] on input "text" at bounding box center [327, 172] width 40 height 12
type input "0"
click at [333, 191] on input "text" at bounding box center [327, 197] width 40 height 12
type input "0"
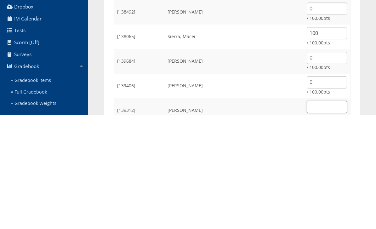
click at [332, 215] on input "text" at bounding box center [327, 221] width 40 height 12
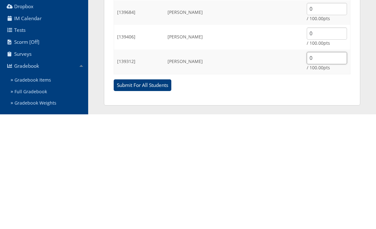
type input "0"
click at [158, 194] on input "Submit For All Students" at bounding box center [143, 200] width 58 height 12
click at [148, 201] on input "Submit For All Students" at bounding box center [143, 200] width 58 height 12
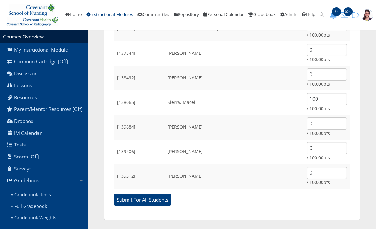
click at [151, 200] on input "Submit For All Students" at bounding box center [143, 200] width 58 height 12
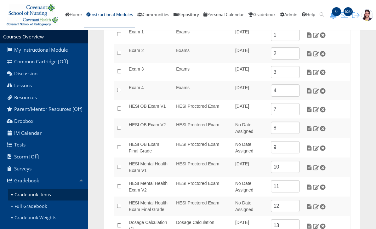
scroll to position [123, 0]
click at [310, 165] on img at bounding box center [309, 168] width 7 height 6
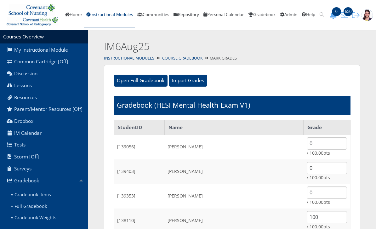
click at [46, 196] on link "Gradebook Items" at bounding box center [48, 195] width 80 height 12
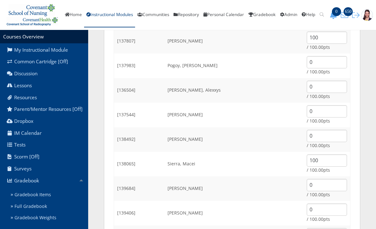
scroll to position [761, 0]
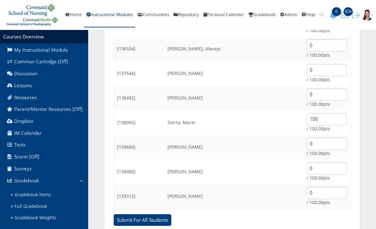
click at [155, 220] on input "Submit For All Students" at bounding box center [143, 220] width 58 height 12
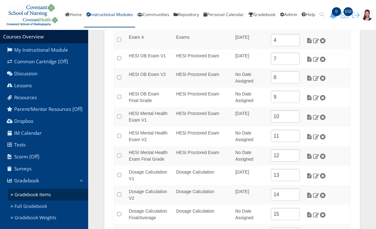
scroll to position [151, 0]
click at [310, 157] on img at bounding box center [309, 156] width 7 height 6
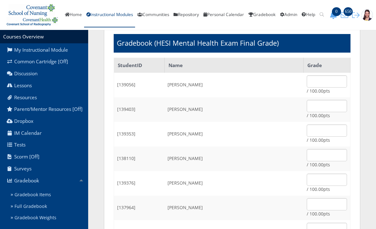
scroll to position [62, 0]
click at [323, 150] on input "text" at bounding box center [327, 155] width 40 height 12
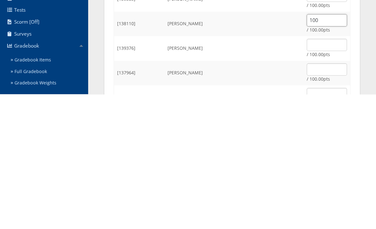
scroll to position [64, 0]
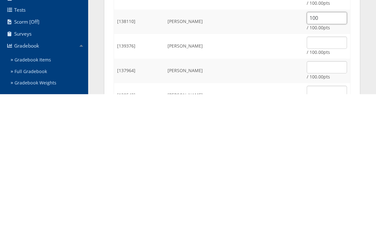
type input "100"
click at [329, 196] on input "text" at bounding box center [327, 202] width 40 height 12
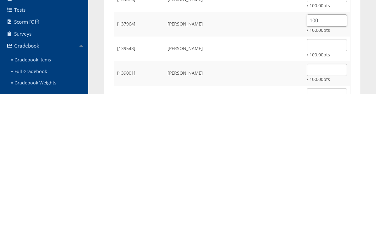
scroll to position [111, 0]
type input "100"
click at [326, 198] on input "text" at bounding box center [327, 204] width 40 height 12
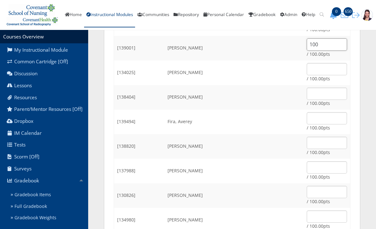
type input "100"
click at [324, 140] on input "text" at bounding box center [327, 143] width 40 height 12
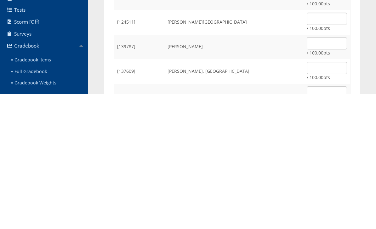
scroll to position [433, 0]
type input "100"
click at [320, 196] on input "text" at bounding box center [327, 202] width 40 height 12
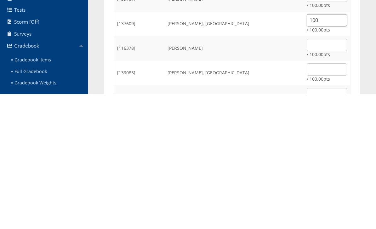
scroll to position [480, 0]
type input "100"
click at [329, 198] on input "text" at bounding box center [327, 204] width 40 height 12
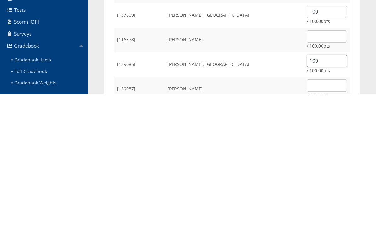
scroll to position [502, 0]
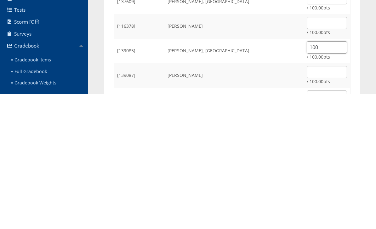
type input "100"
click at [325, 201] on input "text" at bounding box center [327, 207] width 40 height 12
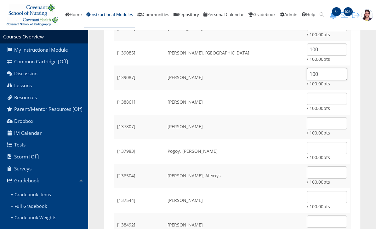
scroll to position [649, 0]
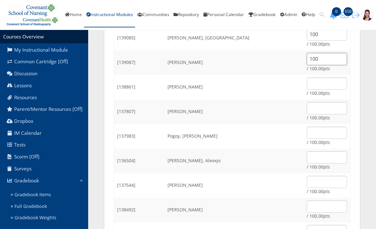
type input "100"
click at [322, 109] on input "text" at bounding box center [327, 108] width 40 height 12
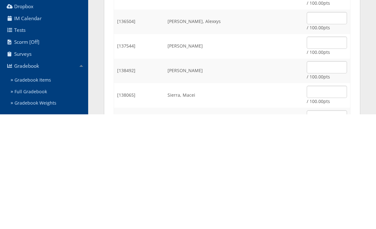
scroll to position [688, 0]
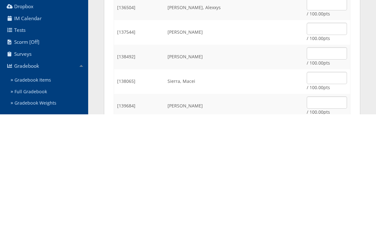
type input "100"
click at [339, 186] on input "text" at bounding box center [327, 192] width 40 height 12
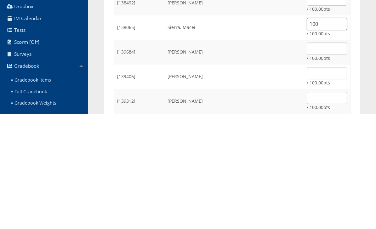
scroll to position [781, 0]
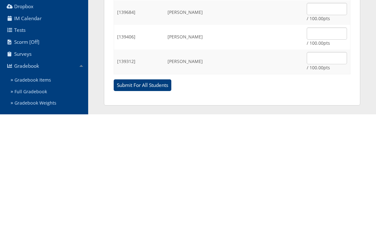
type input "100"
click at [158, 194] on input "Submit For All Students" at bounding box center [143, 200] width 58 height 12
click at [146, 200] on input "Submit For All Students" at bounding box center [143, 200] width 58 height 12
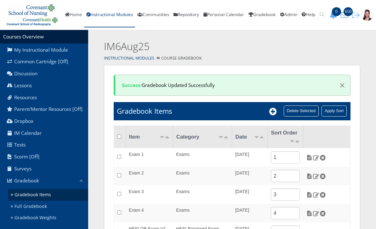
click at [114, 16] on link "Instructional Modules" at bounding box center [109, 15] width 51 height 25
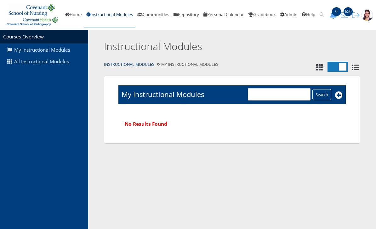
click at [60, 60] on link "All Instructional Modules" at bounding box center [44, 62] width 88 height 12
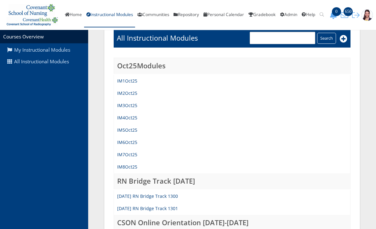
scroll to position [63, 0]
click at [131, 142] on link "IM6Oct25" at bounding box center [127, 142] width 20 height 6
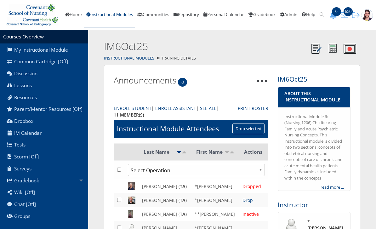
click at [36, 186] on link "Gradebook" at bounding box center [44, 180] width 88 height 12
click at [48, 223] on link "Gradebook Weights" at bounding box center [48, 218] width 80 height 12
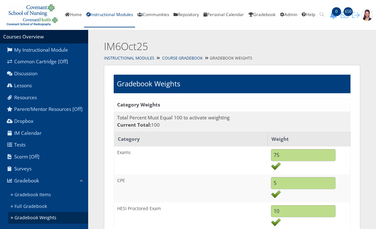
click at [118, 15] on link "Instructional Modules" at bounding box center [109, 15] width 51 height 25
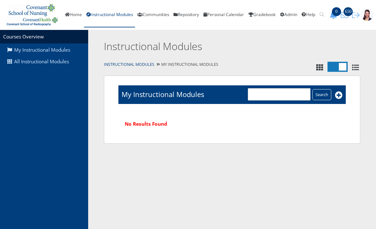
click at [61, 65] on link "All Instructional Modules" at bounding box center [44, 62] width 88 height 12
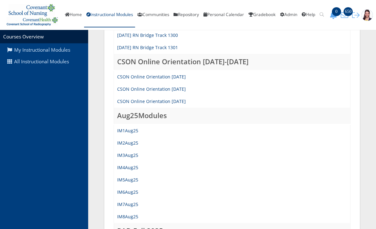
scroll to position [224, 0]
click at [134, 190] on link "IM6Aug25" at bounding box center [127, 192] width 21 height 6
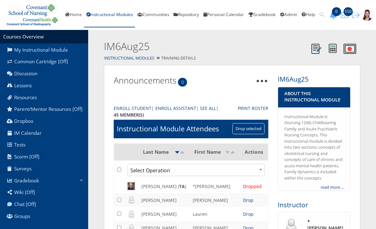
click at [39, 186] on link "Gradebook" at bounding box center [44, 180] width 88 height 12
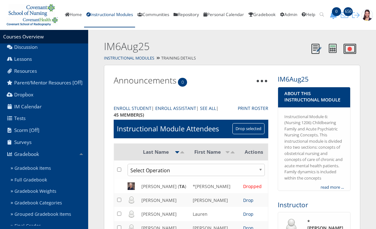
scroll to position [26, 0]
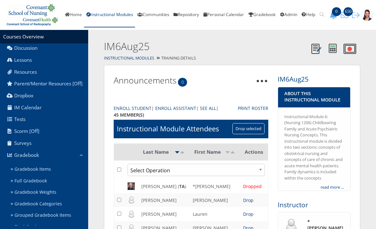
click at [52, 195] on link "Gradebook Weights" at bounding box center [48, 192] width 80 height 12
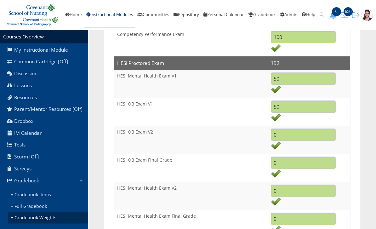
scroll to position [448, 0]
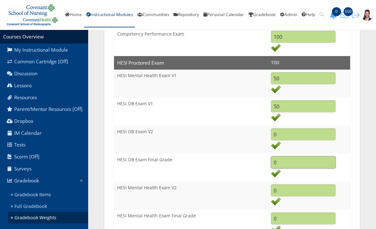
click at [296, 162] on input "0" at bounding box center [303, 163] width 65 height 12
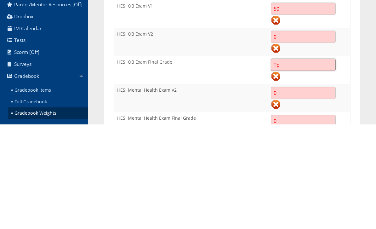
type input "T"
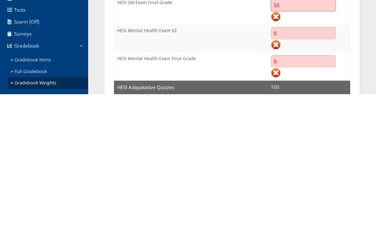
scroll to position [480, 0]
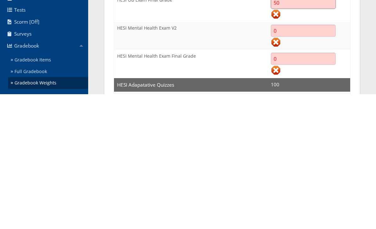
type input "50"
click at [311, 187] on input "0" at bounding box center [303, 193] width 65 height 12
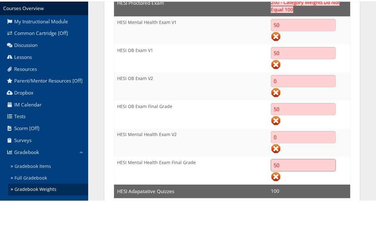
type input "50"
click at [311, 75] on input "50" at bounding box center [303, 81] width 65 height 12
click at [310, 75] on input "50" at bounding box center [303, 81] width 65 height 12
type input "5"
click at [305, 45] on td "50" at bounding box center [309, 59] width 83 height 28
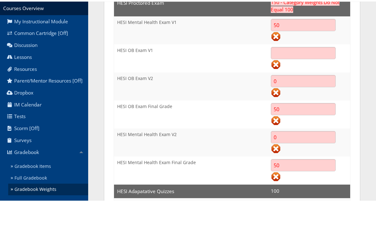
scroll to position [508, 0]
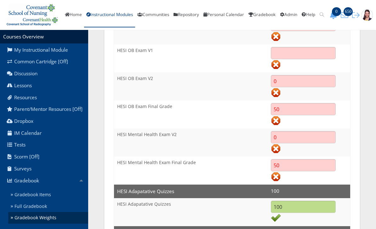
click at [311, 26] on link "Help" at bounding box center [308, 15] width 18 height 25
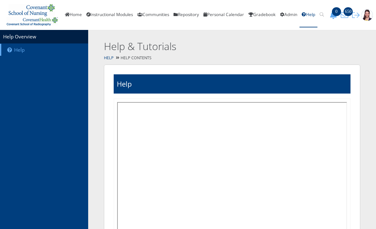
click at [319, 47] on div "Help & Tutorials" at bounding box center [232, 42] width 288 height 24
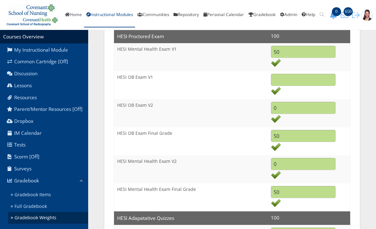
scroll to position [472, 0]
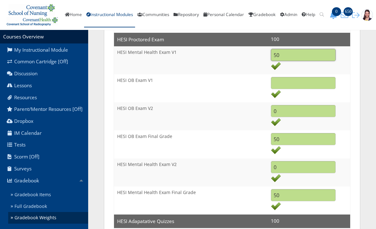
click at [307, 54] on input "50" at bounding box center [303, 55] width 65 height 12
type input "5"
type input "0"
click at [322, 81] on input "text" at bounding box center [303, 83] width 65 height 12
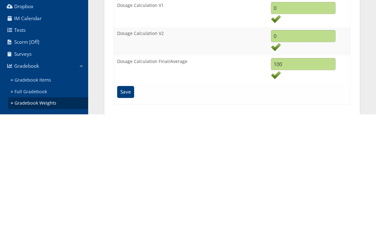
scroll to position [629, 0]
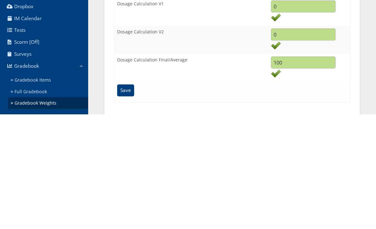
type input "0"
click at [124, 199] on input "Save" at bounding box center [125, 205] width 17 height 12
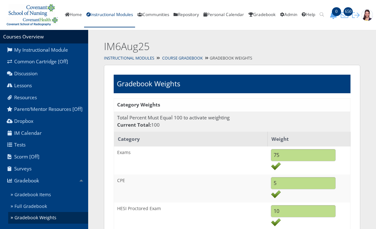
click at [114, 22] on link "Instructional Modules" at bounding box center [109, 15] width 51 height 25
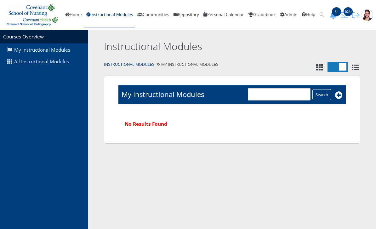
click at [69, 63] on link "All Instructional Modules" at bounding box center [44, 62] width 88 height 12
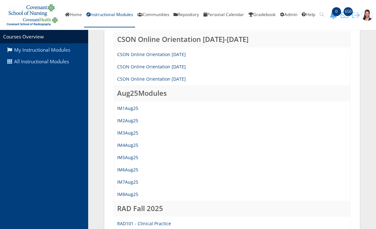
scroll to position [246, 0]
click at [136, 159] on link "IM5Aug25" at bounding box center [127, 157] width 21 height 6
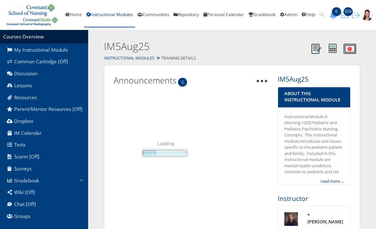
click at [39, 185] on link "Gradebook" at bounding box center [44, 180] width 88 height 12
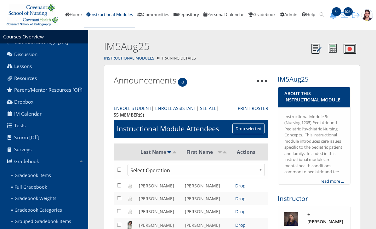
scroll to position [34, 0]
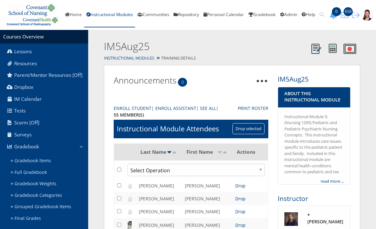
click at [57, 188] on link "Gradebook Weights" at bounding box center [48, 184] width 80 height 12
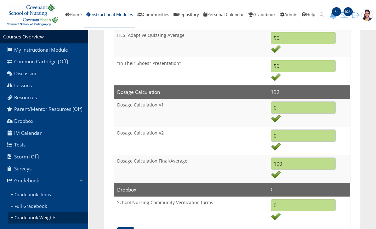
scroll to position [593, 0]
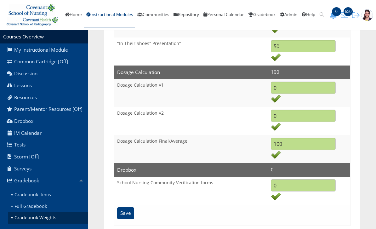
click at [130, 215] on input "Save" at bounding box center [125, 213] width 17 height 12
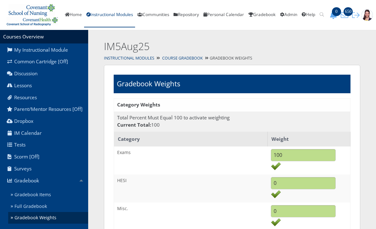
click at [123, 17] on link "Instructional Modules" at bounding box center [109, 15] width 51 height 25
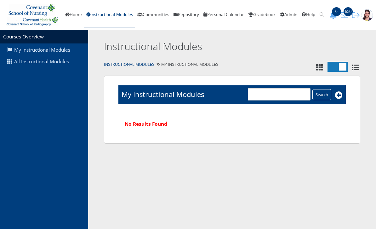
click at [64, 63] on link "All Instructional Modules" at bounding box center [44, 62] width 88 height 12
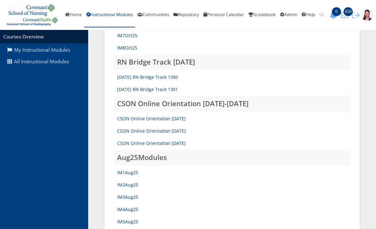
scroll to position [182, 0]
click at [129, 197] on link "IM3Aug25" at bounding box center [127, 197] width 21 height 6
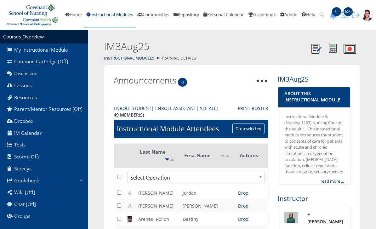
click at [37, 184] on link "Gradebook" at bounding box center [44, 180] width 88 height 12
click at [54, 224] on link "Gradebook Weights" at bounding box center [48, 218] width 80 height 12
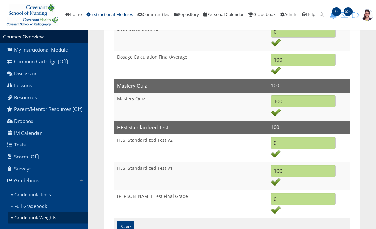
scroll to position [593, 0]
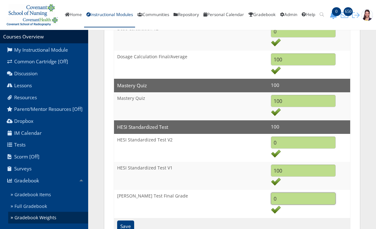
click at [314, 194] on input "0" at bounding box center [303, 199] width 65 height 12
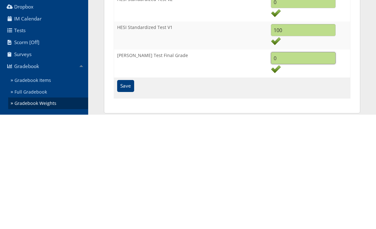
click at [325, 167] on input "0" at bounding box center [303, 173] width 65 height 12
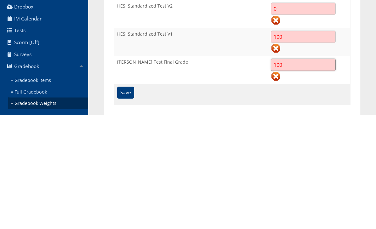
type input "100"
click at [310, 145] on input "100" at bounding box center [303, 151] width 65 height 12
type input "1"
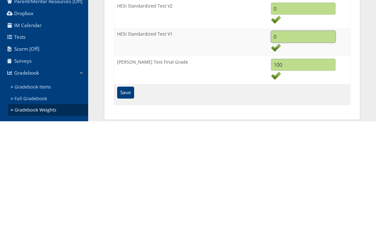
type input "0"
click at [125, 195] on input "Save" at bounding box center [125, 201] width 17 height 12
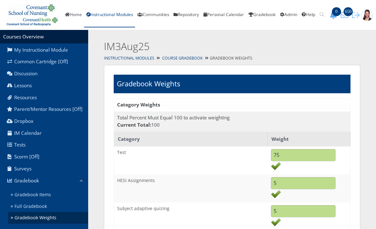
click at [127, 193] on td "HESI Assignments" at bounding box center [191, 188] width 154 height 28
click at [116, 20] on link "Instructional Modules" at bounding box center [109, 15] width 51 height 25
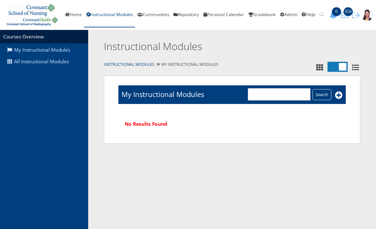
click at [59, 62] on link "All Instructional Modules" at bounding box center [44, 62] width 88 height 12
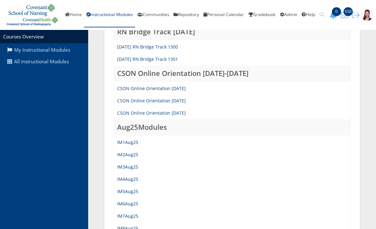
scroll to position [212, 0]
click at [136, 178] on link "IM4Aug25" at bounding box center [127, 179] width 21 height 6
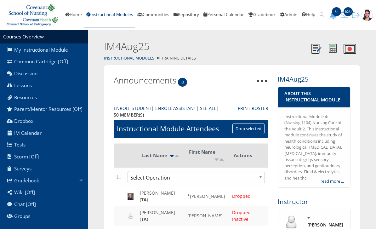
click at [37, 182] on link "Gradebook" at bounding box center [44, 180] width 88 height 12
click at [55, 220] on link "Gradebook Weights" at bounding box center [48, 218] width 80 height 12
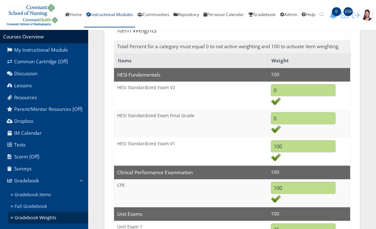
scroll to position [409, 0]
click at [311, 142] on input "100" at bounding box center [303, 146] width 65 height 12
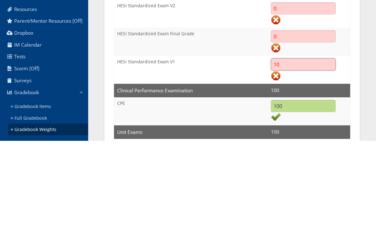
type input "1"
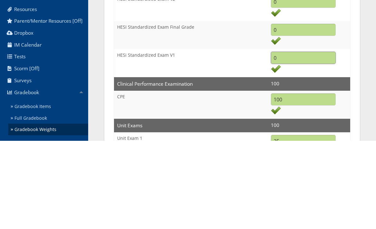
type input "0"
click at [314, 112] on input "0" at bounding box center [303, 118] width 65 height 12
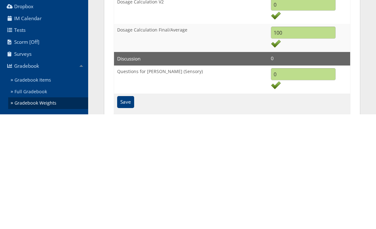
scroll to position [739, 0]
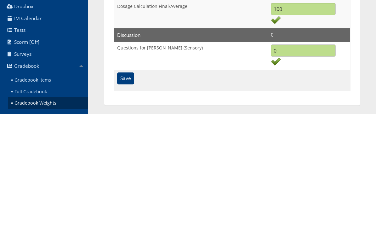
type input "100"
click at [118, 187] on input "Save" at bounding box center [125, 193] width 17 height 12
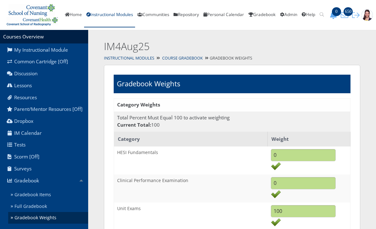
click at [117, 18] on link "Instructional Modules" at bounding box center [109, 15] width 51 height 25
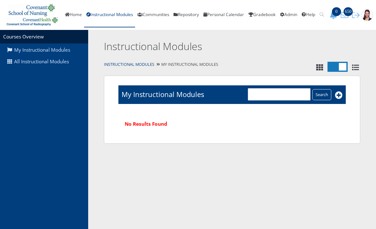
click at [70, 60] on link "All Instructional Modules" at bounding box center [44, 62] width 88 height 12
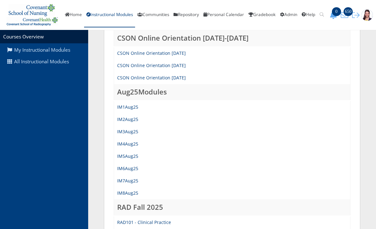
scroll to position [248, 0]
click at [136, 178] on link "IM7Aug25" at bounding box center [127, 181] width 21 height 6
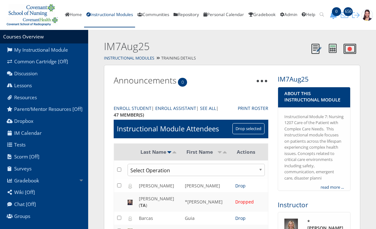
click at [40, 183] on link "Gradebook" at bounding box center [44, 180] width 88 height 12
click at [59, 224] on link "Gradebook Weights" at bounding box center [48, 218] width 80 height 12
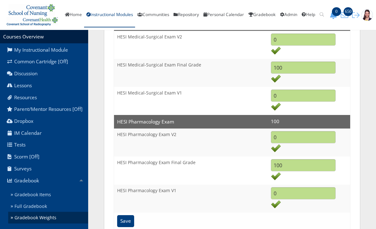
scroll to position [621, 0]
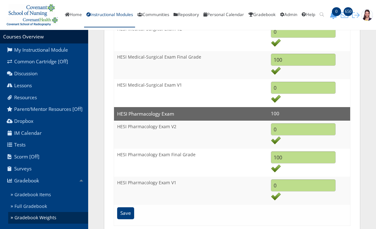
click at [126, 213] on input "Save" at bounding box center [125, 213] width 17 height 12
